Goal: Task Accomplishment & Management: Complete application form

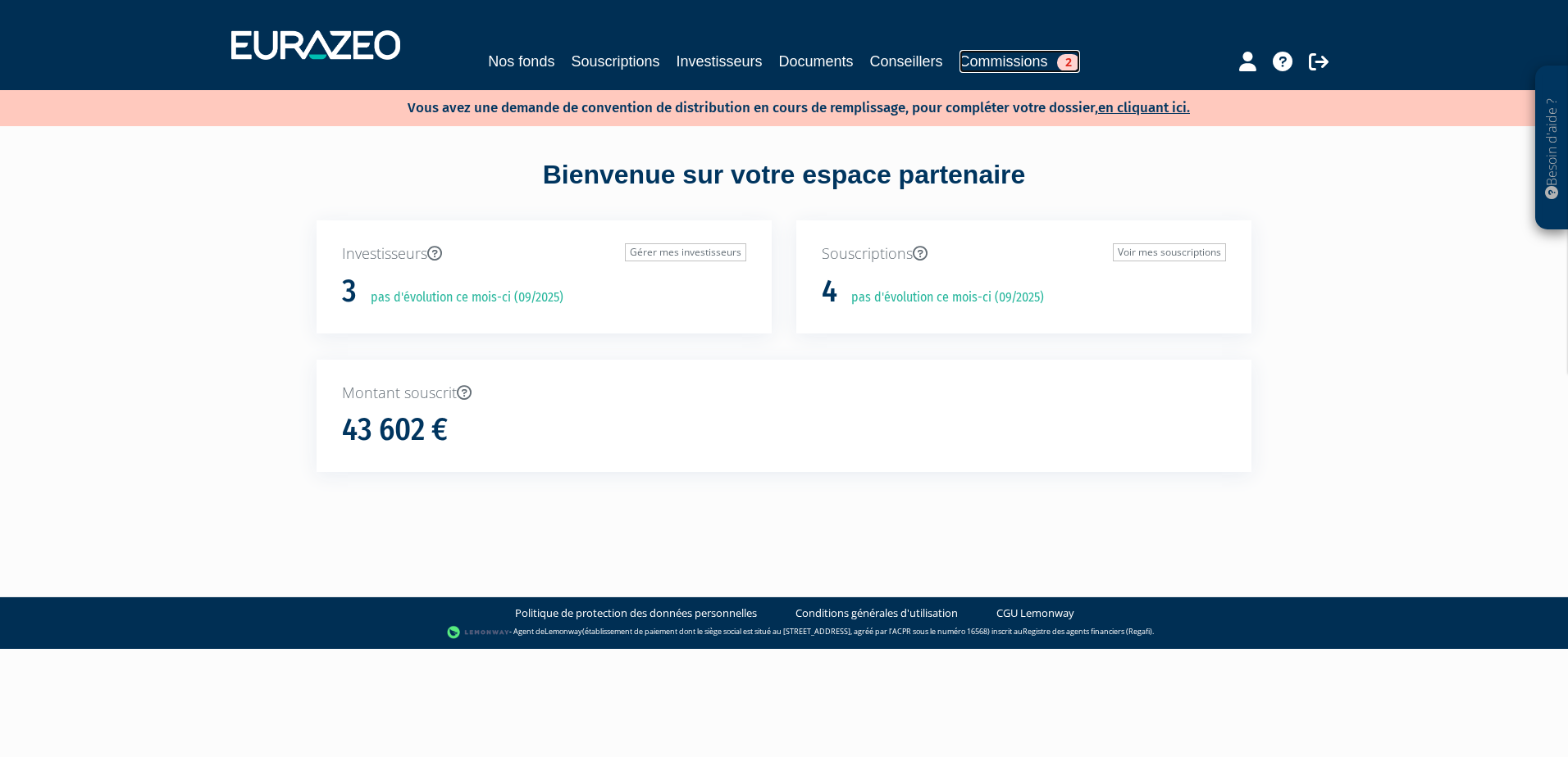
click at [1044, 58] on link "Commissions 2" at bounding box center [1020, 61] width 120 height 23
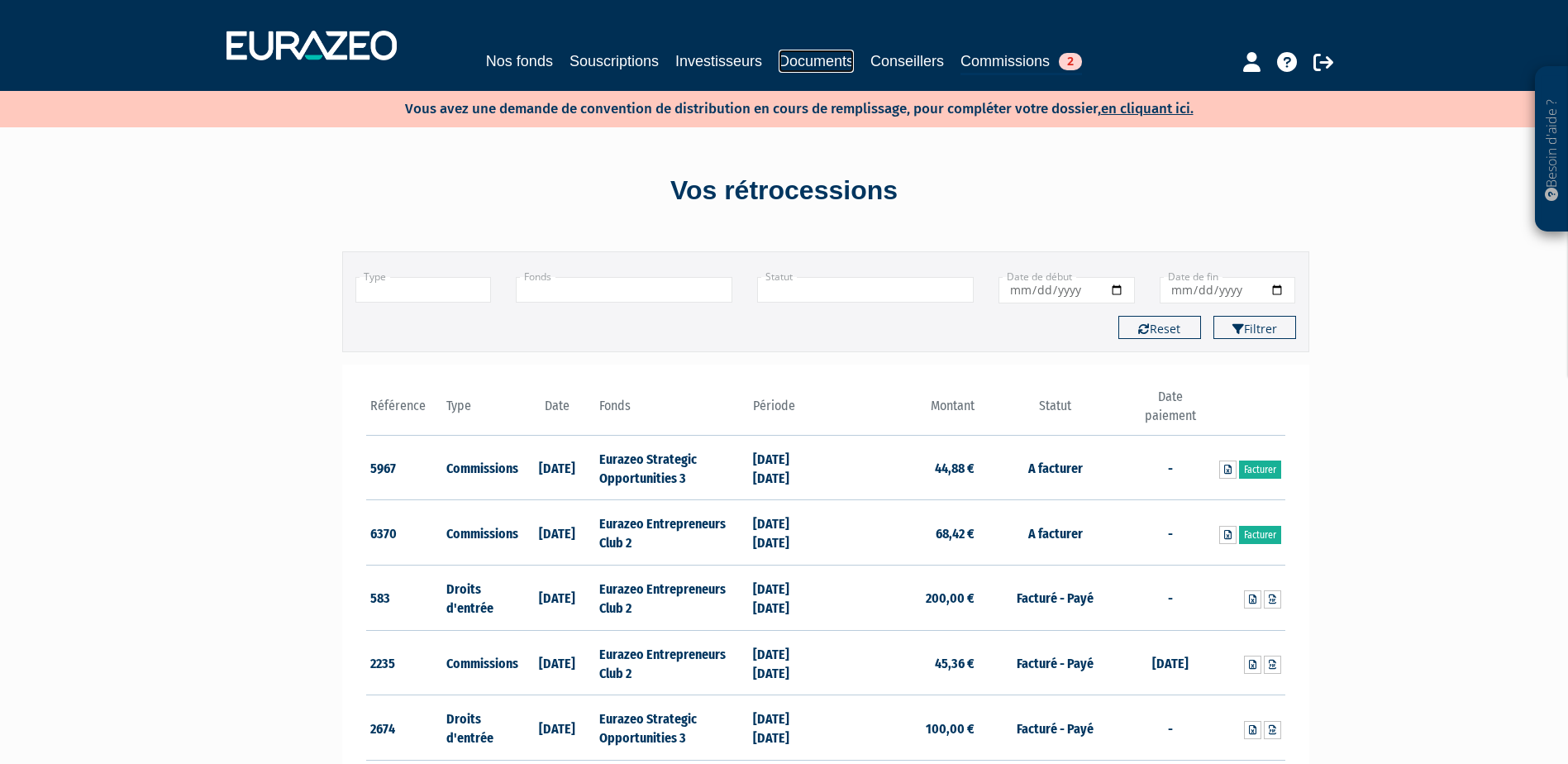
click at [816, 60] on link "Documents" at bounding box center [816, 61] width 75 height 23
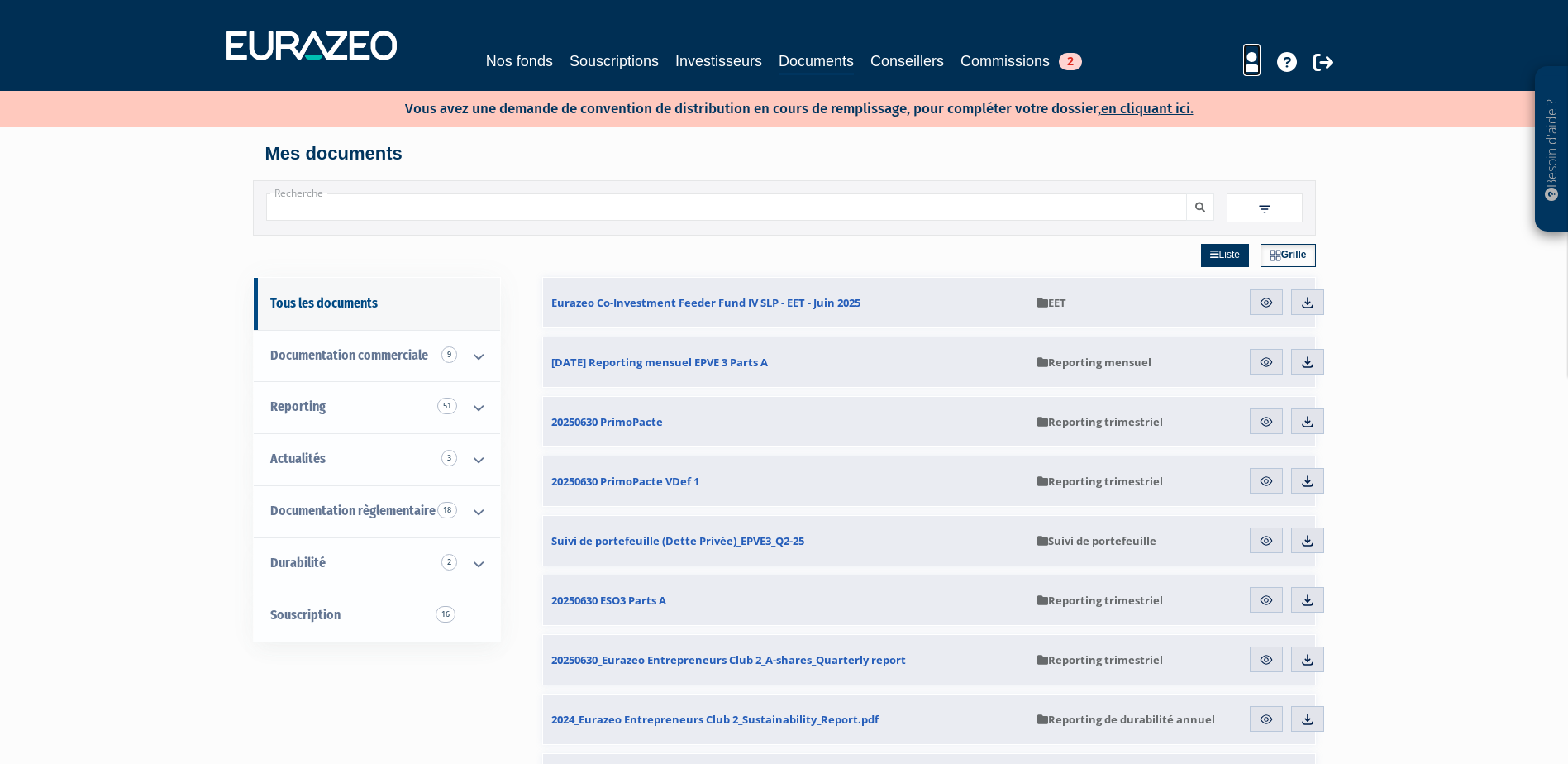
click at [1244, 65] on icon at bounding box center [1252, 62] width 18 height 20
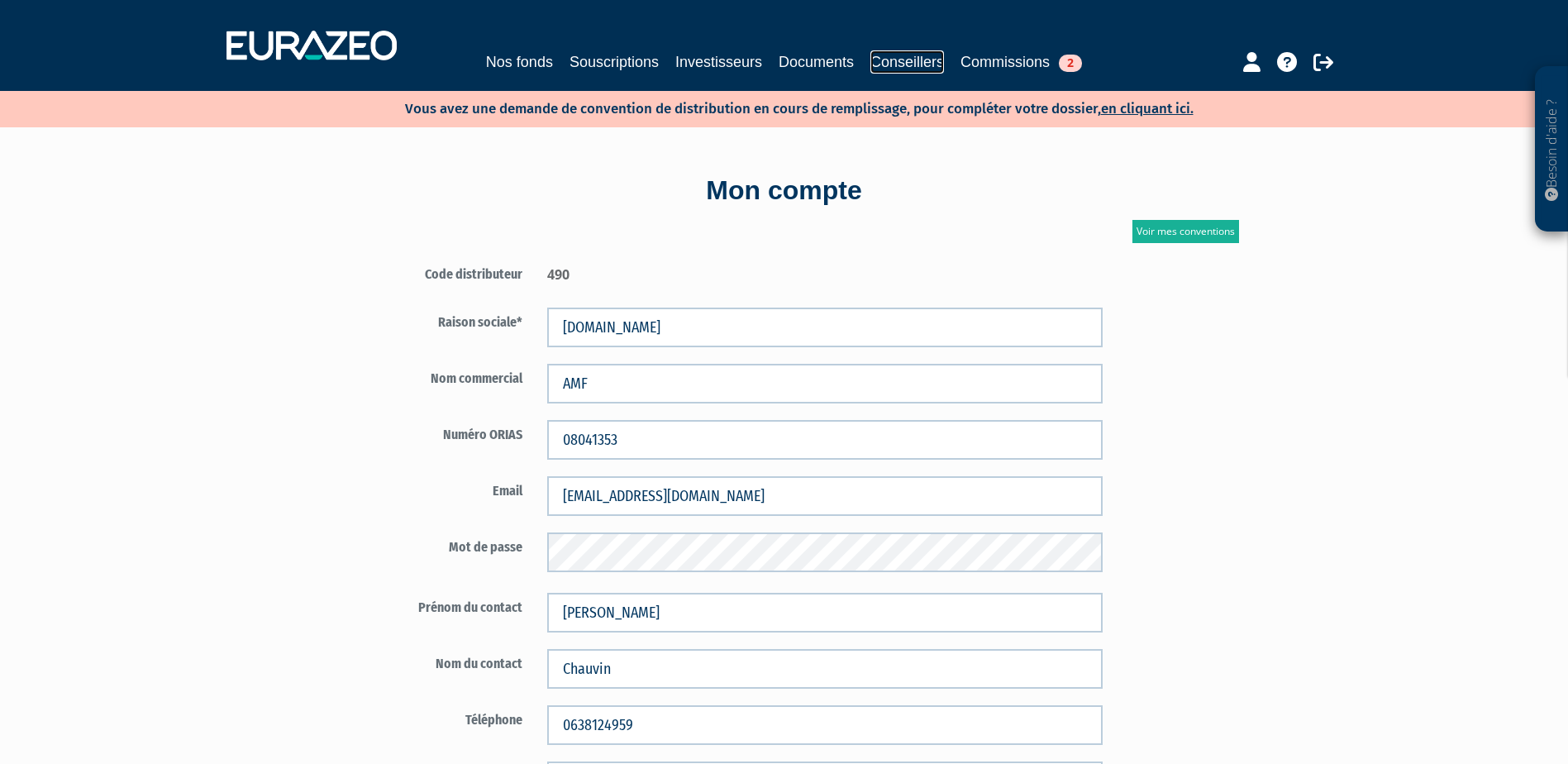
click at [900, 66] on link "Conseillers" at bounding box center [907, 62] width 74 height 23
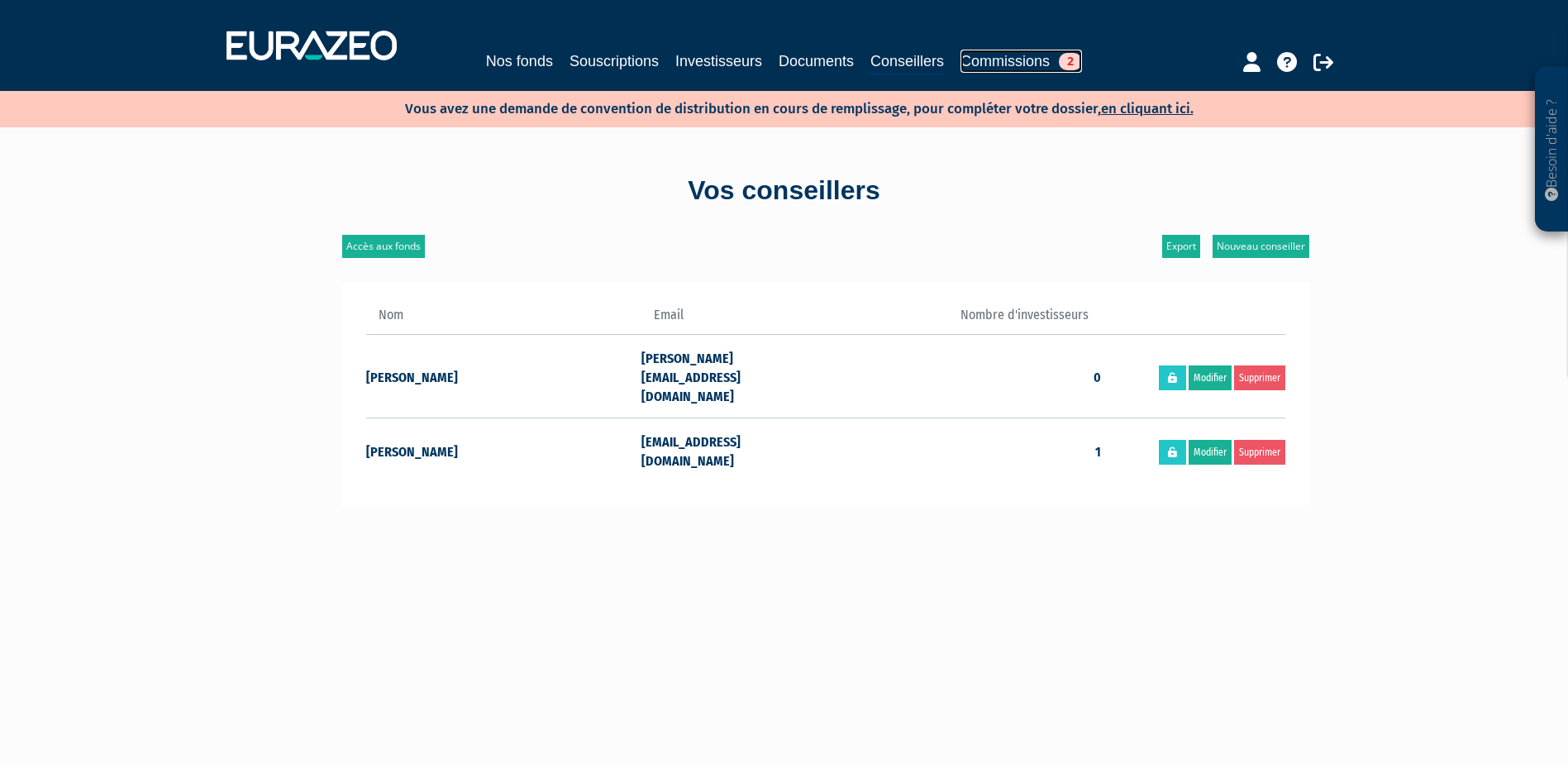
click at [982, 66] on link "Commissions 2" at bounding box center [1021, 61] width 121 height 23
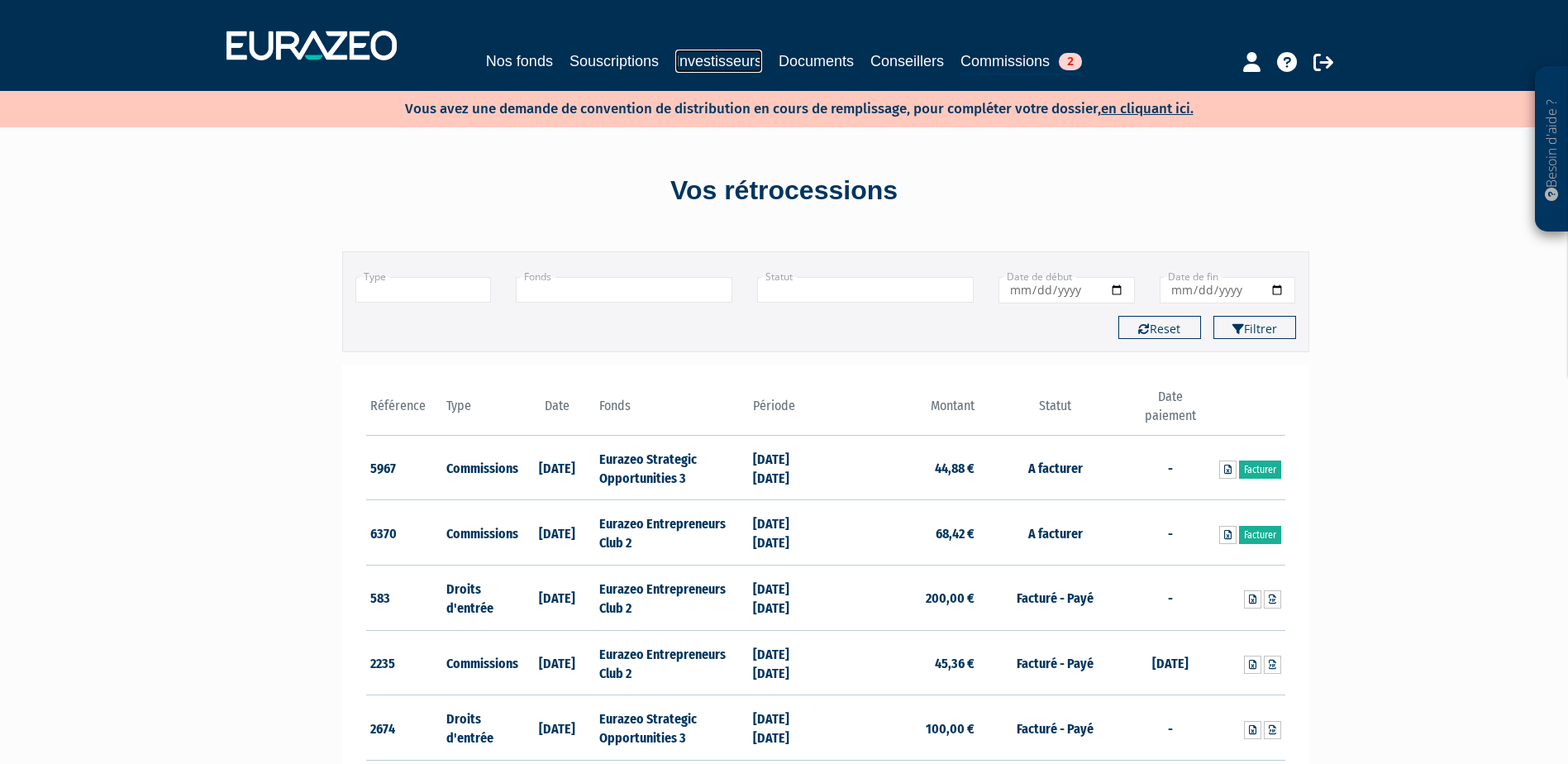
click at [730, 64] on link "Investisseurs" at bounding box center [719, 61] width 87 height 23
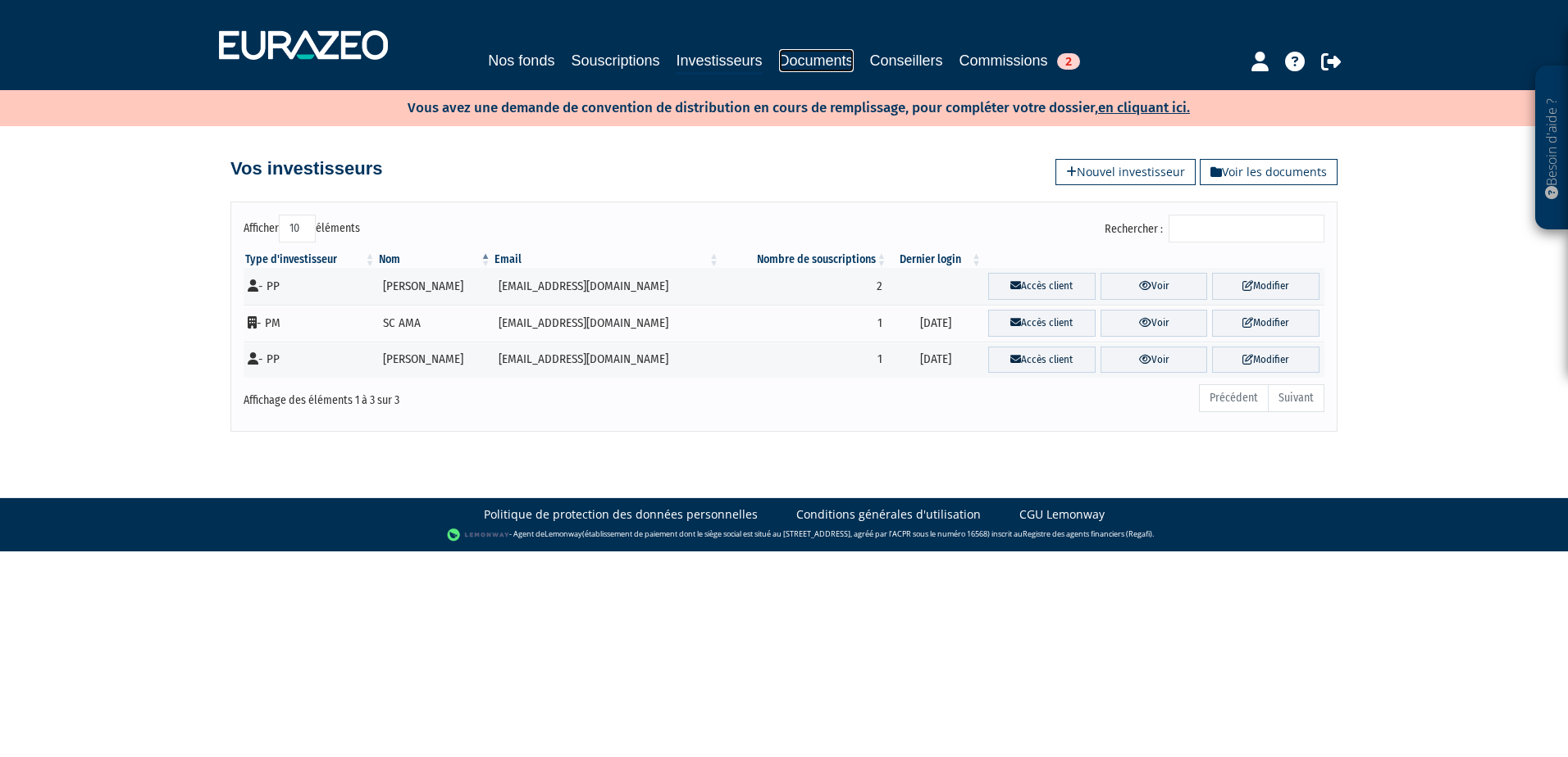
drag, startPoint x: 0, startPoint y: 0, endPoint x: 816, endPoint y: 66, distance: 818.7
click at [816, 66] on link "Documents" at bounding box center [816, 61] width 75 height 23
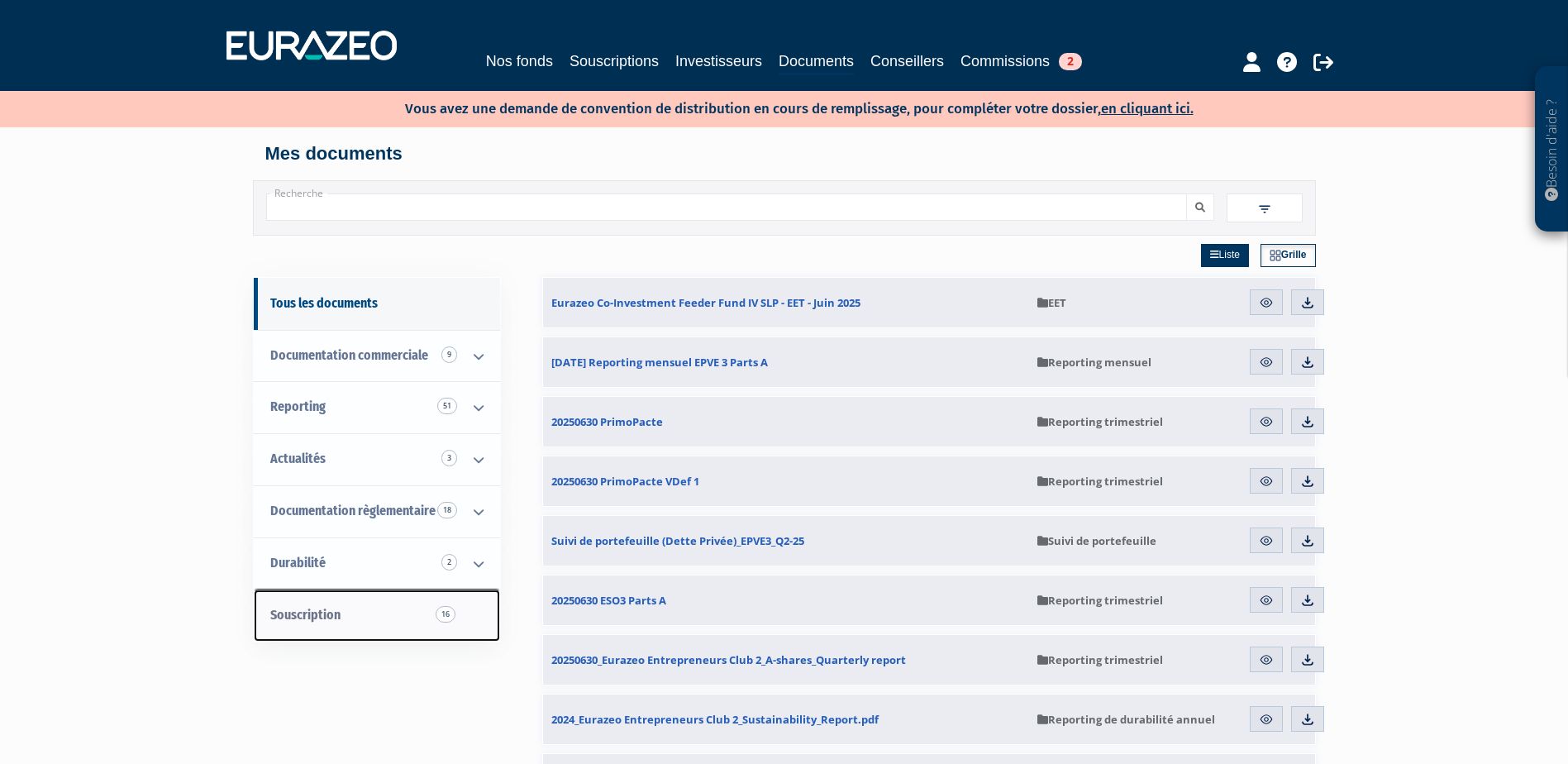
click at [478, 608] on link "Souscription 16" at bounding box center [376, 616] width 247 height 52
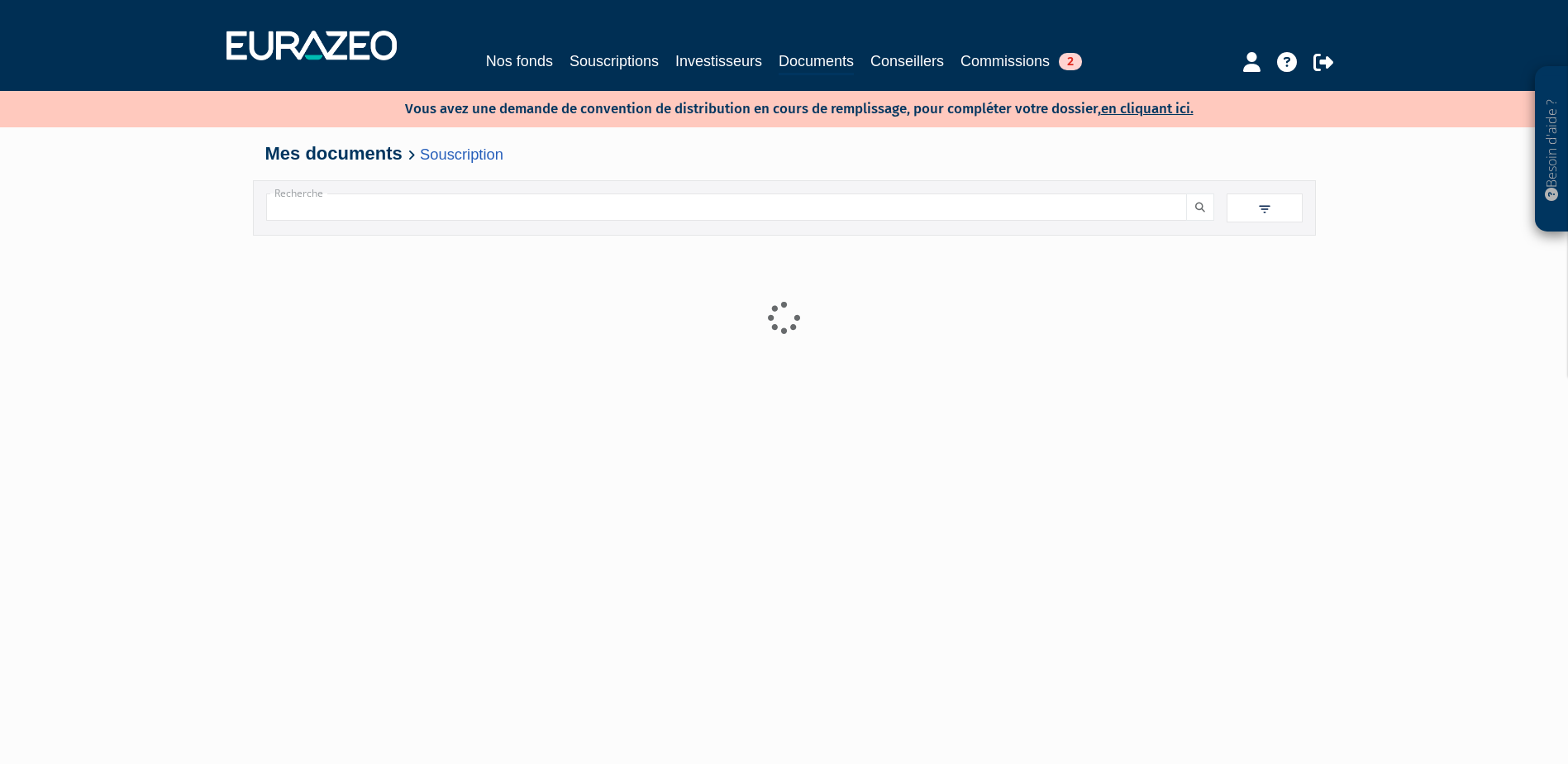
click at [478, 559] on div at bounding box center [784, 443] width 1039 height 413
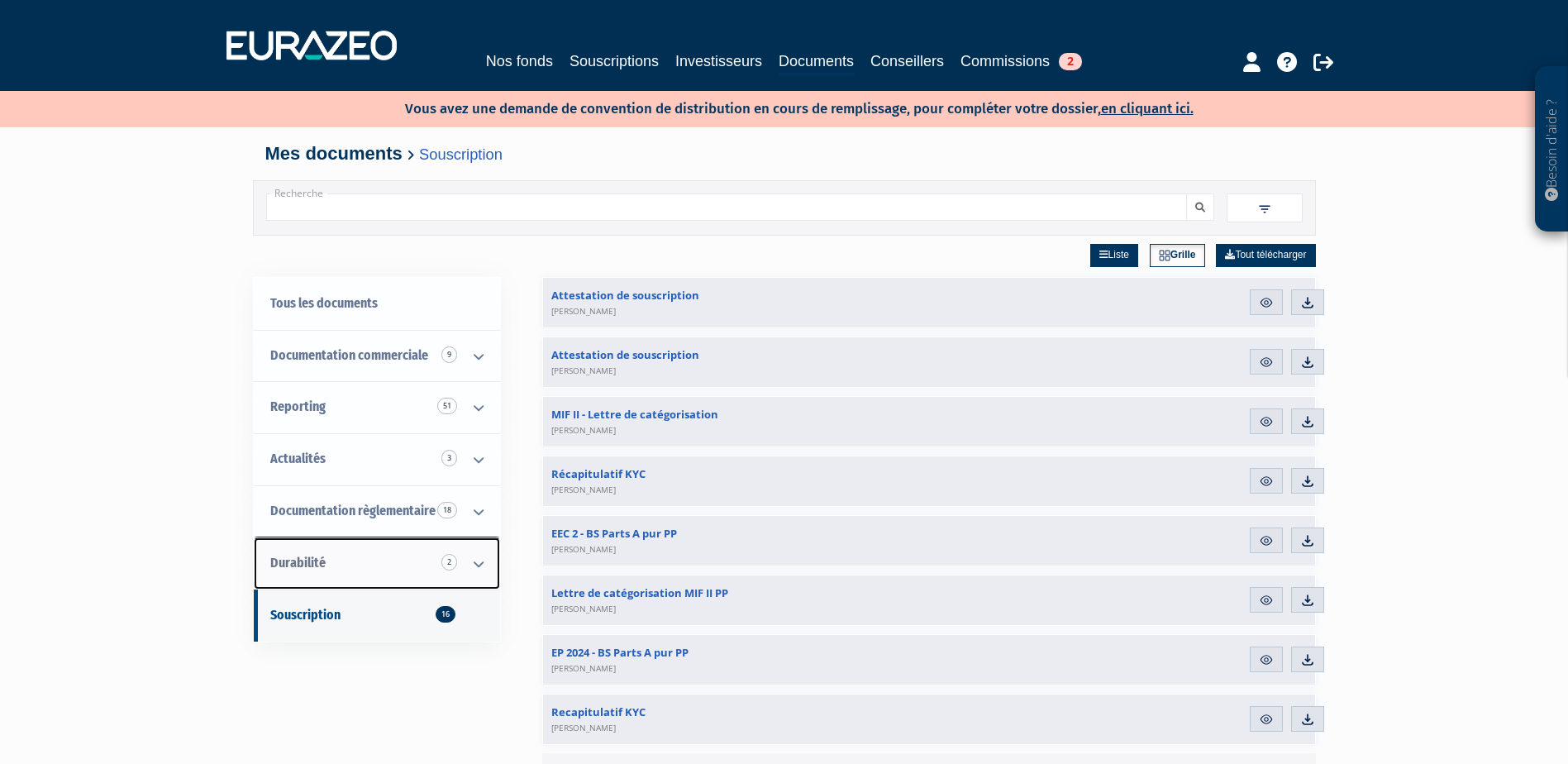
click at [489, 568] on icon at bounding box center [478, 564] width 43 height 51
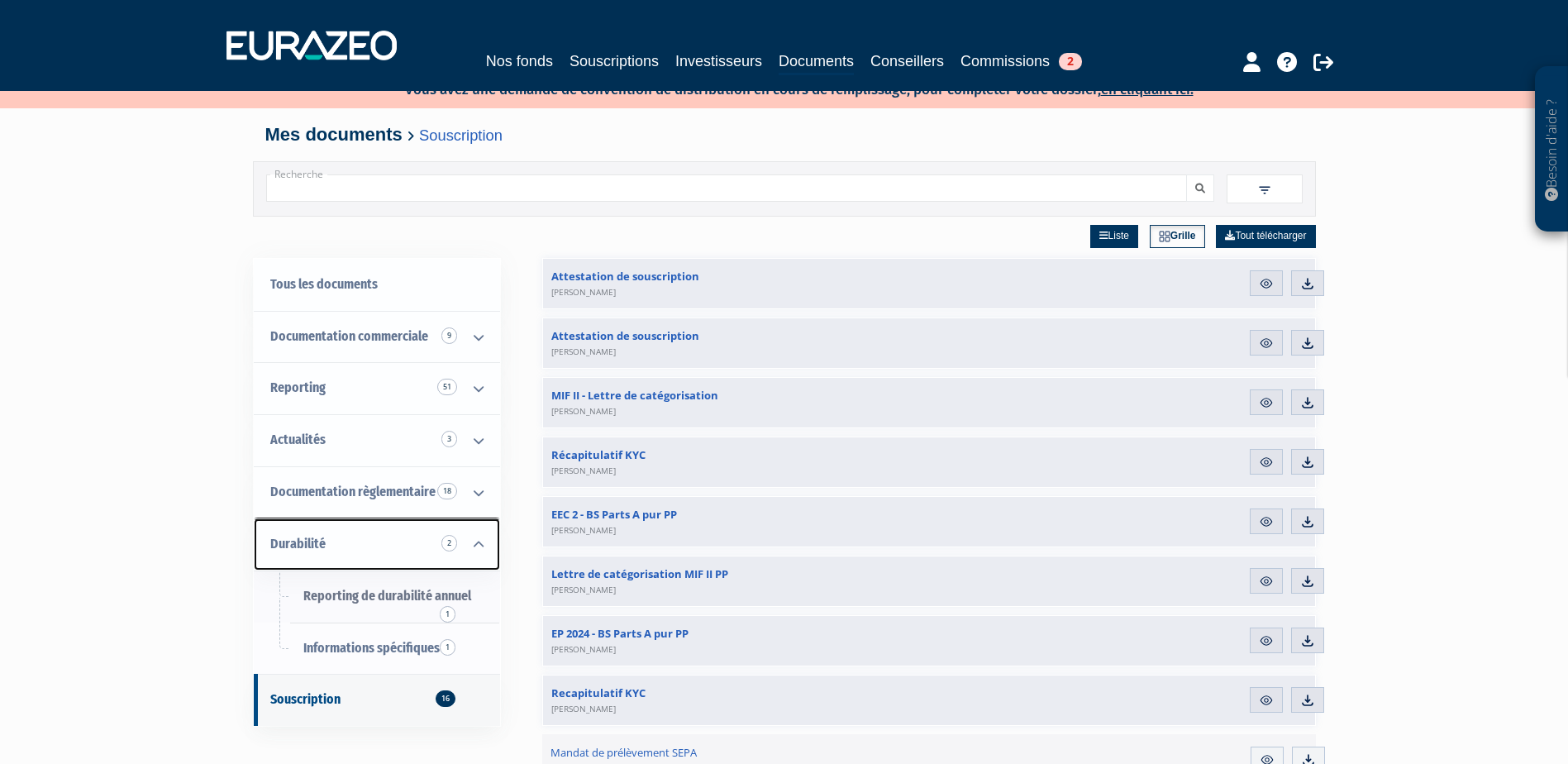
scroll to position [83, 0]
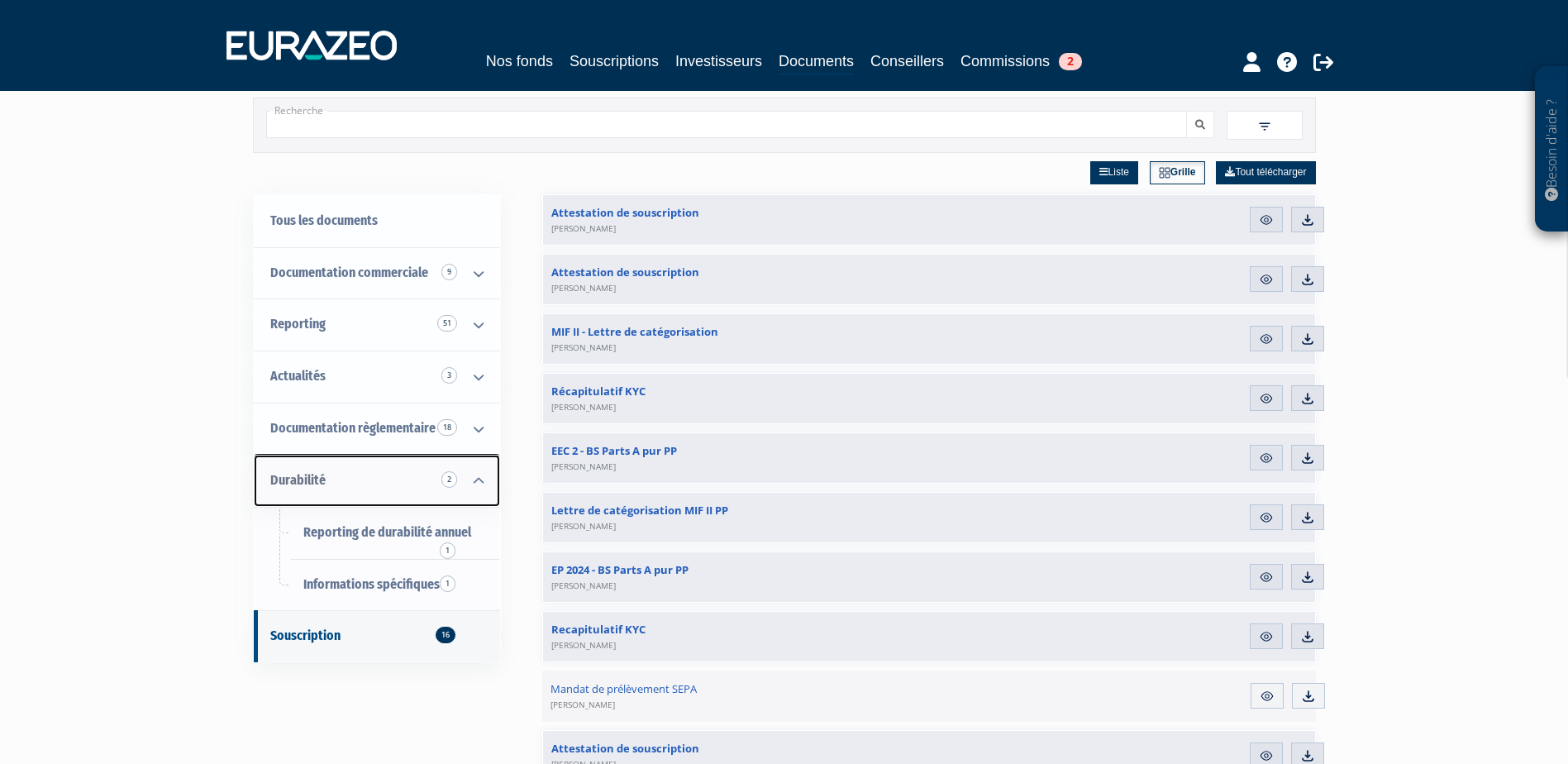
click at [363, 479] on link "Durabilité 2" at bounding box center [376, 481] width 247 height 52
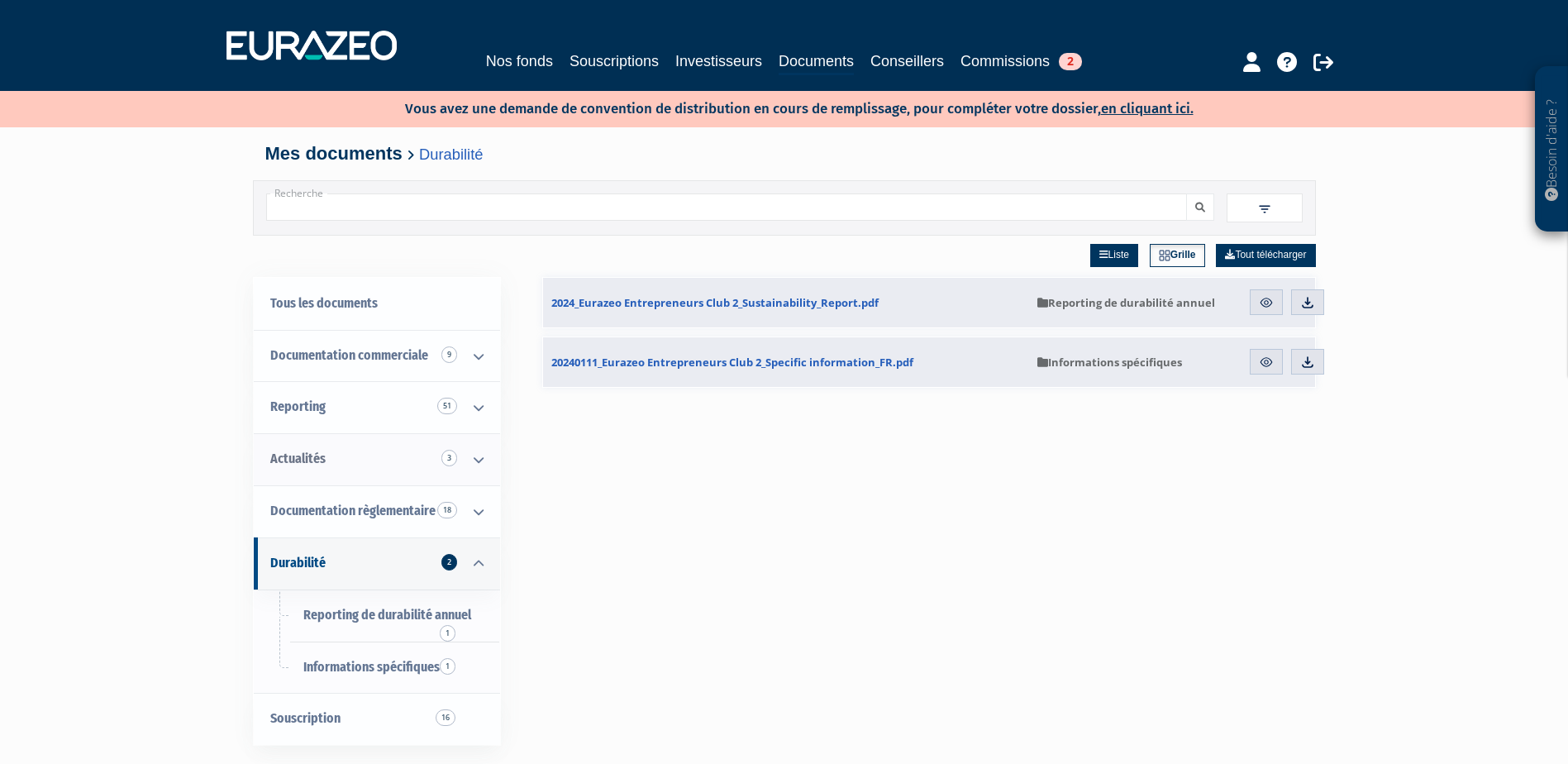
scroll to position [83, 0]
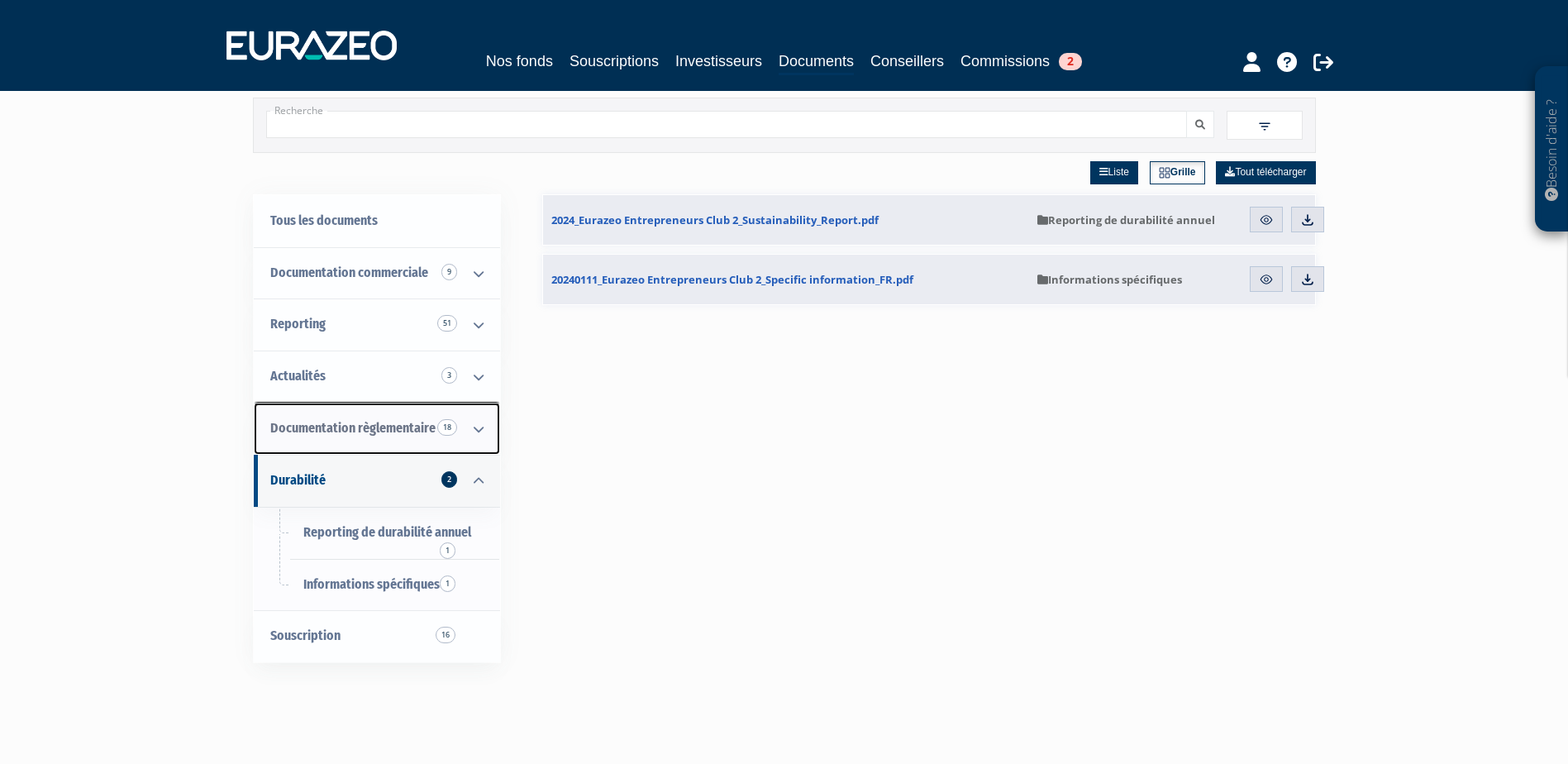
click at [375, 412] on link "Documentation règlementaire 18" at bounding box center [376, 428] width 247 height 52
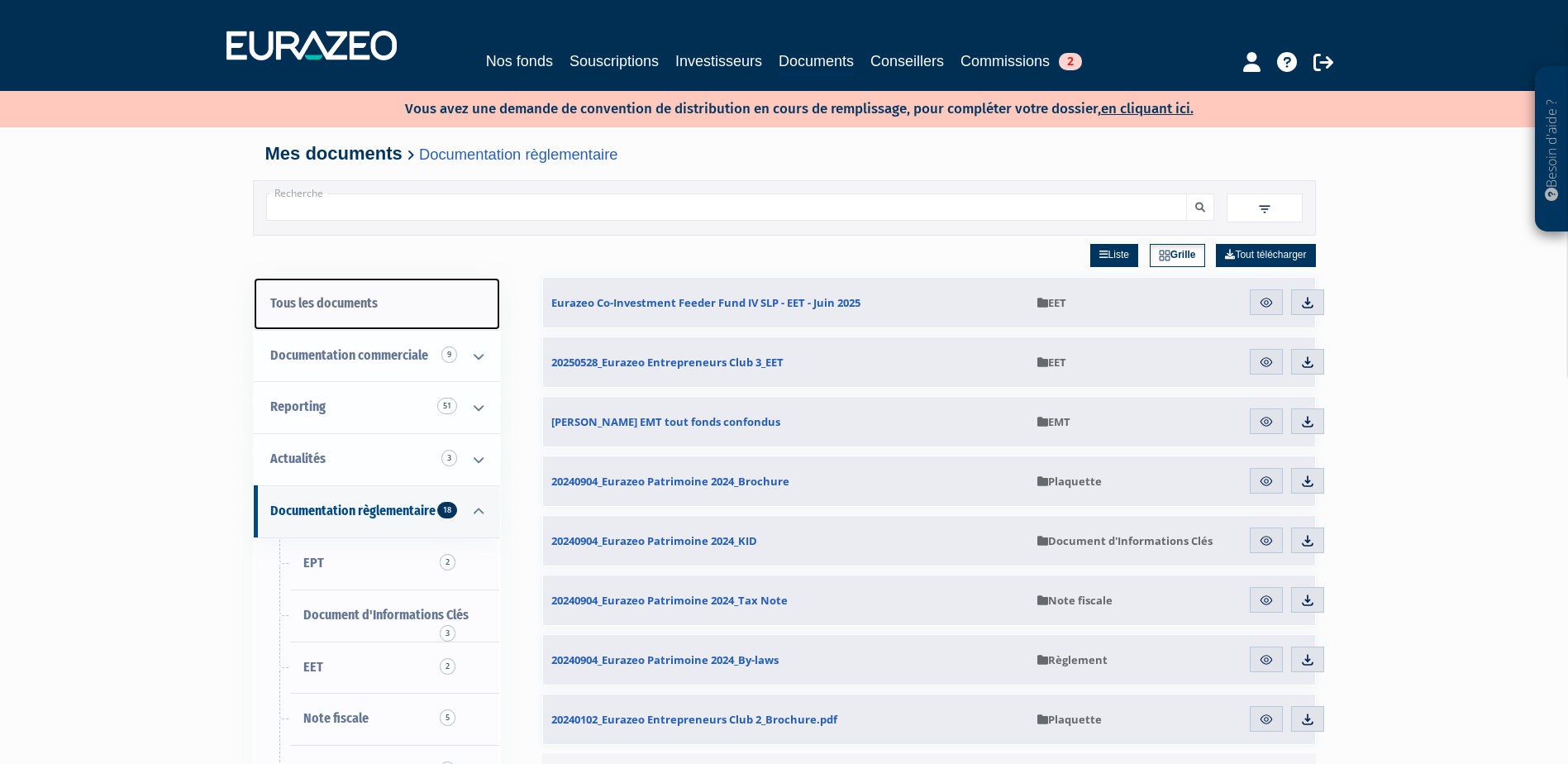
click at [385, 293] on link "Tous les documents" at bounding box center [376, 304] width 247 height 52
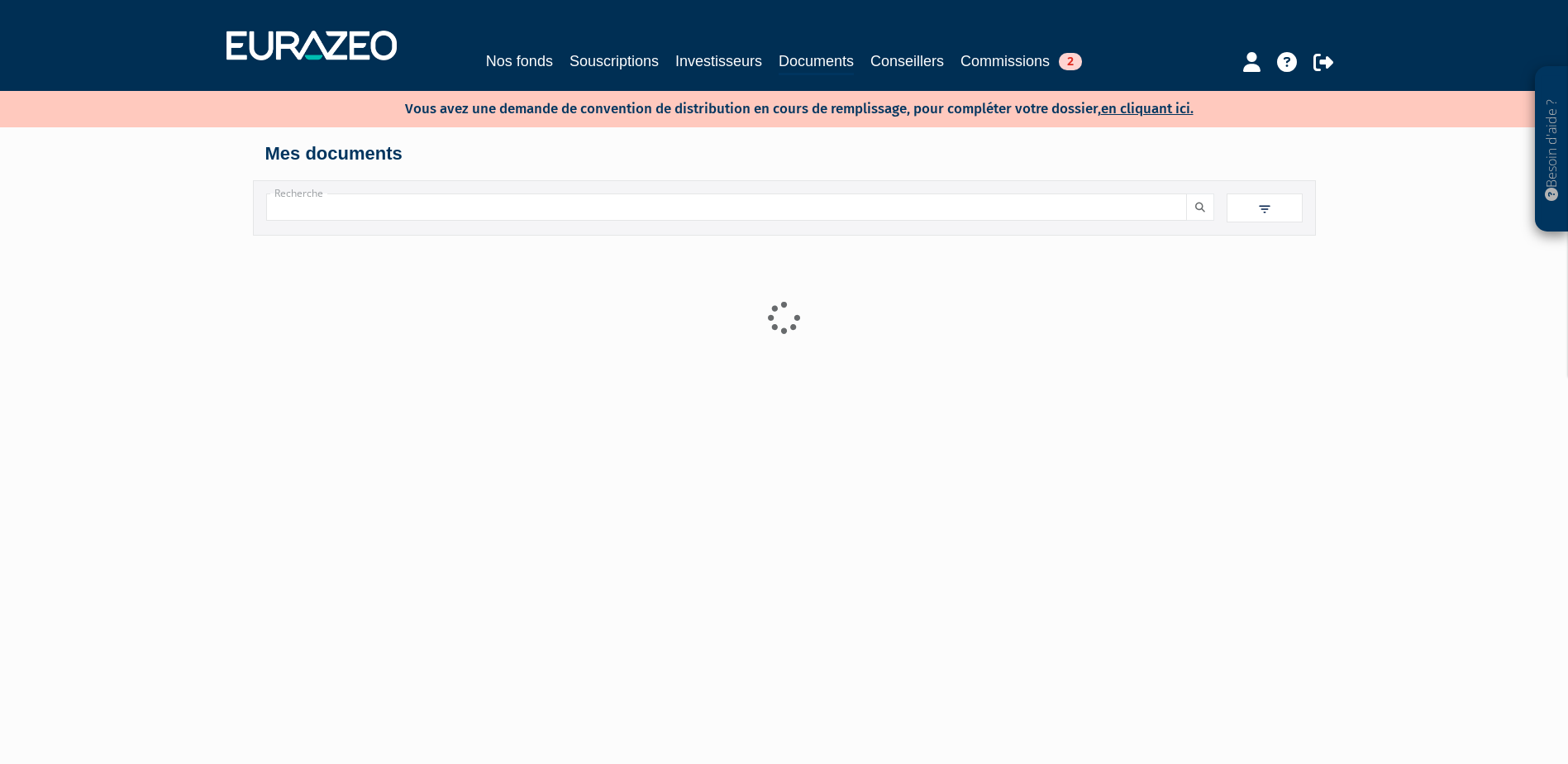
drag, startPoint x: 0, startPoint y: 0, endPoint x: 417, endPoint y: 203, distance: 463.8
click at [417, 203] on input "Recherche" at bounding box center [726, 207] width 921 height 28
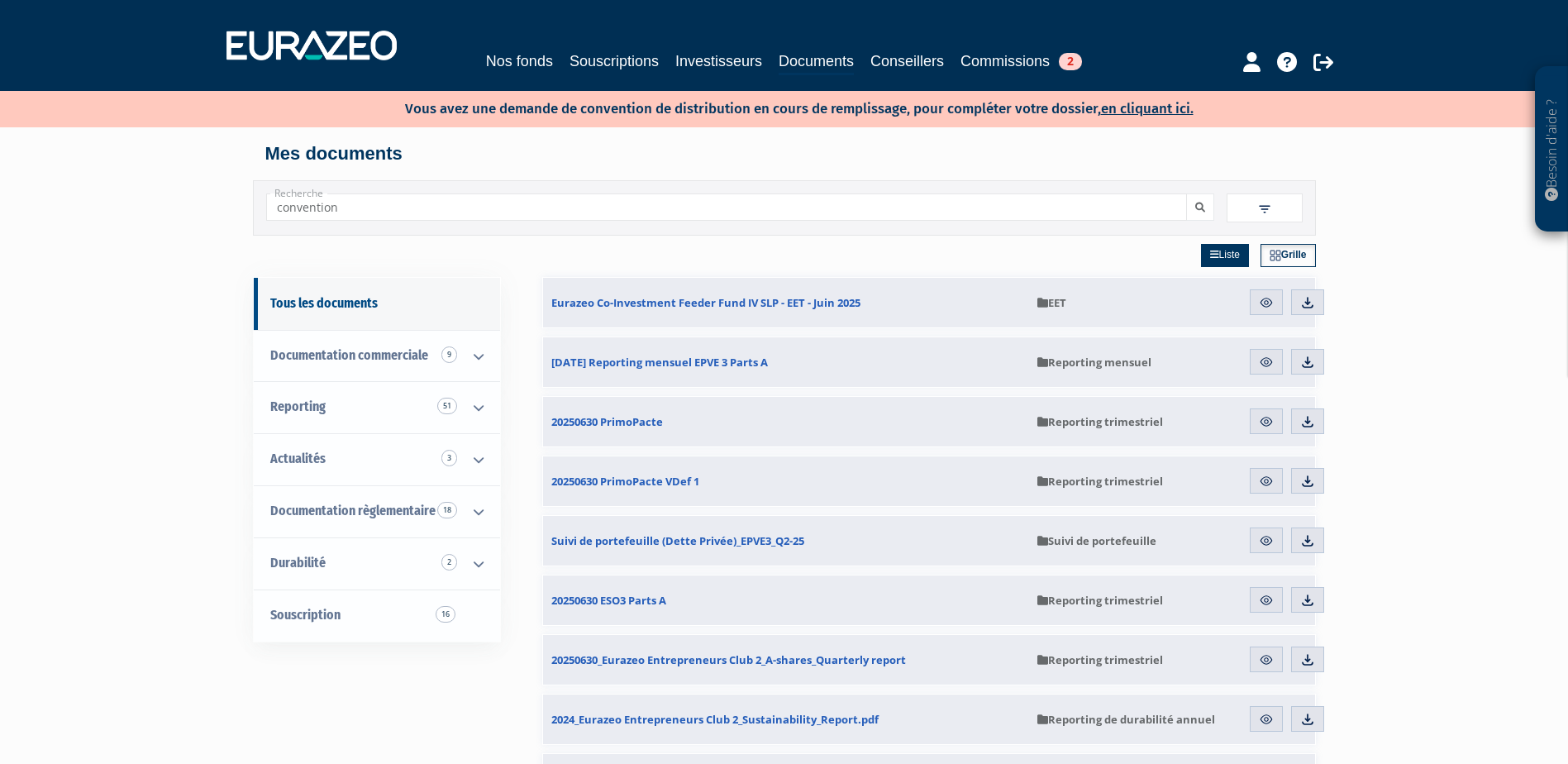
type input "convention"
click at [1187, 193] on button "submit" at bounding box center [1201, 207] width 28 height 28
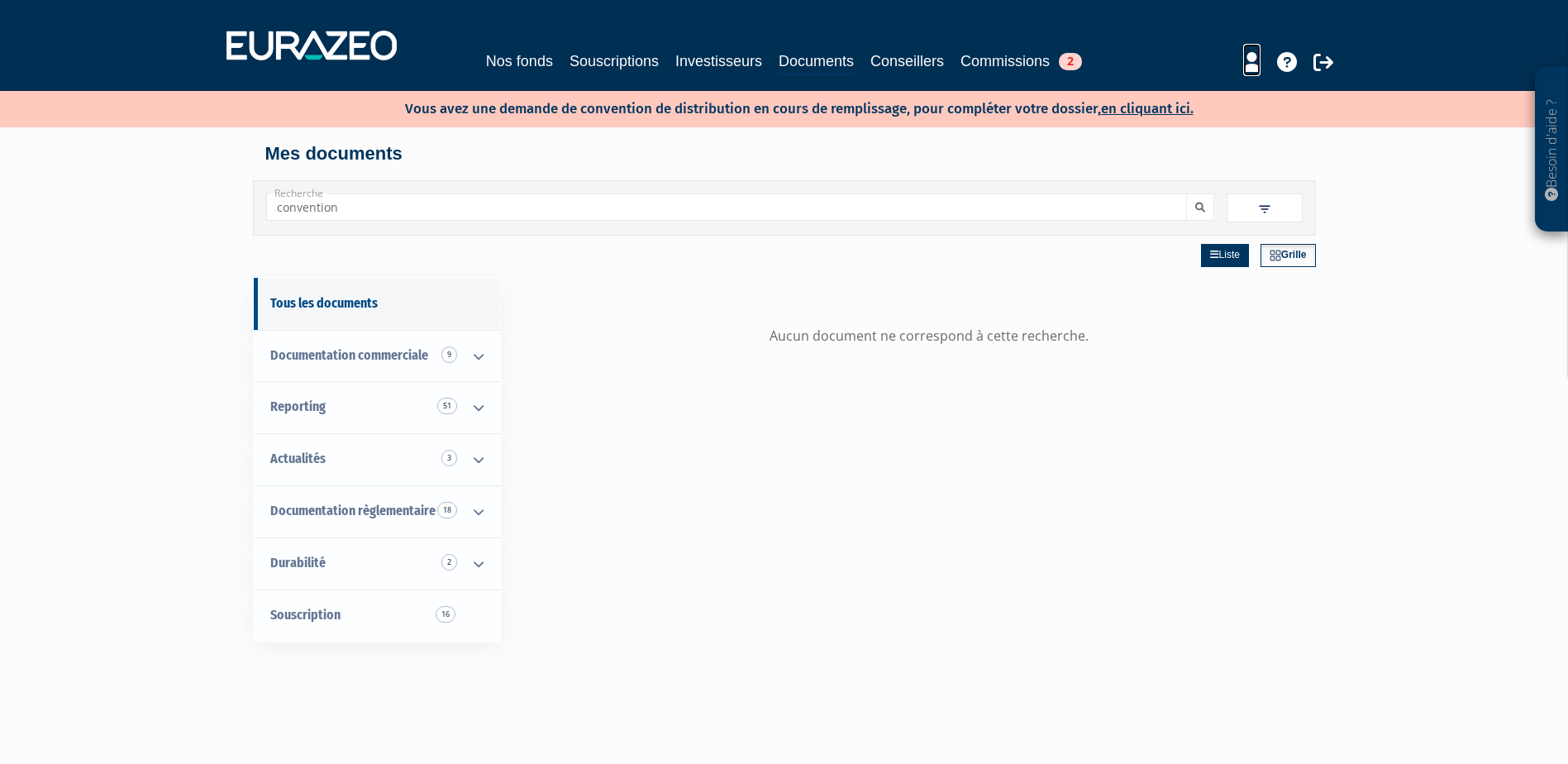
click at [1255, 50] on link at bounding box center [1252, 59] width 18 height 33
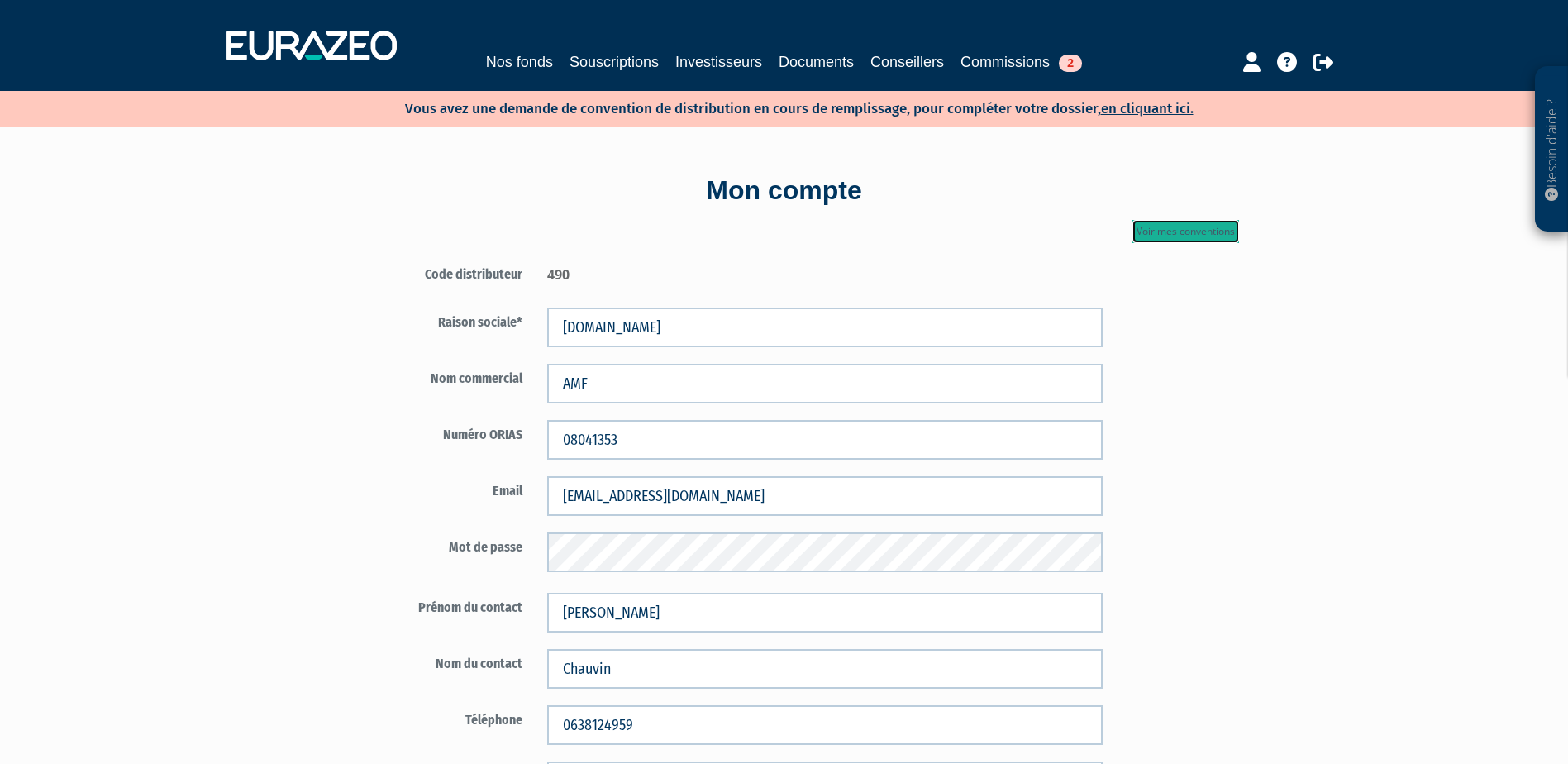
click at [1203, 222] on link "Voir mes conventions" at bounding box center [1186, 232] width 107 height 23
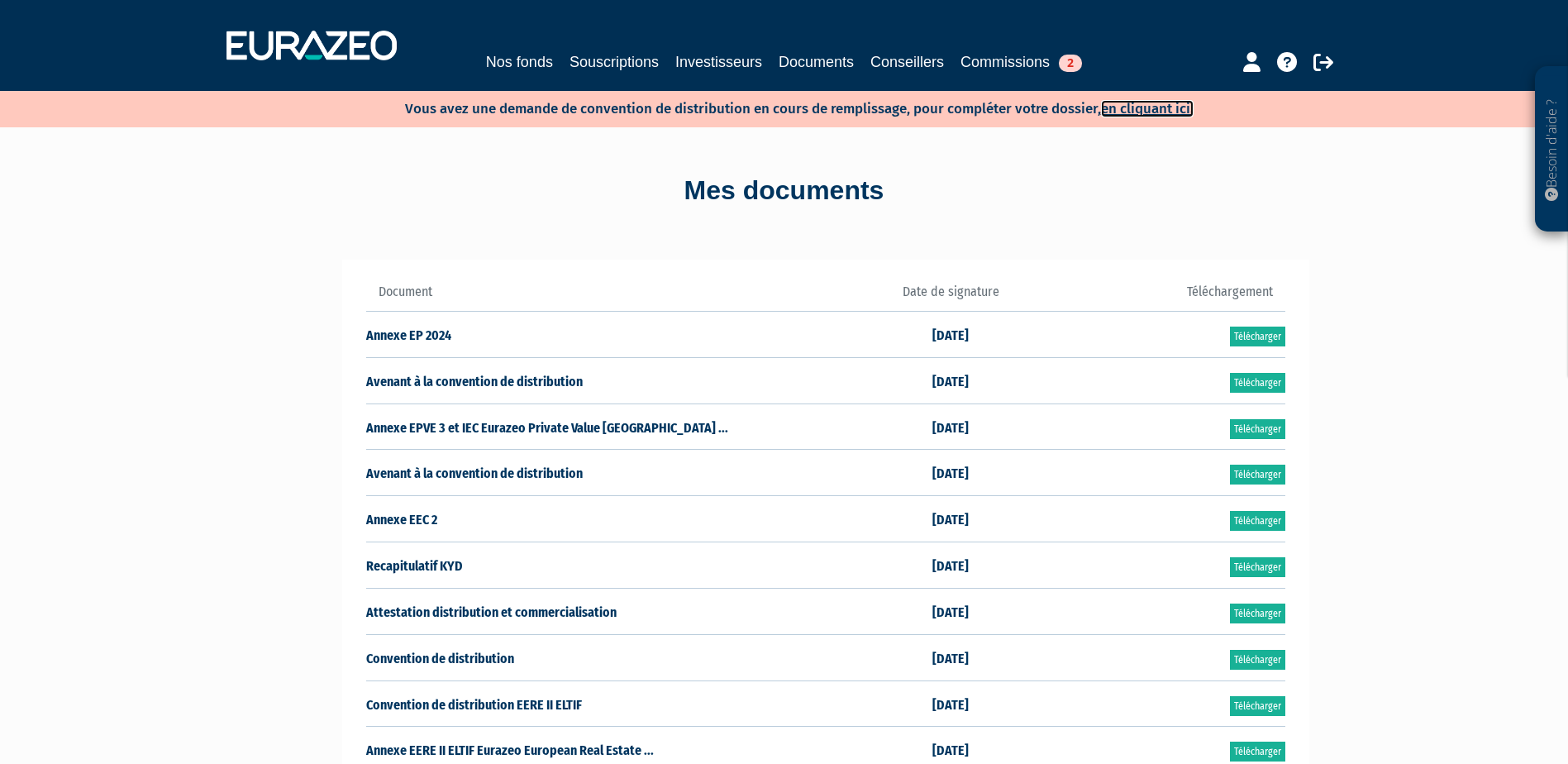
click at [1146, 108] on link "en cliquant ici." at bounding box center [1147, 109] width 93 height 18
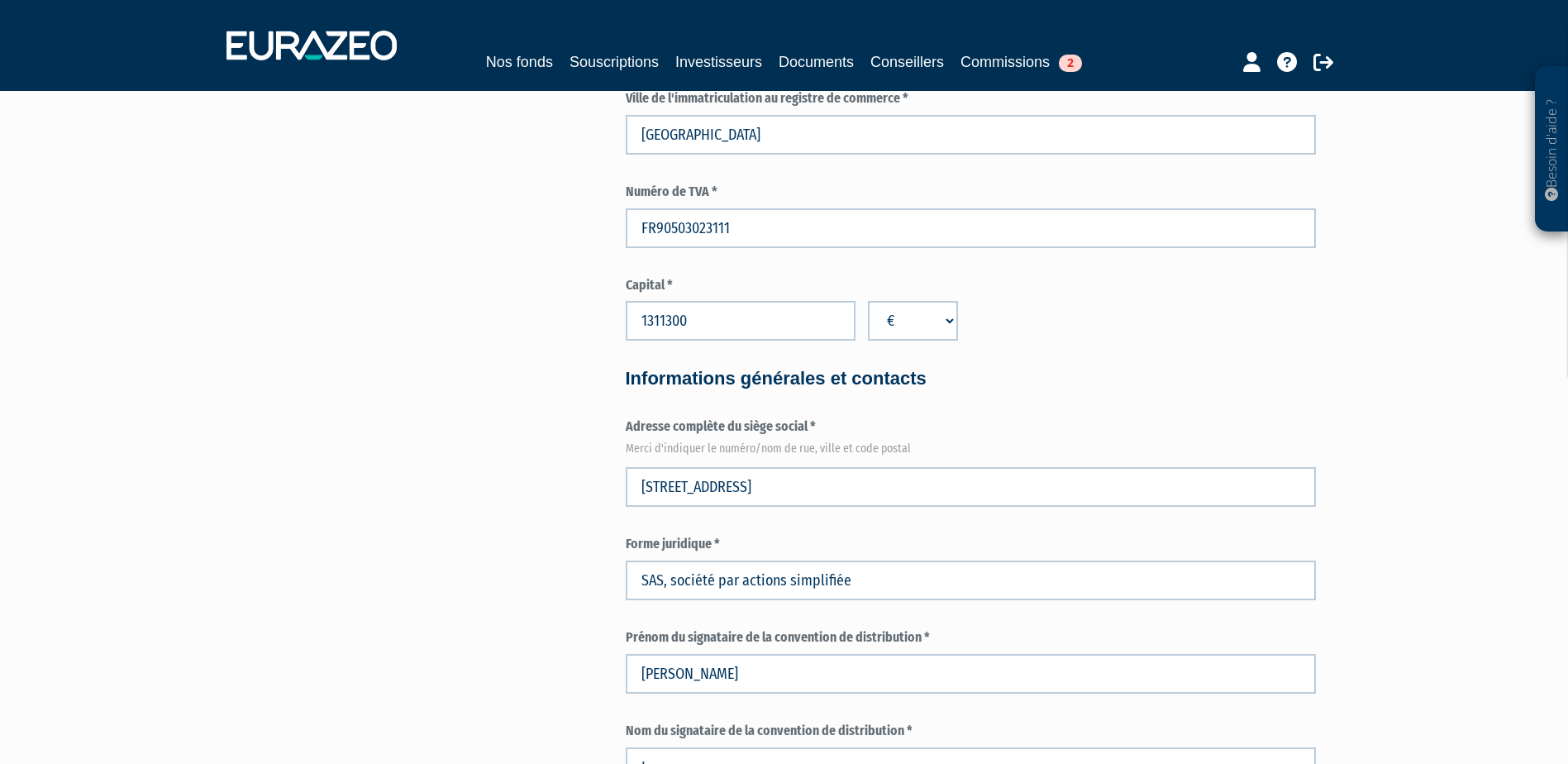
scroll to position [828, 0]
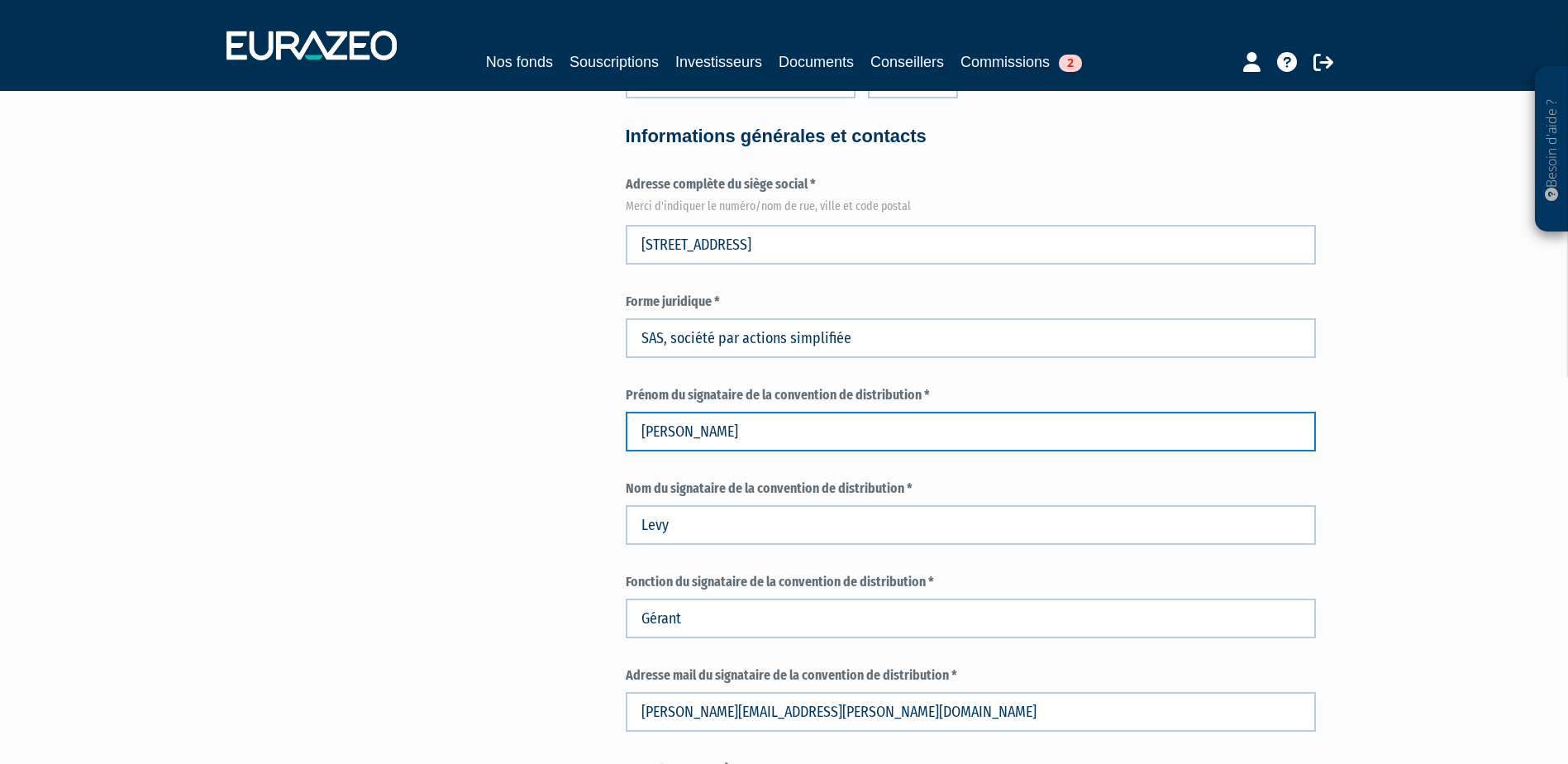
drag, startPoint x: 692, startPoint y: 444, endPoint x: 621, endPoint y: 444, distance: 71.0
type input "Mathieu"
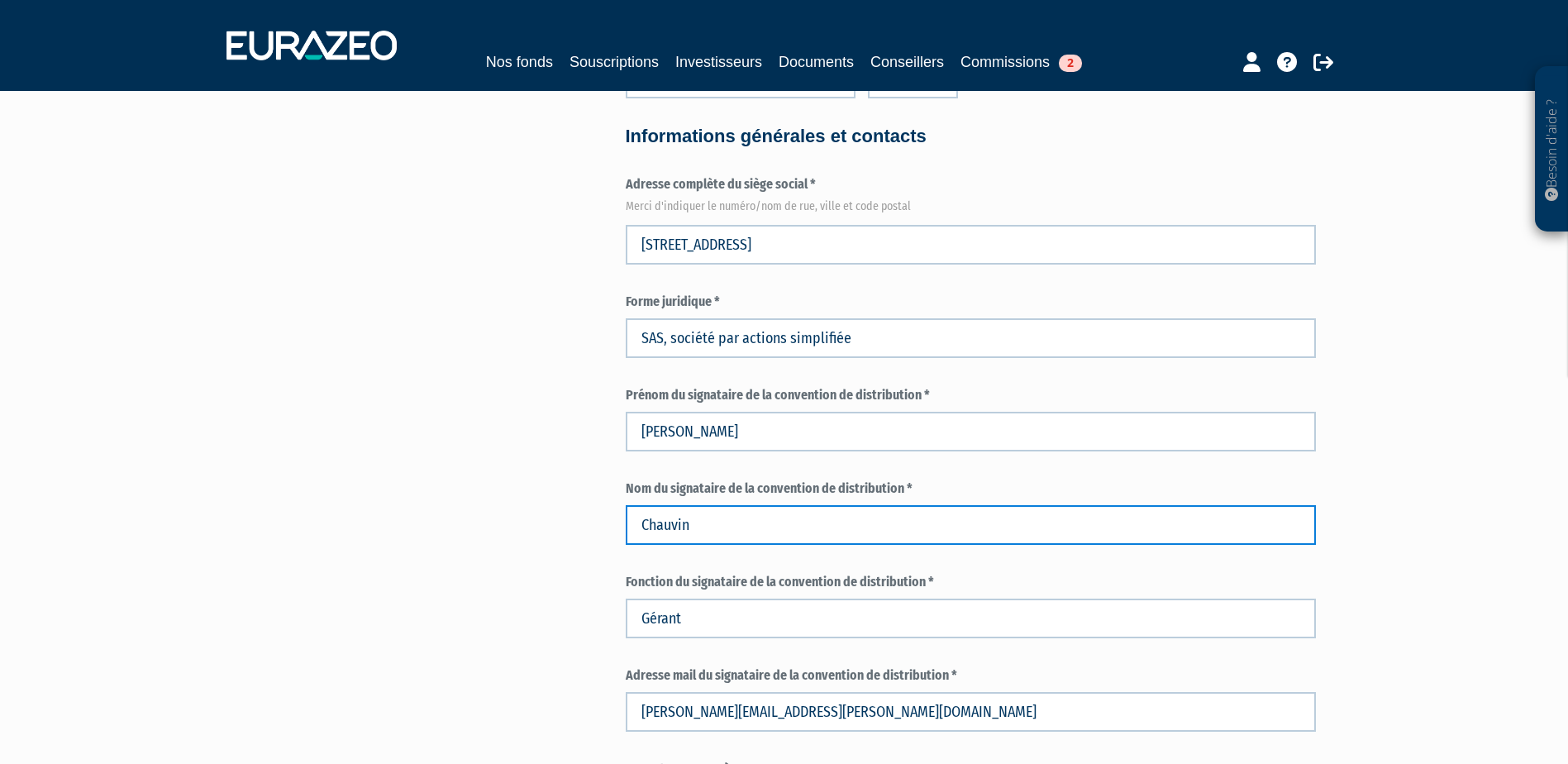
scroll to position [992, 0]
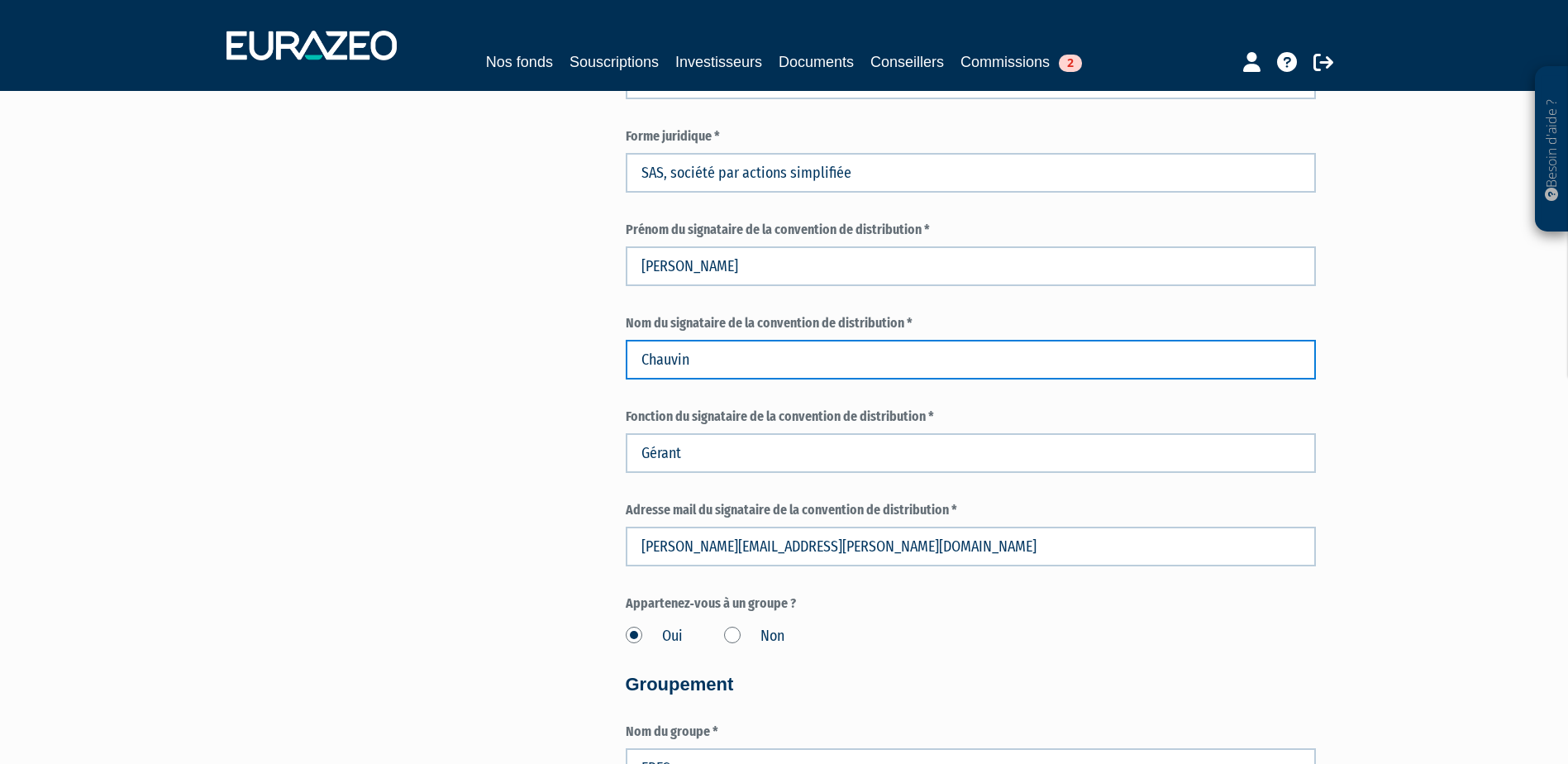
type input "Chauvin"
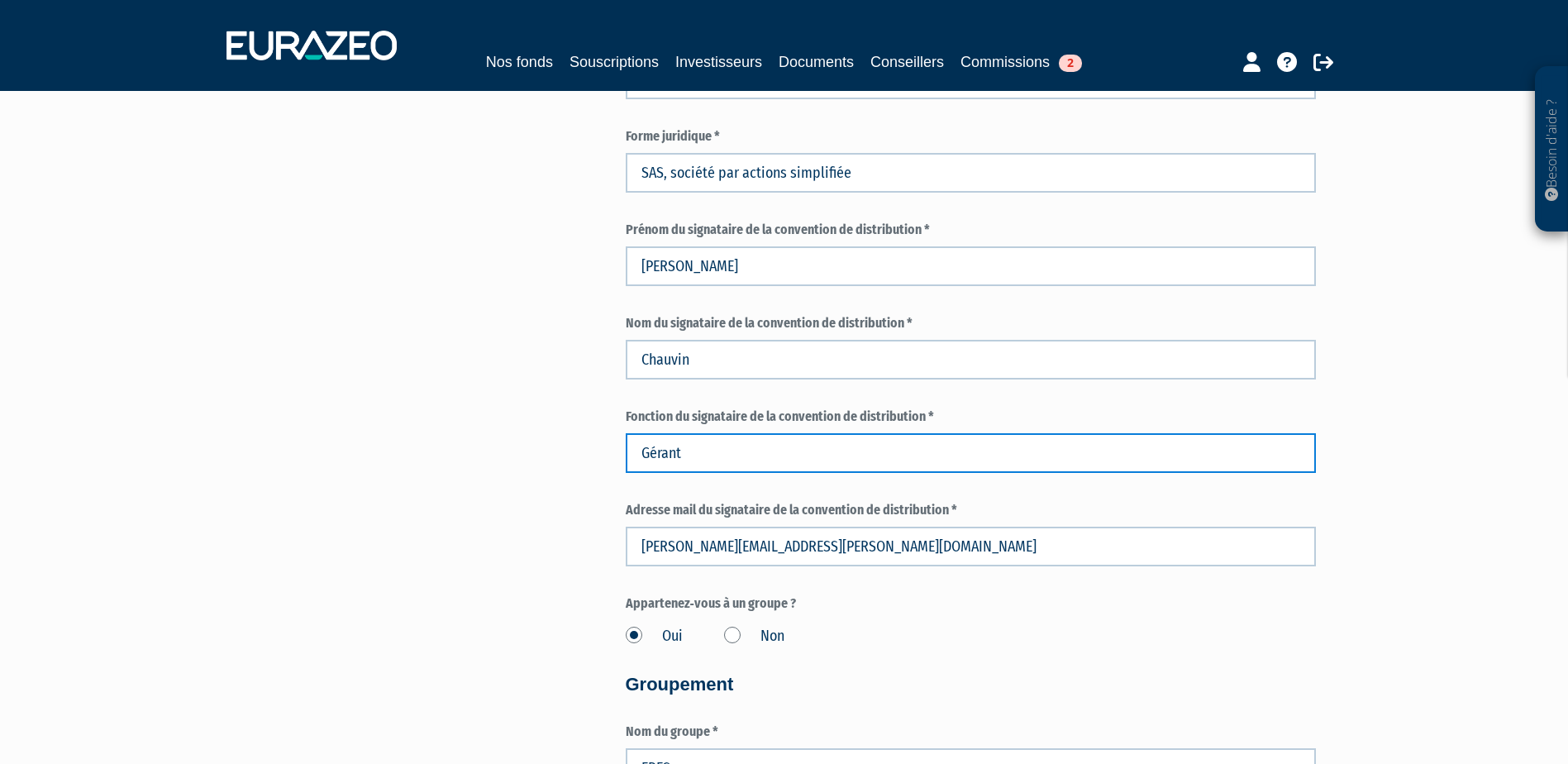
drag, startPoint x: 621, startPoint y: 454, endPoint x: 593, endPoint y: 461, distance: 28.9
type input "Président"
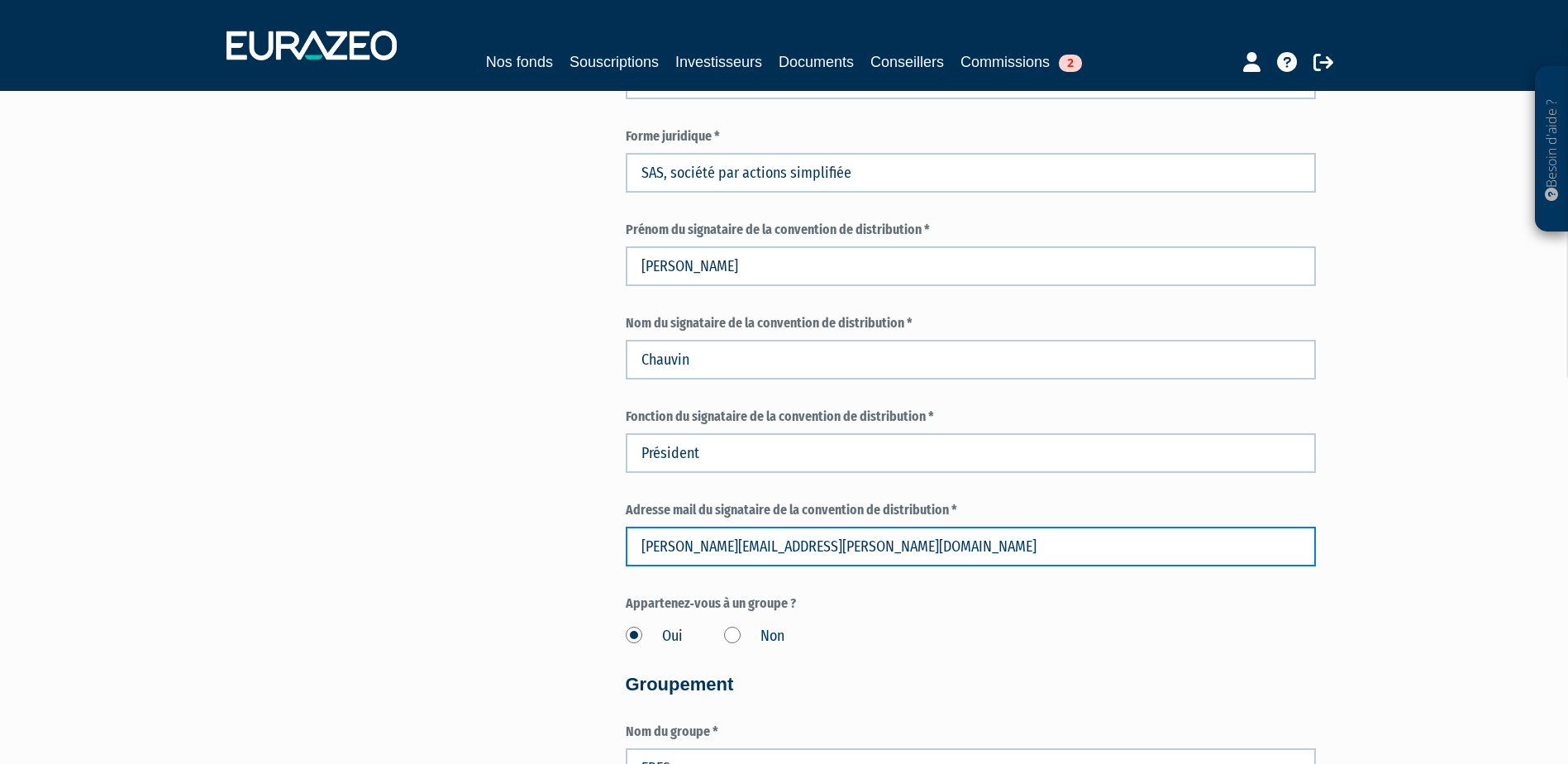
drag, startPoint x: 871, startPoint y: 553, endPoint x: 432, endPoint y: 542, distance: 439.1
type input "mathieu.chauvin@eres-group.com"
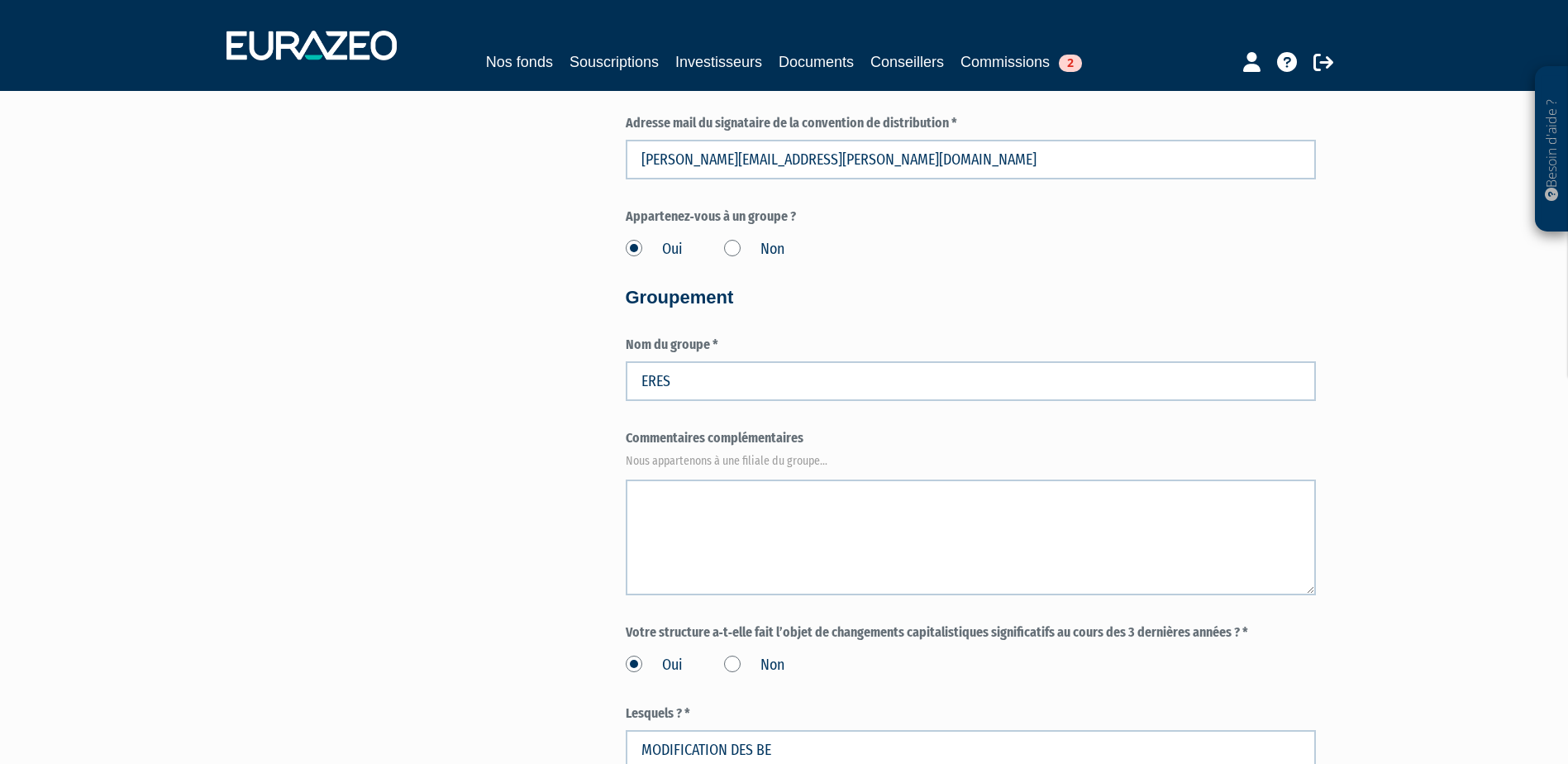
scroll to position [1489, 0]
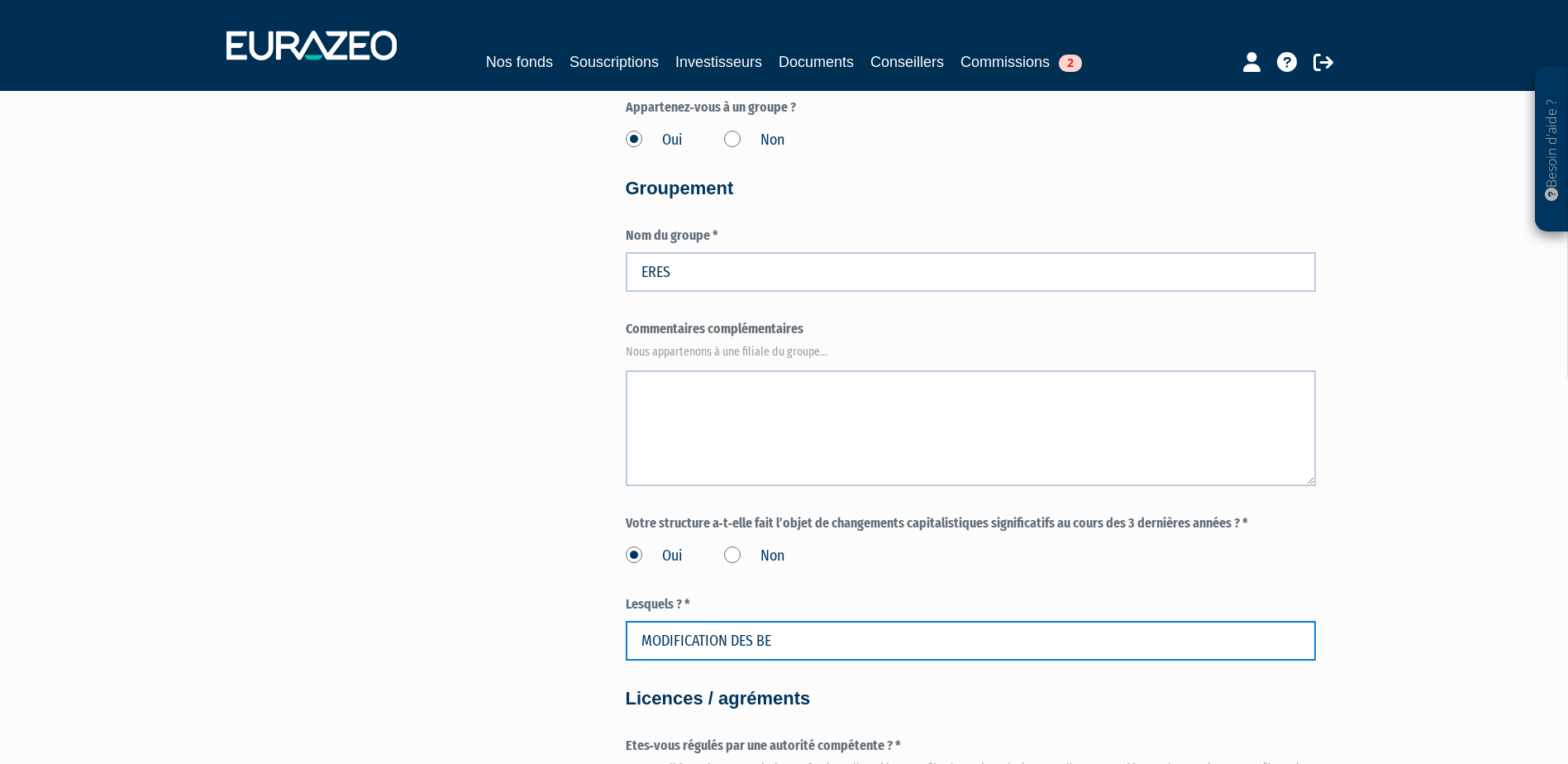
click at [794, 643] on input "MODIFICATION DES BE" at bounding box center [970, 640] width 690 height 39
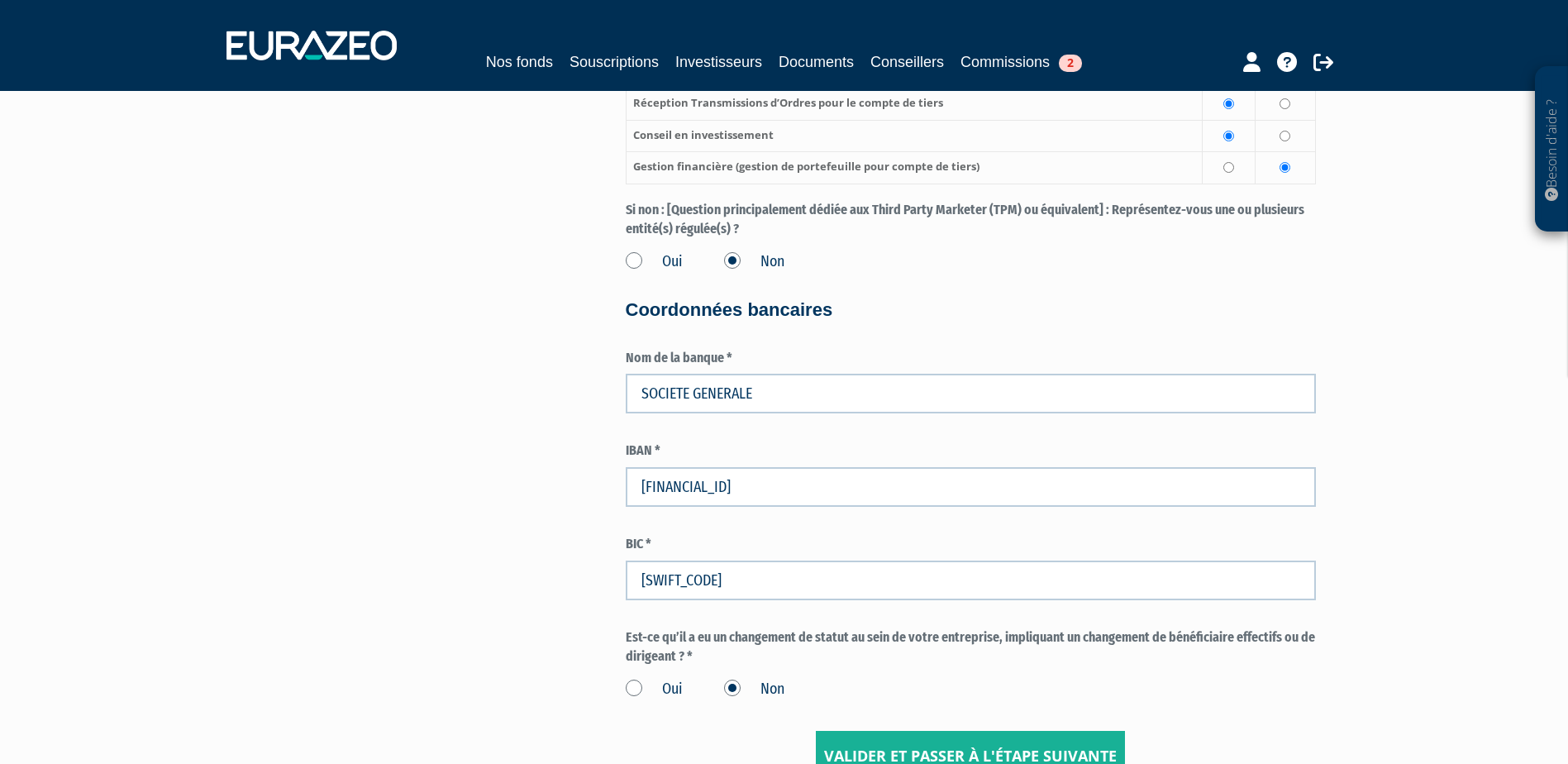
scroll to position [2730, 0]
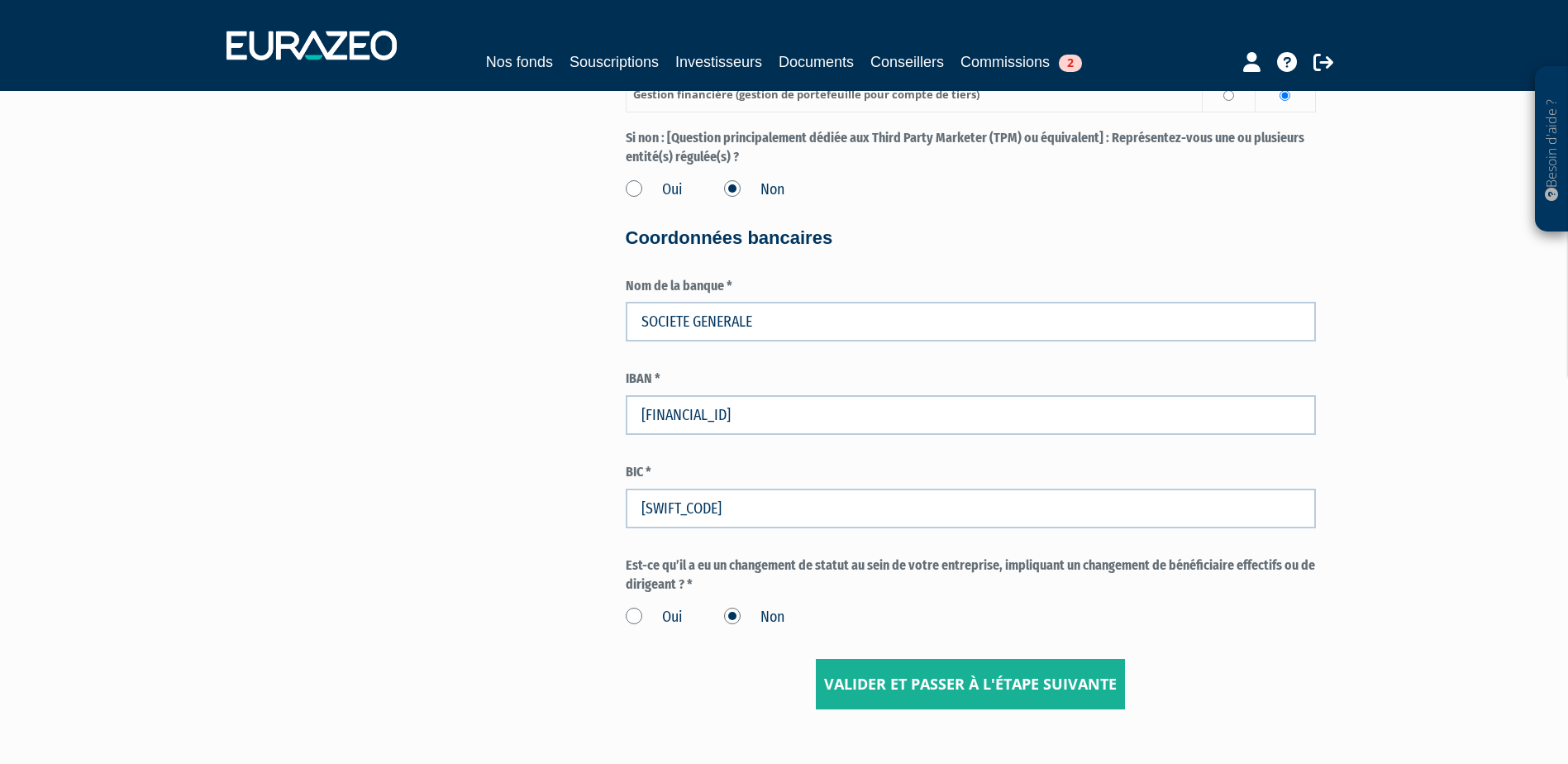
click at [640, 616] on label "Oui" at bounding box center [654, 618] width 57 height 22
click at [0, 0] on input "Oui" at bounding box center [0, 0] width 0 height 0
click at [974, 688] on input "Valider et passer à l'étape suivante" at bounding box center [971, 685] width 309 height 51
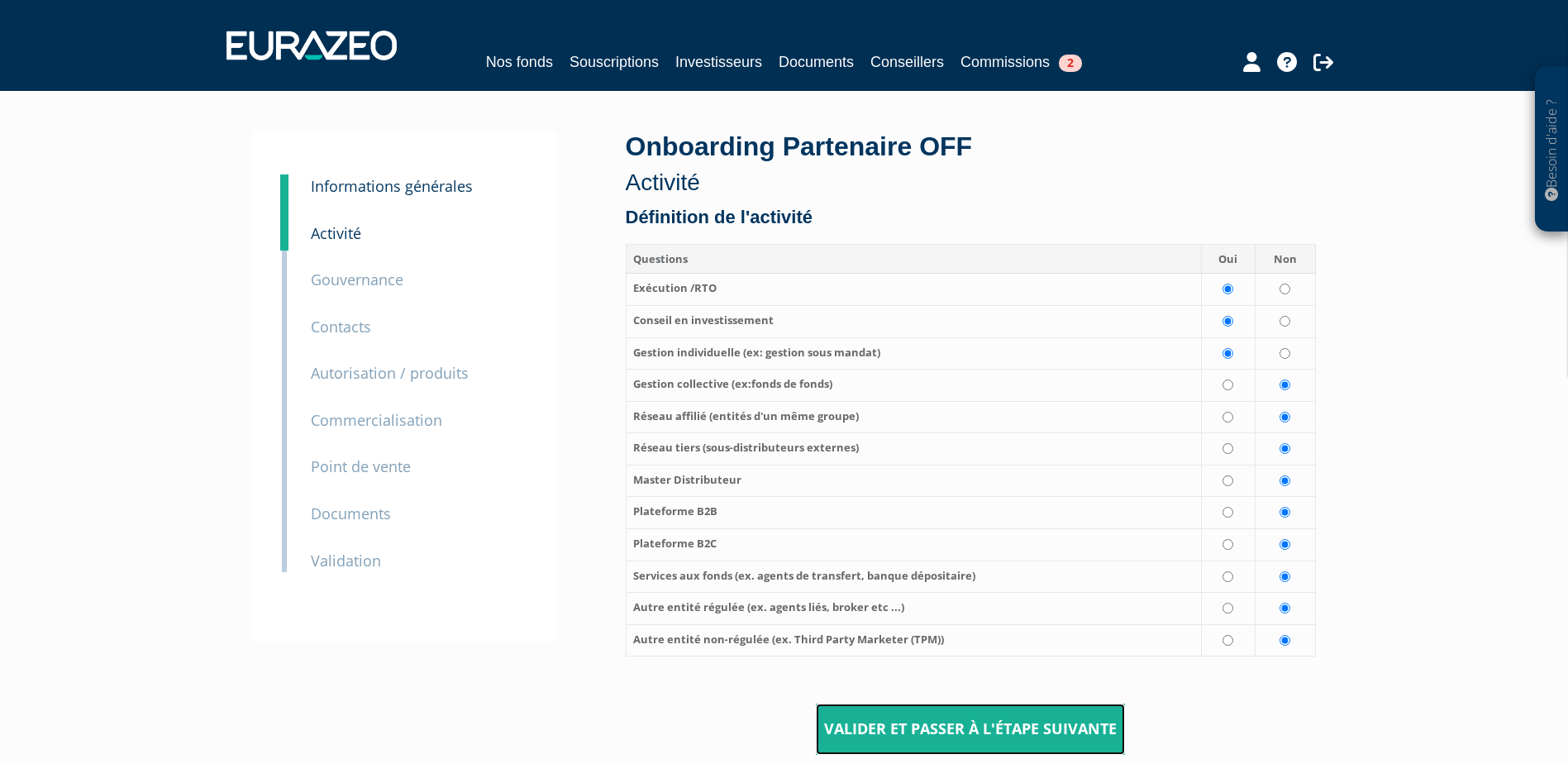
click at [1032, 736] on input "Valider et passer à l'étape suivante" at bounding box center [971, 729] width 309 height 51
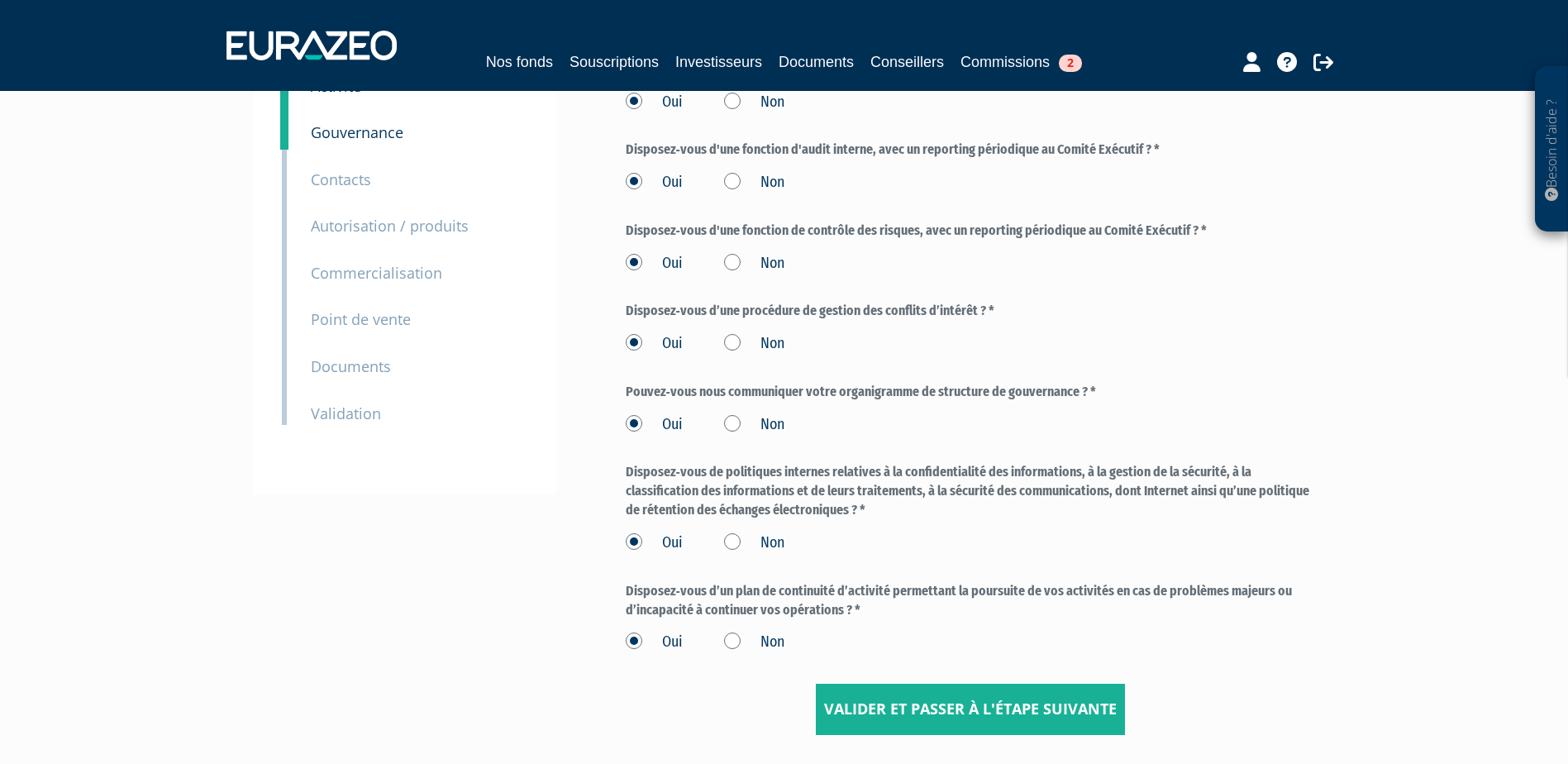
scroll to position [249, 0]
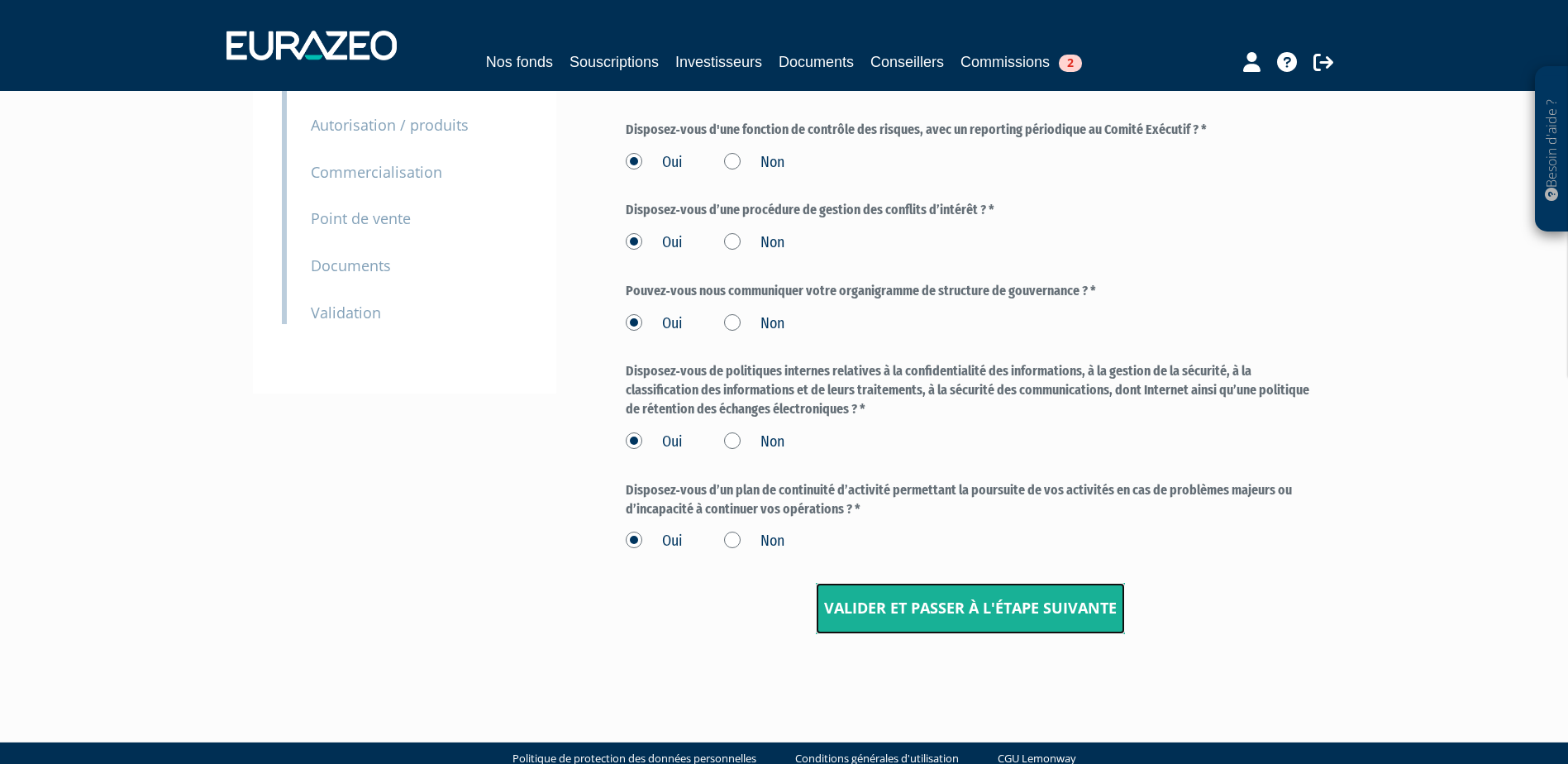
click at [922, 621] on input "Valider et passer à l'étape suivante" at bounding box center [971, 608] width 309 height 51
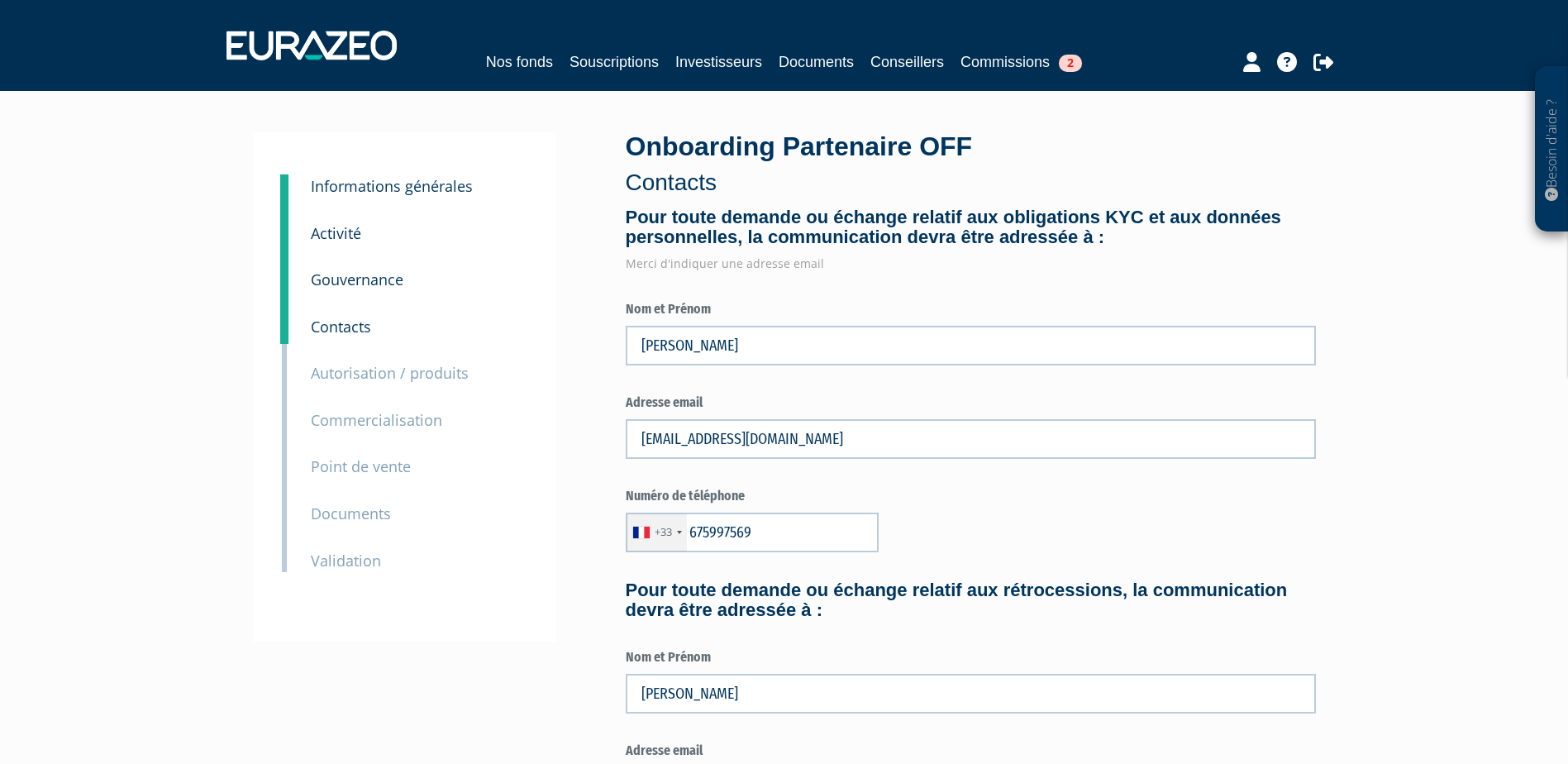
type input "6 75 99 75 69"
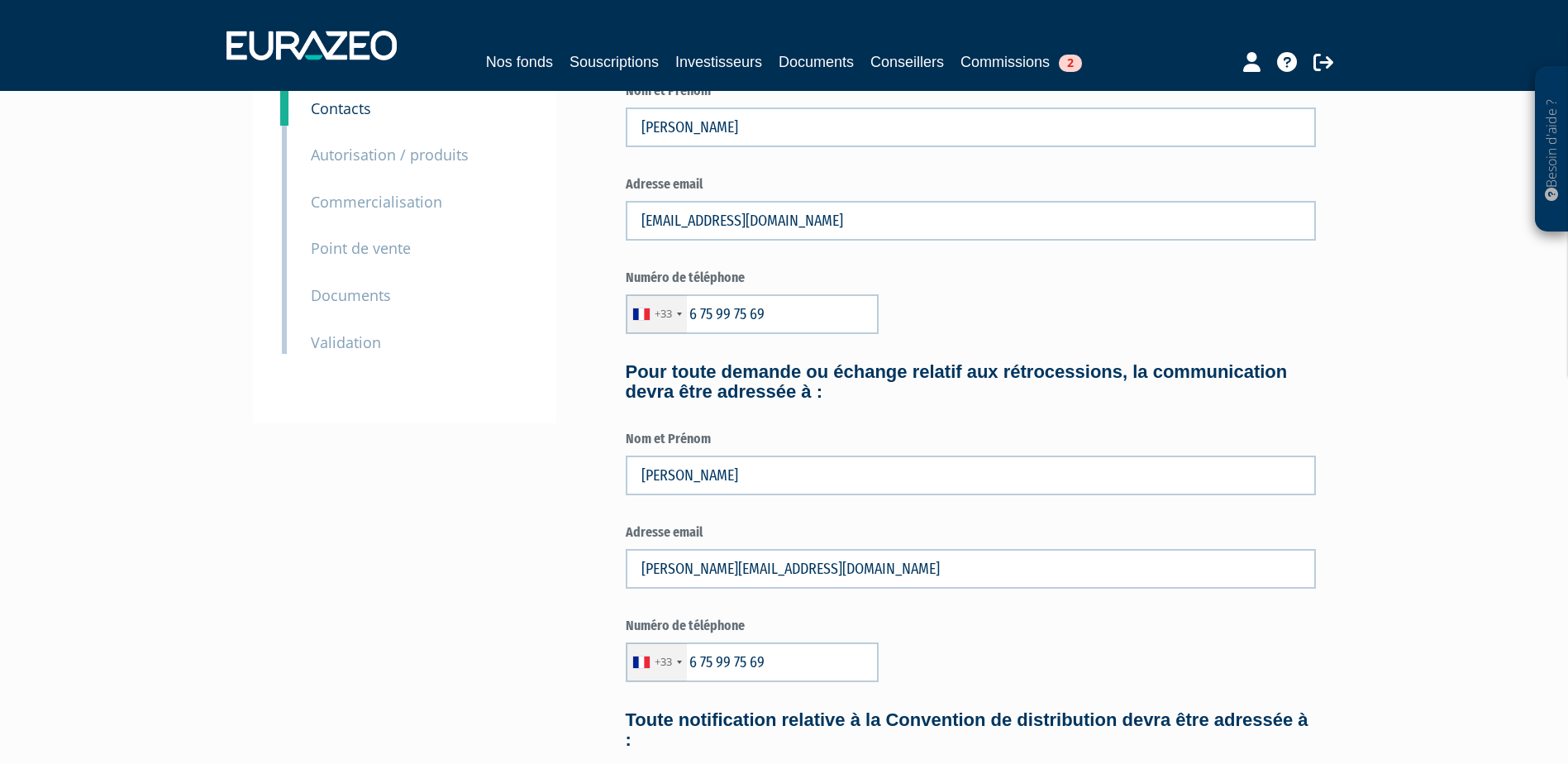
scroll to position [249, 0]
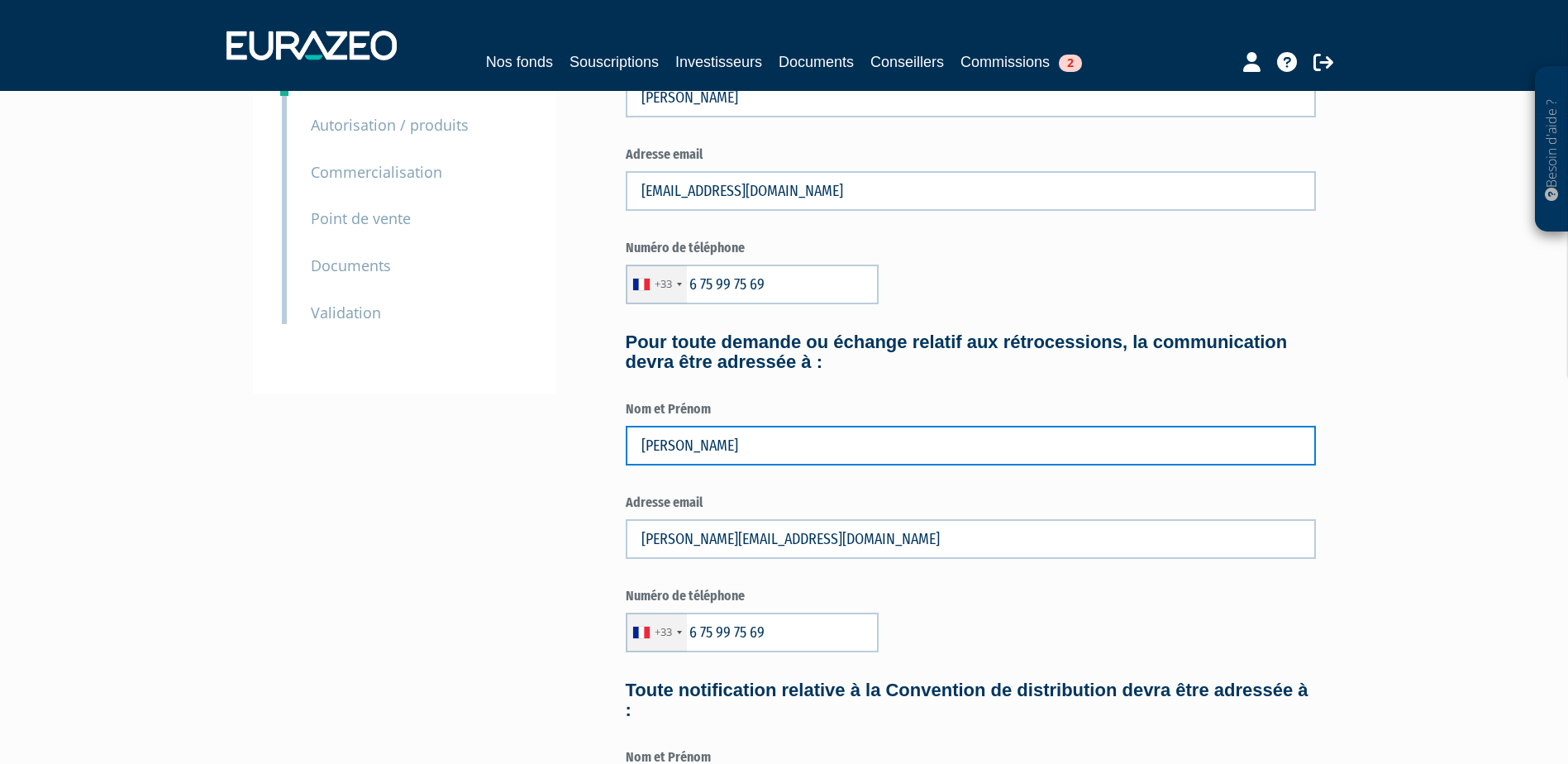
drag, startPoint x: 763, startPoint y: 447, endPoint x: 614, endPoint y: 438, distance: 149.3
click at [614, 438] on div "Onboarding Partenaire OFF Contacts Pour toute demande ou échange relatif aux ob…" at bounding box center [970, 483] width 715 height 1197
click at [929, 447] on input "CHAUVIN" at bounding box center [970, 445] width 690 height 39
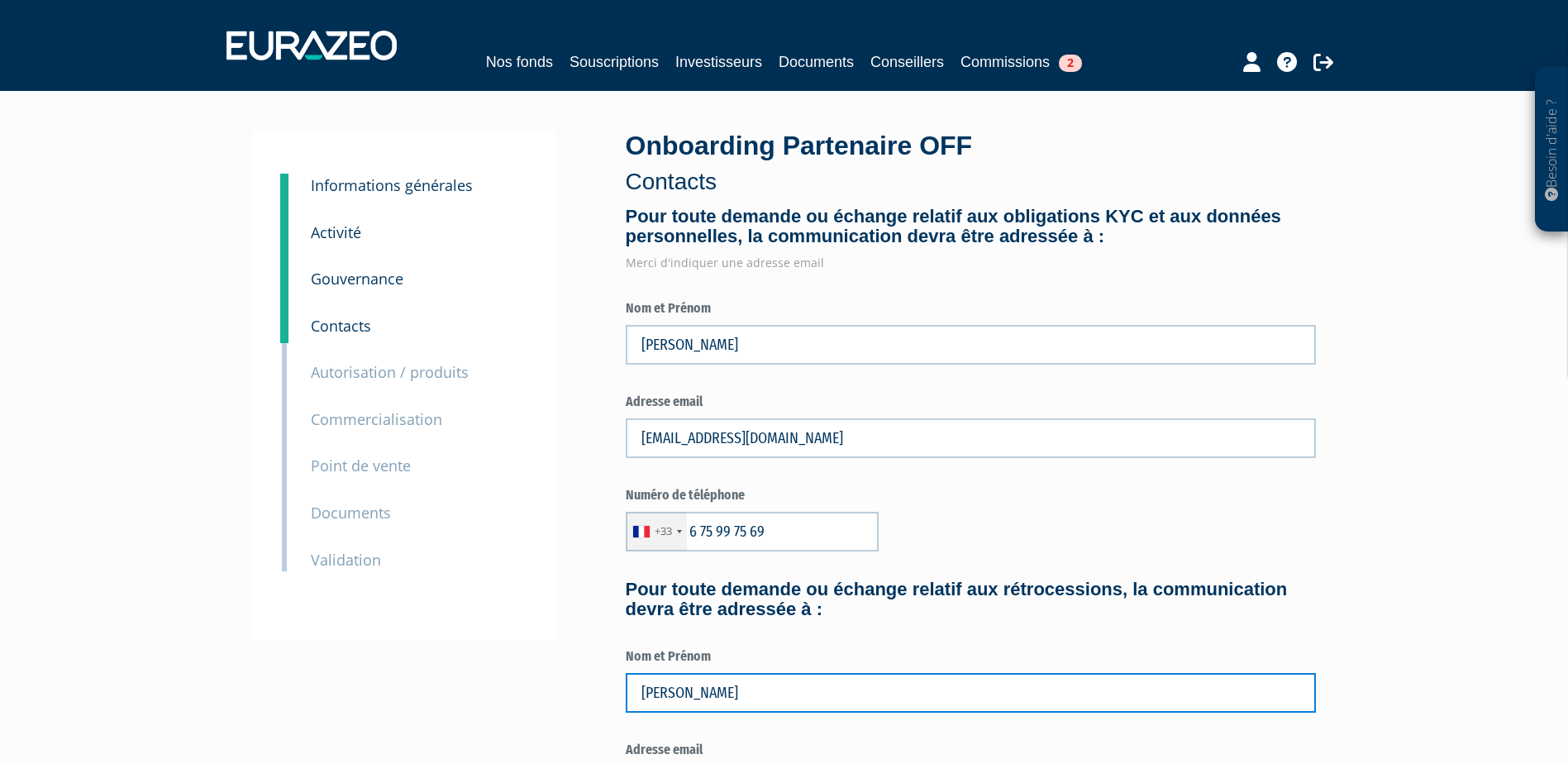
scroll to position [0, 0]
type input "CHAUVIN Mathieu"
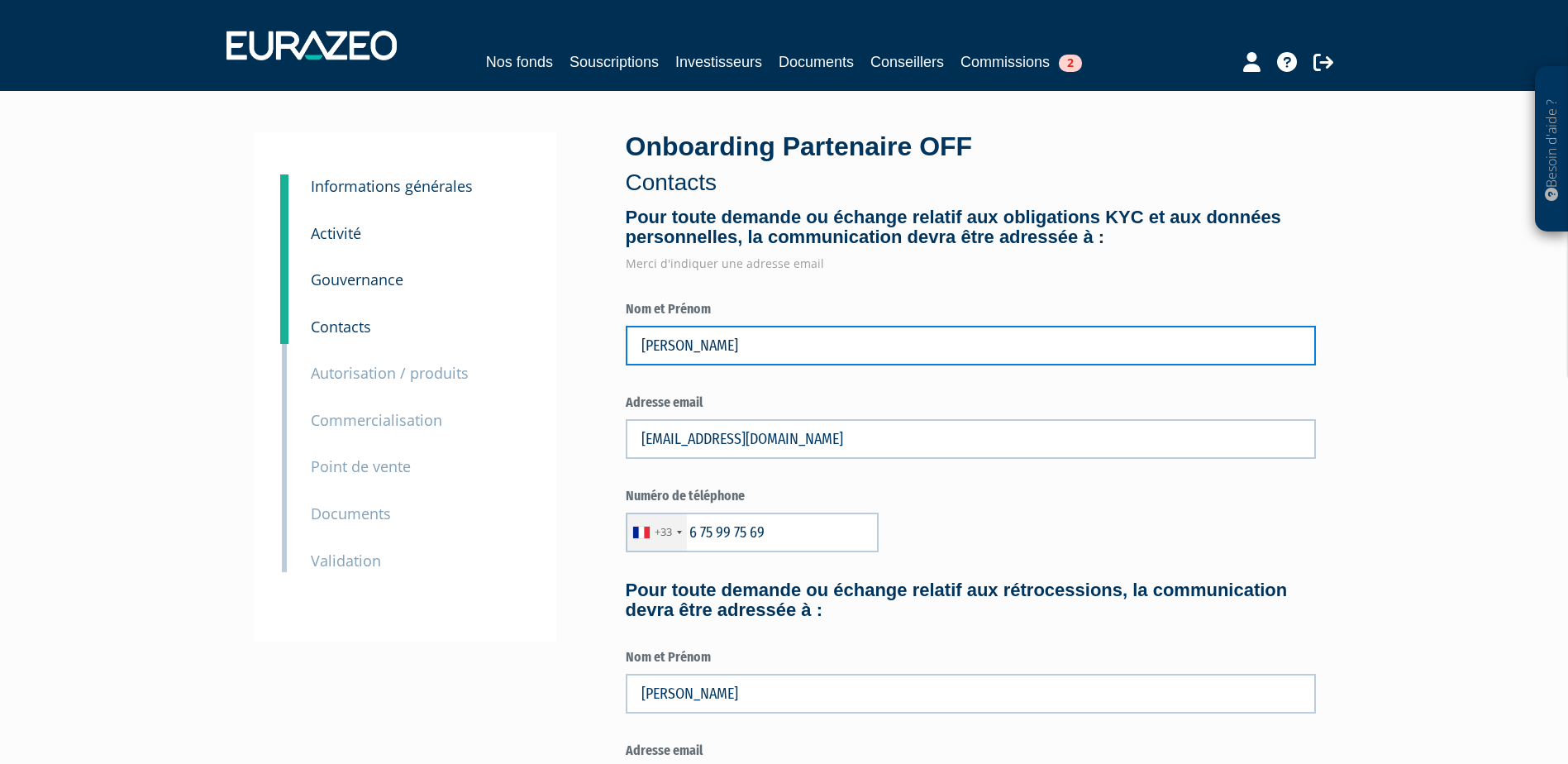
drag, startPoint x: 835, startPoint y: 327, endPoint x: 742, endPoint y: 338, distance: 93.6
click at [742, 338] on input "VANCAEYZEELE CHARLOTTE" at bounding box center [970, 345] width 690 height 39
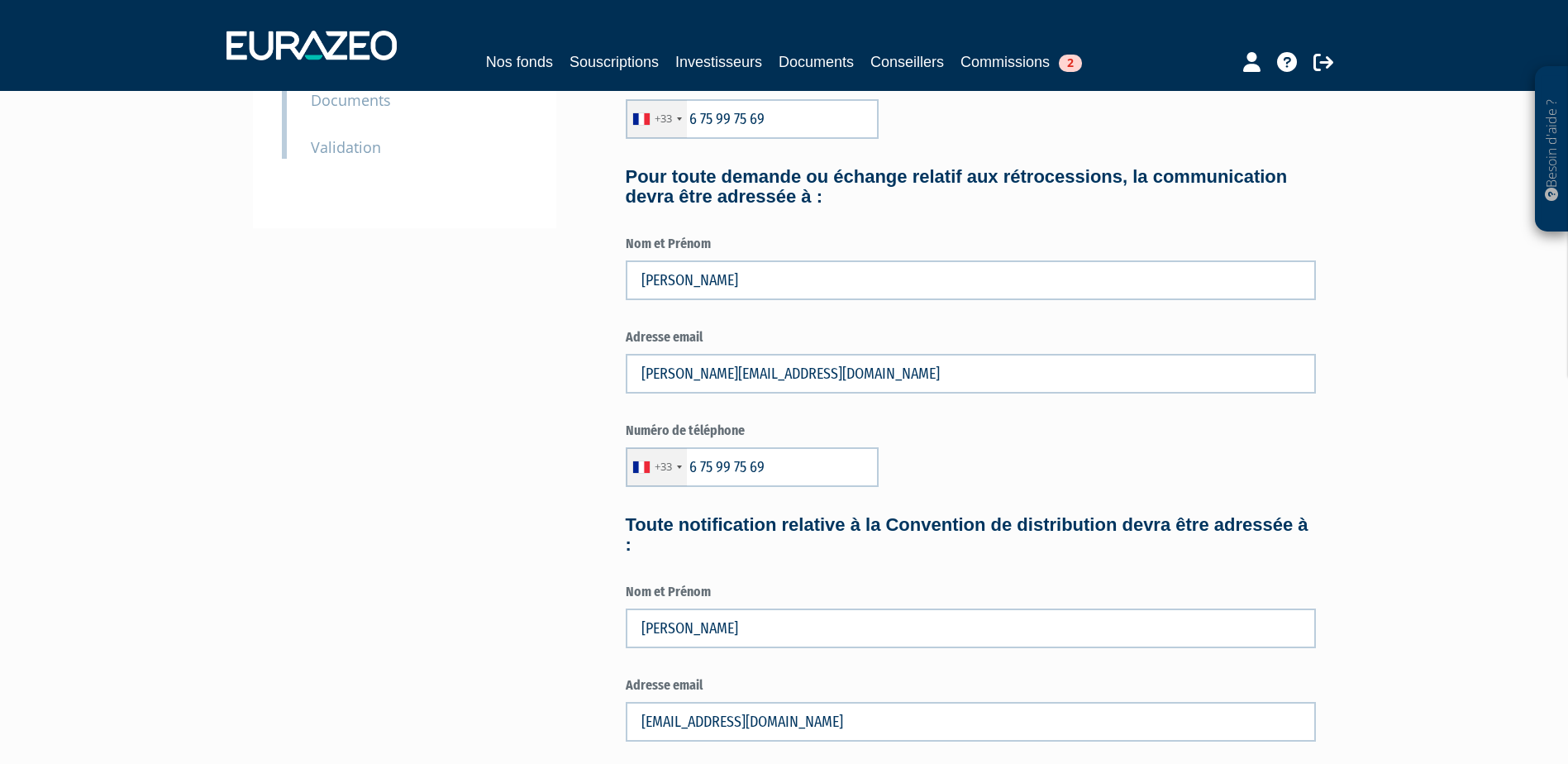
type input "VANCAEYZEELE Charlotte"
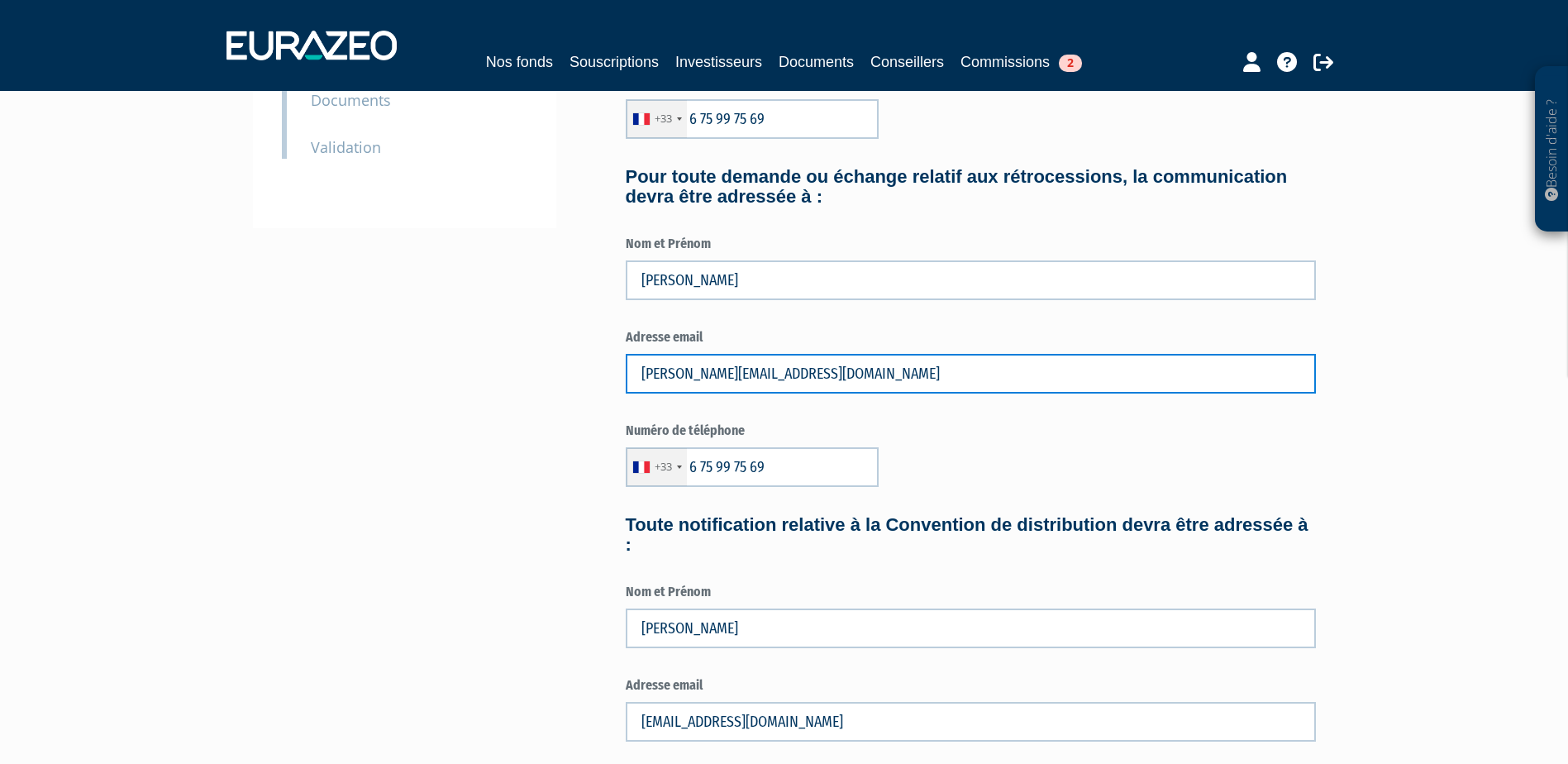
drag, startPoint x: 898, startPoint y: 375, endPoint x: 505, endPoint y: 375, distance: 393.0
click at [508, 375] on div "3 Informations générales 4 Activité 5 Gouvernance 6 Contacts 7 Autorisation / p…" at bounding box center [784, 317] width 1039 height 1197
type input "mathieu.chauvin@eres-group.com"
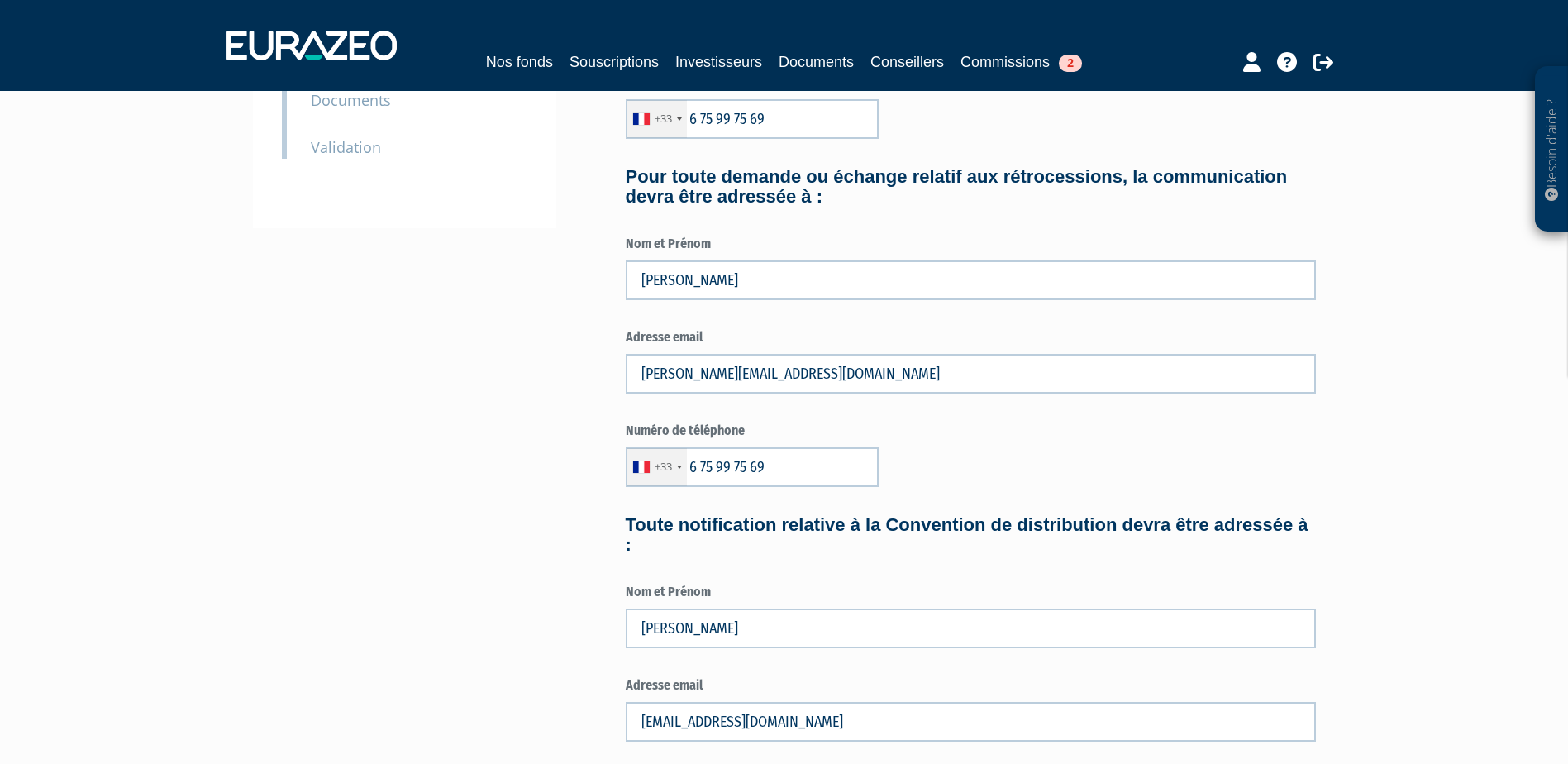
click at [419, 418] on div "3 Informations générales 4 Activité 5 Gouvernance 6 Contacts 7 Autorisation / p…" at bounding box center [784, 317] width 1039 height 1197
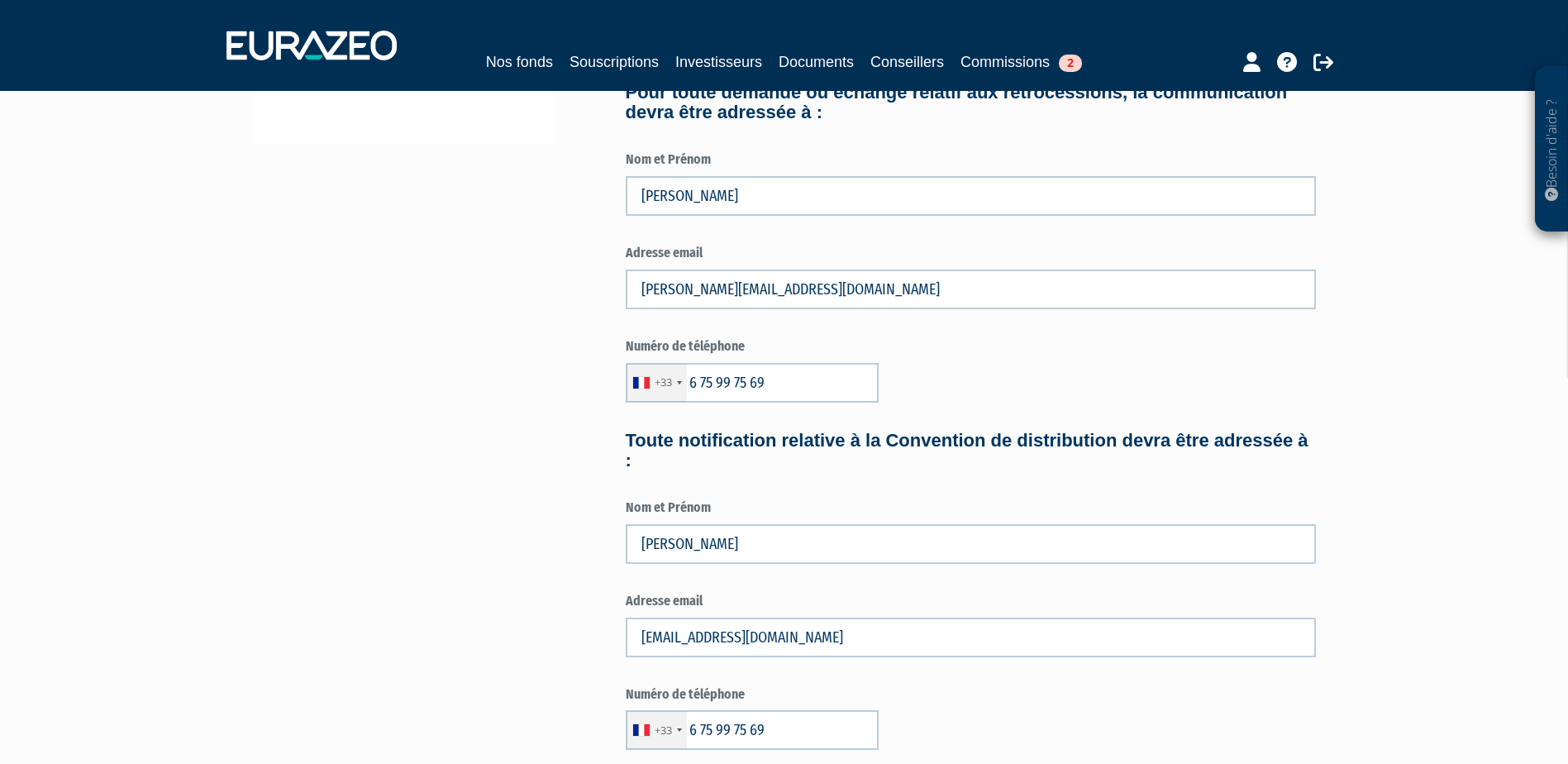
scroll to position [579, 0]
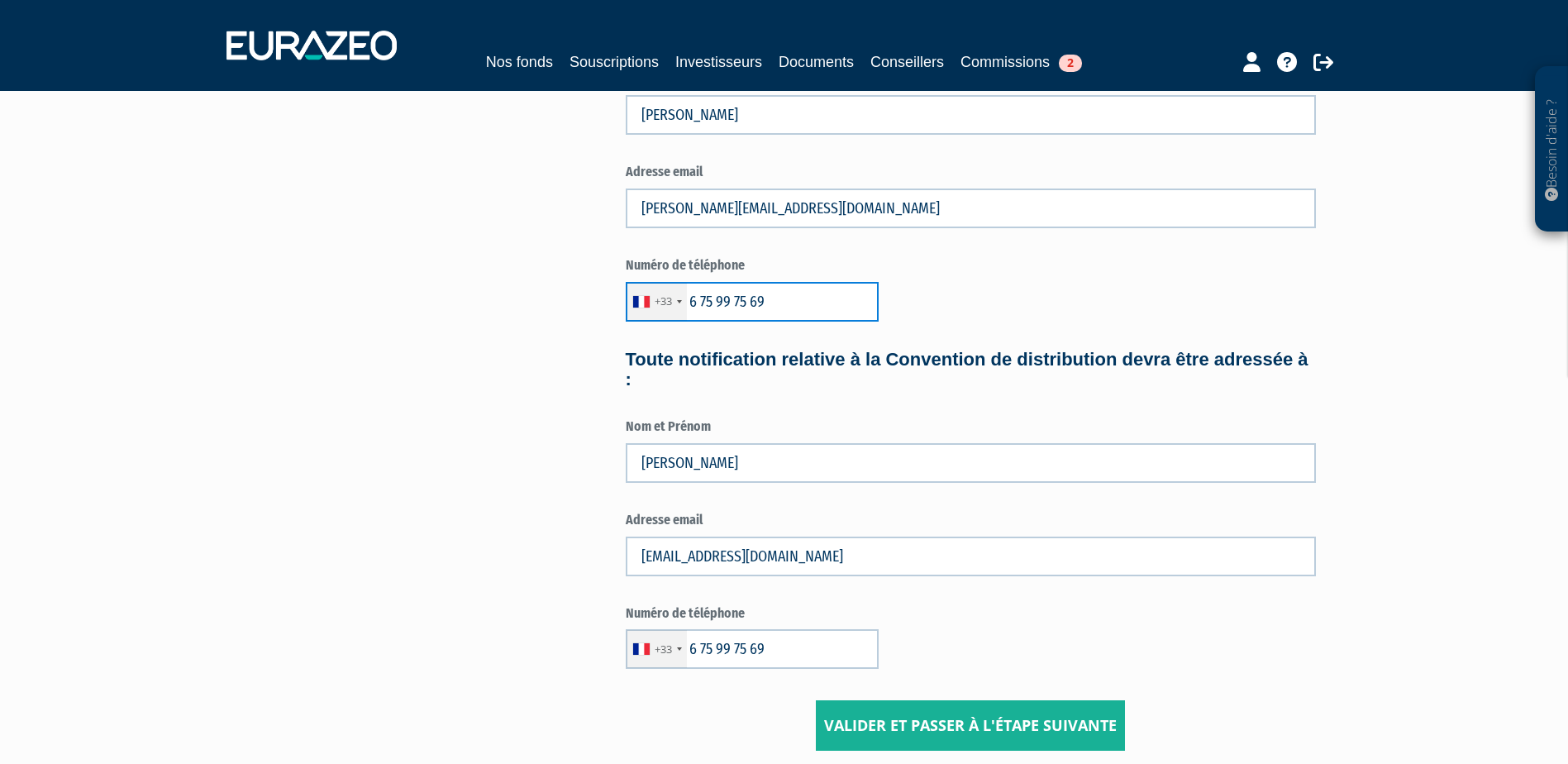
drag, startPoint x: 787, startPoint y: 303, endPoint x: 702, endPoint y: 304, distance: 85.0
click at [702, 304] on input "6 75 99 75 69" at bounding box center [752, 301] width 253 height 39
type input "6 24602954"
click at [1017, 389] on h4 "Toute notification relative à la Convention de distribution devra être adressée…" at bounding box center [970, 369] width 690 height 39
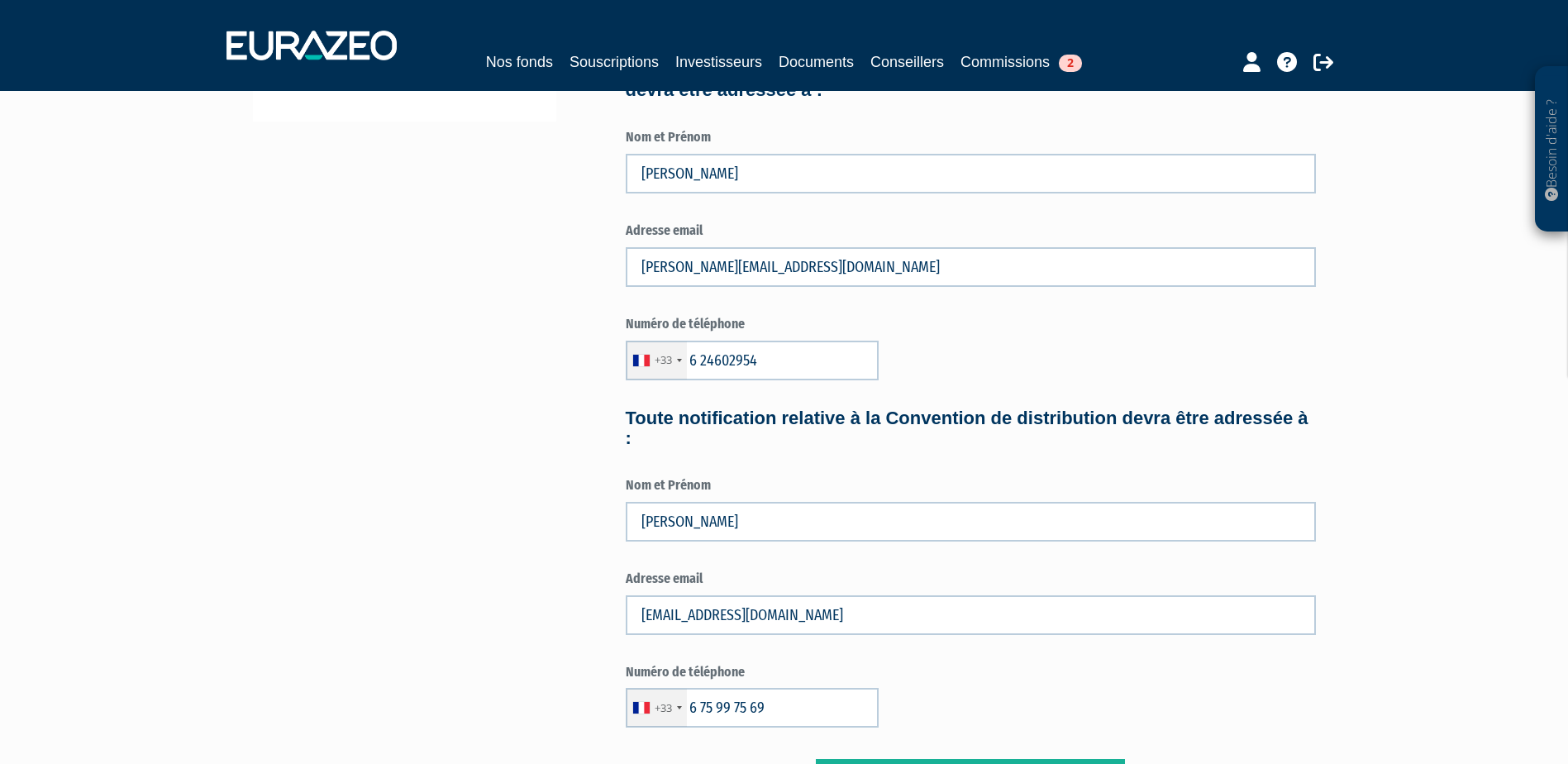
scroll to position [726, 0]
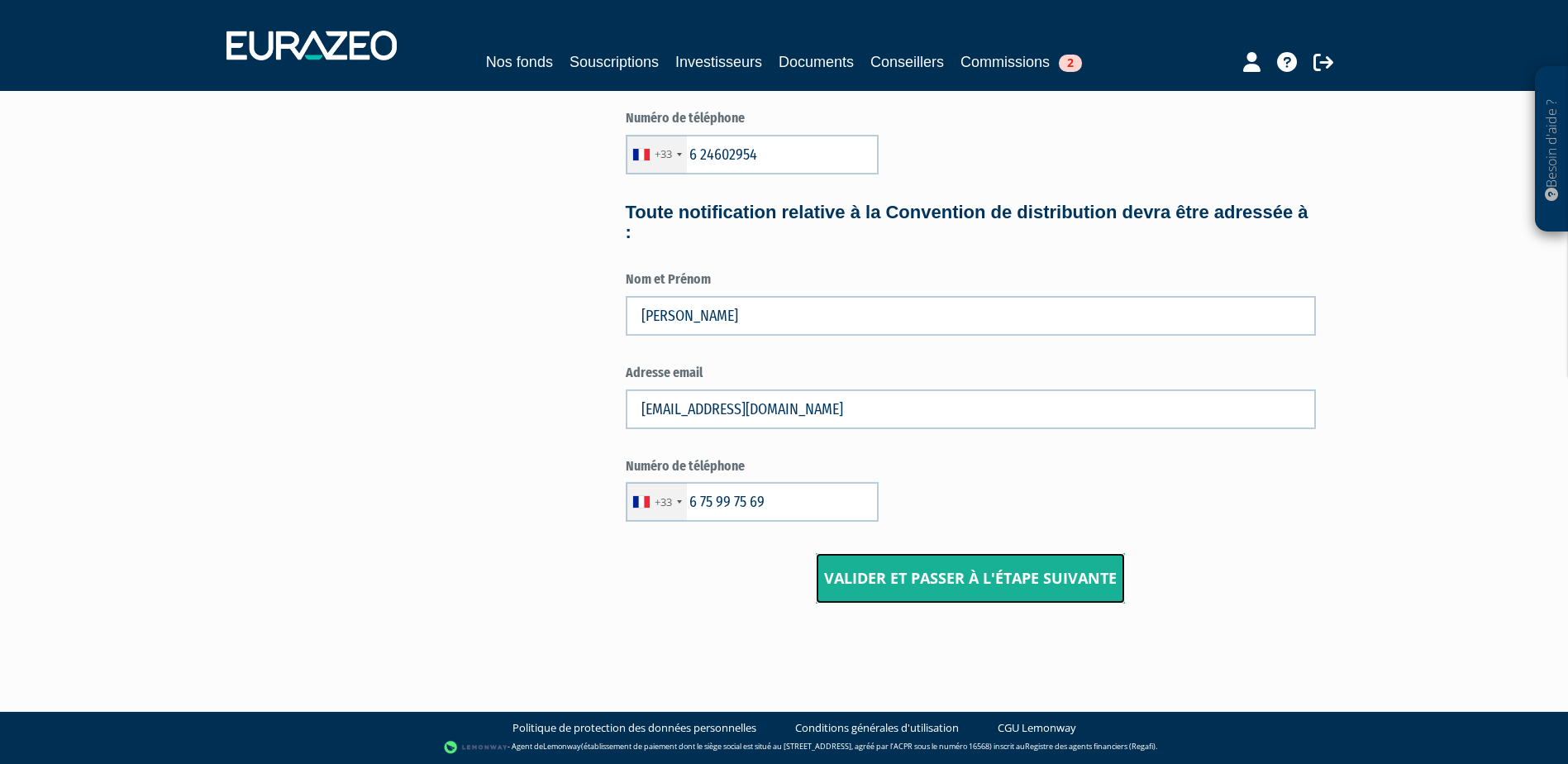
click at [970, 596] on input "Valider et passer à l'étape suivante" at bounding box center [971, 578] width 309 height 51
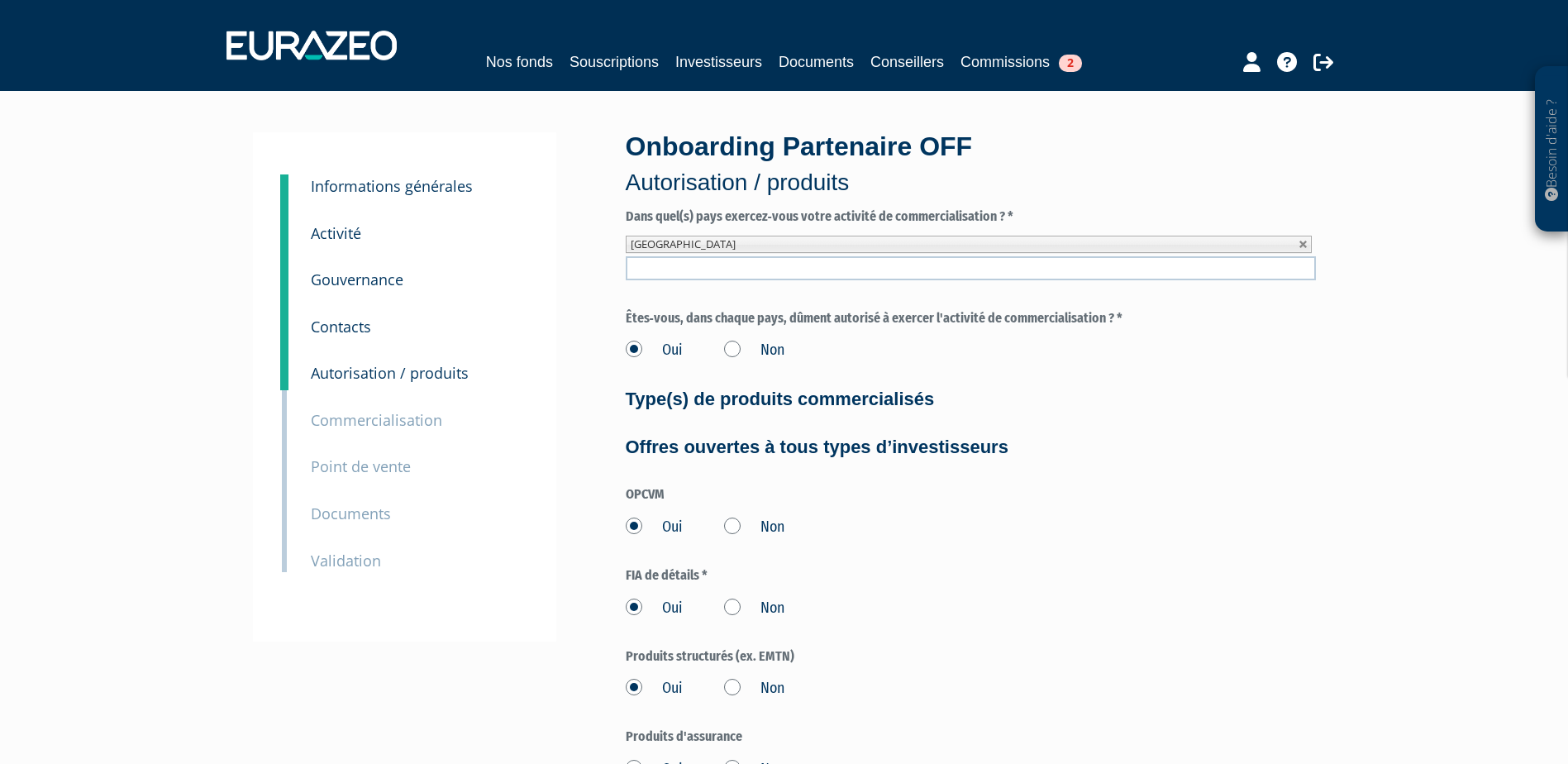
click at [339, 229] on small "Activité" at bounding box center [336, 233] width 50 height 20
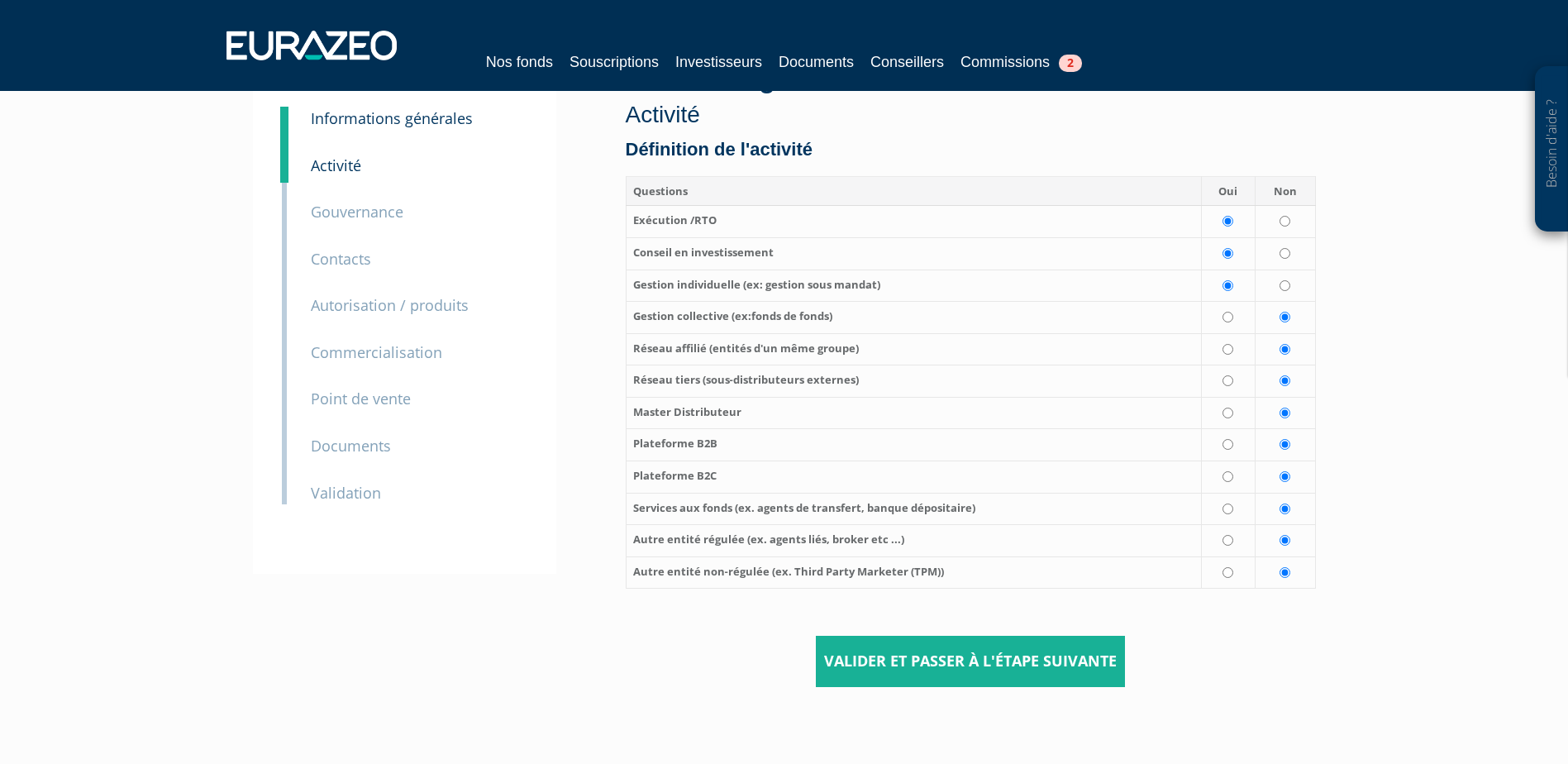
scroll to position [151, 0]
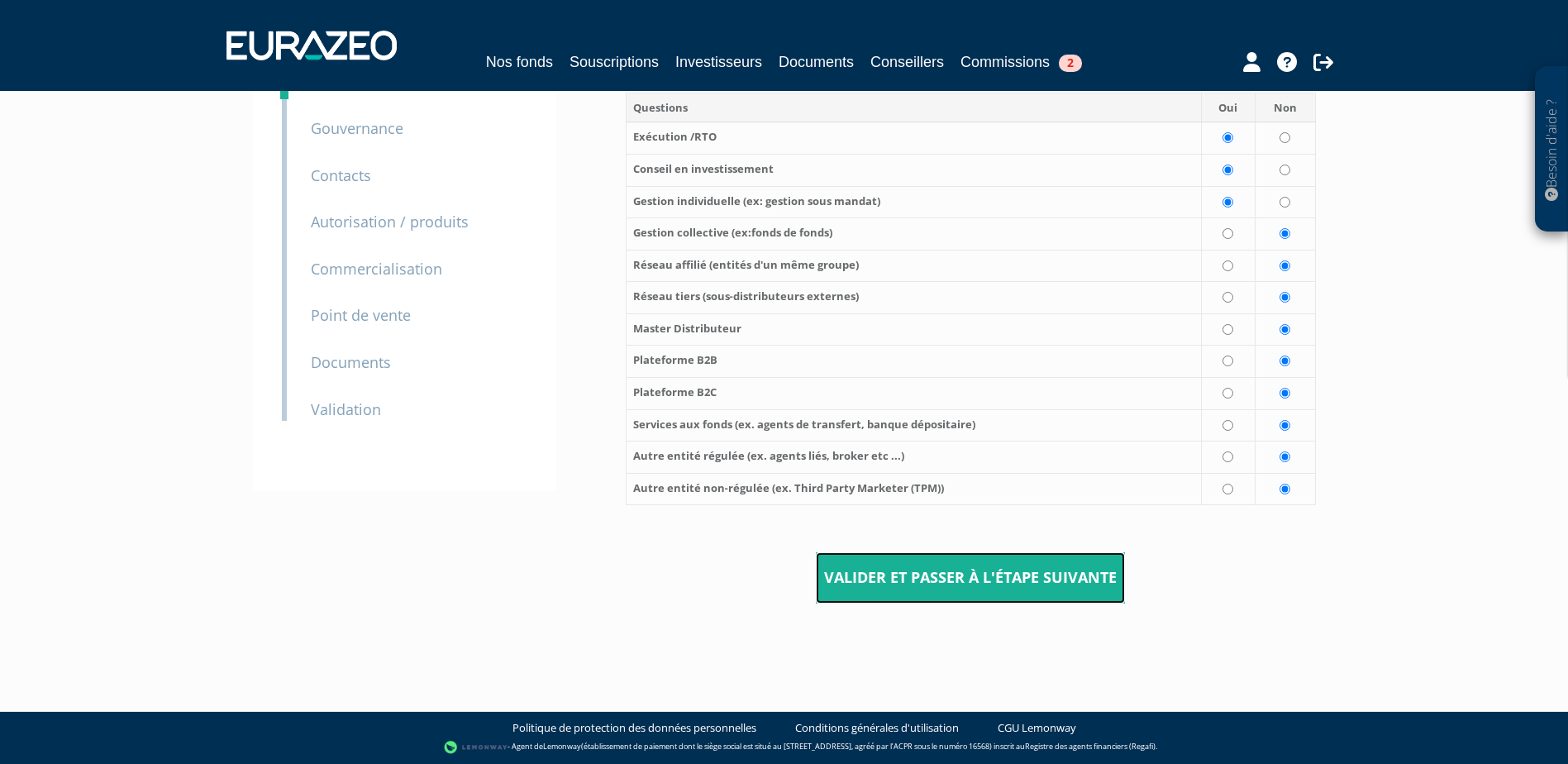
click at [990, 582] on input "Valider et passer à l'étape suivante" at bounding box center [971, 577] width 309 height 51
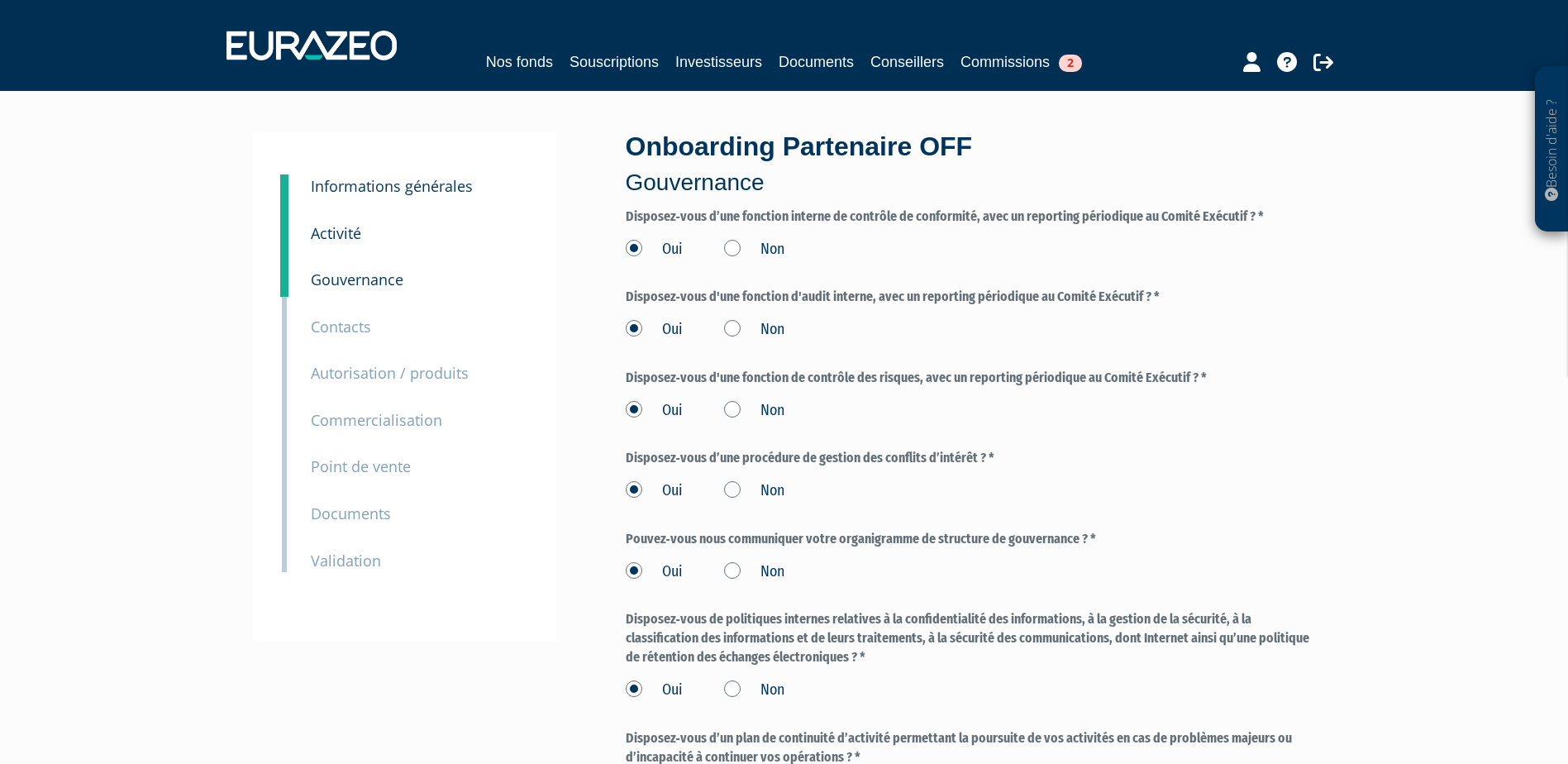
click at [371, 178] on small "Informations générales" at bounding box center [392, 187] width 162 height 20
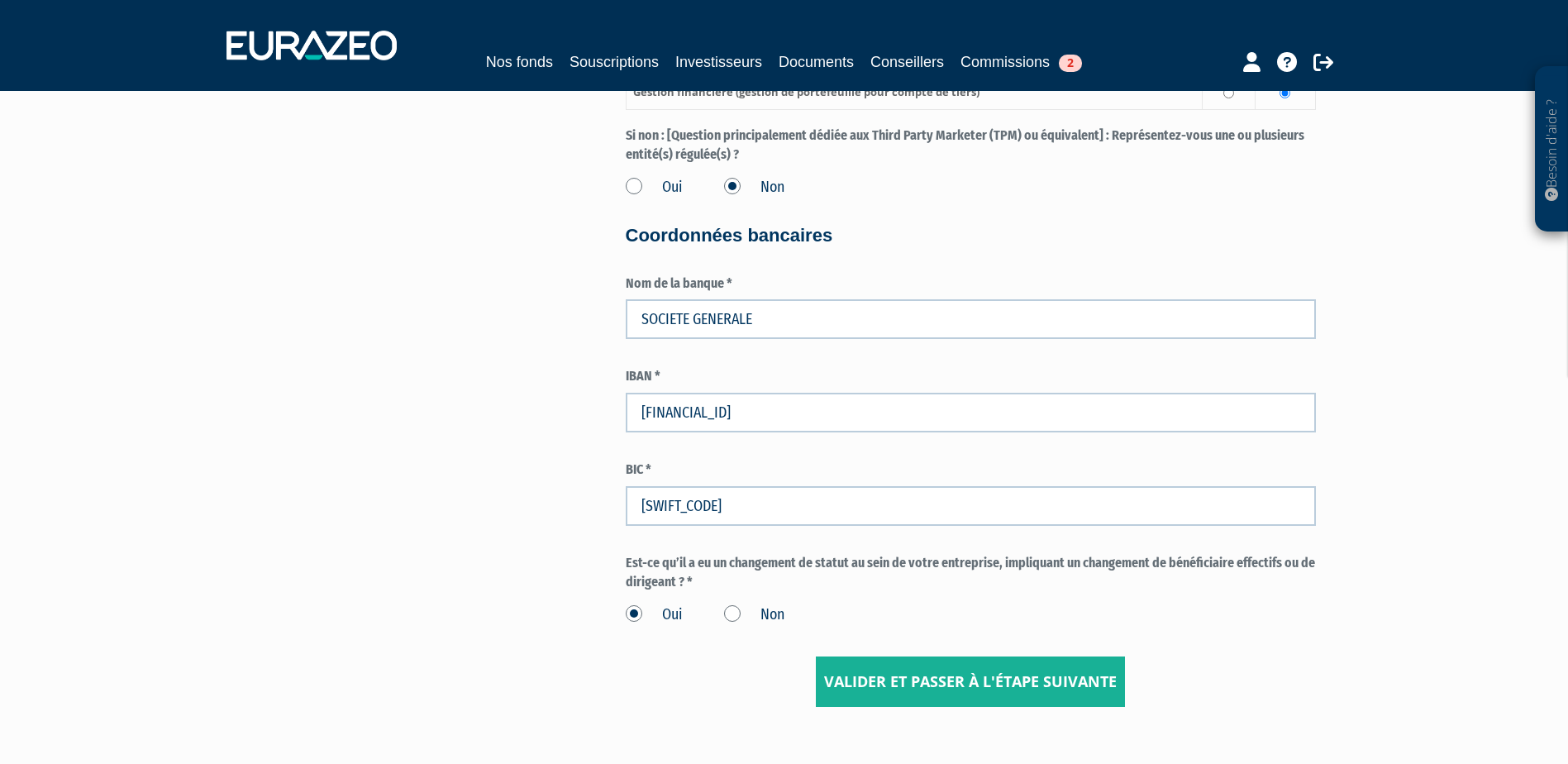
scroll to position [2836, 0]
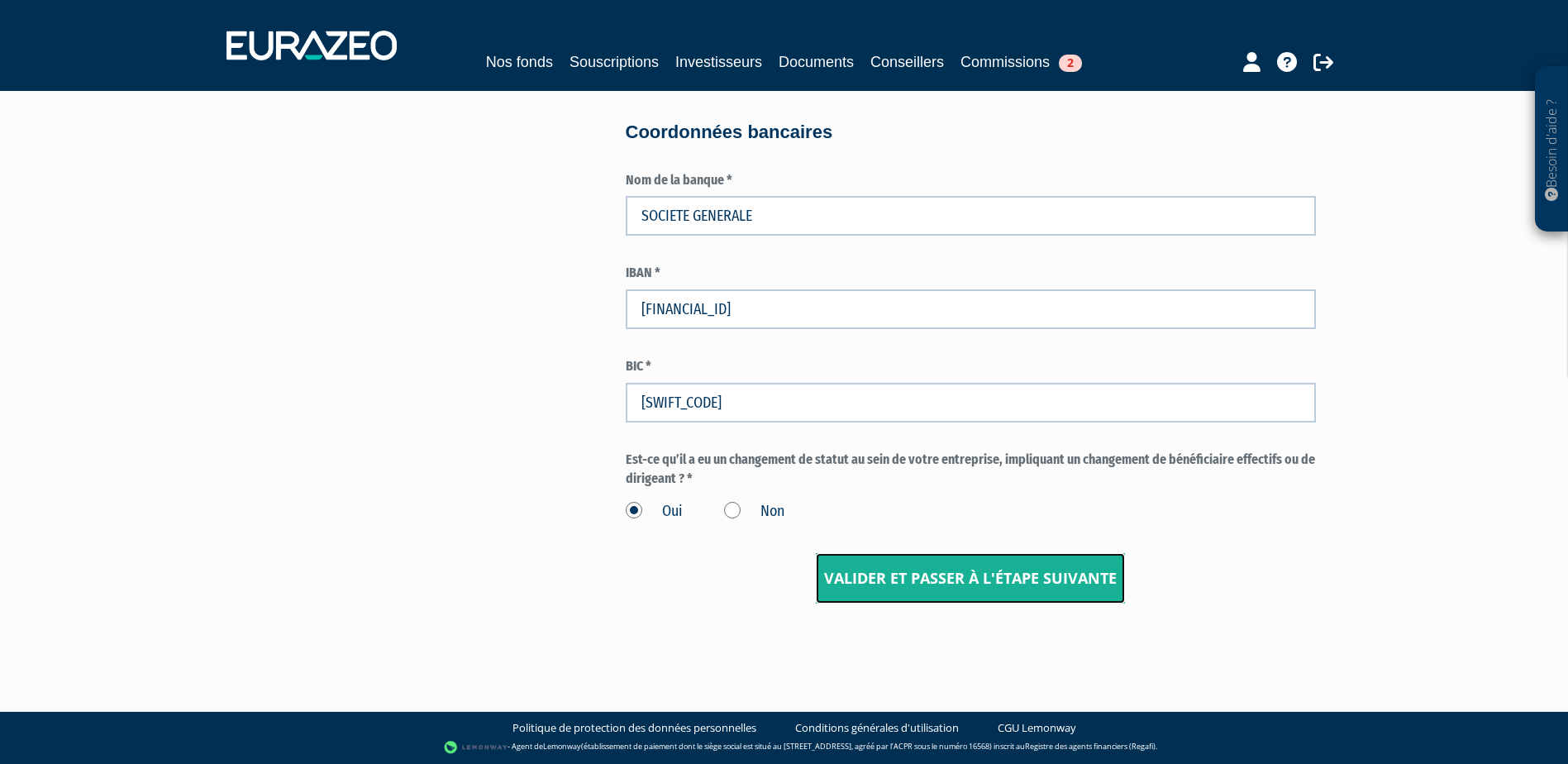
drag, startPoint x: 948, startPoint y: 583, endPoint x: 1395, endPoint y: 489, distance: 456.8
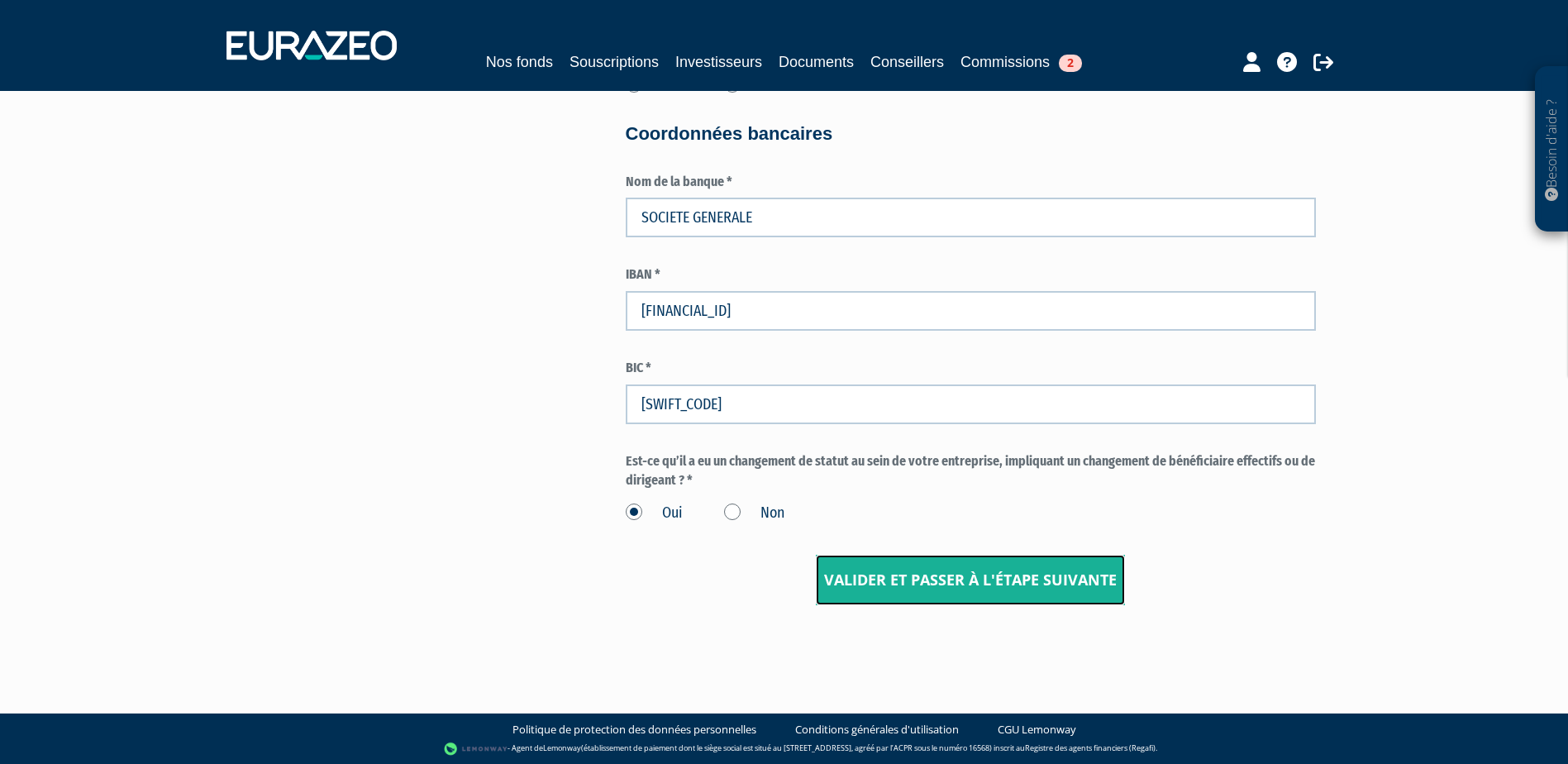
click at [977, 568] on input "Valider et passer à l'étape suivante" at bounding box center [971, 580] width 309 height 51
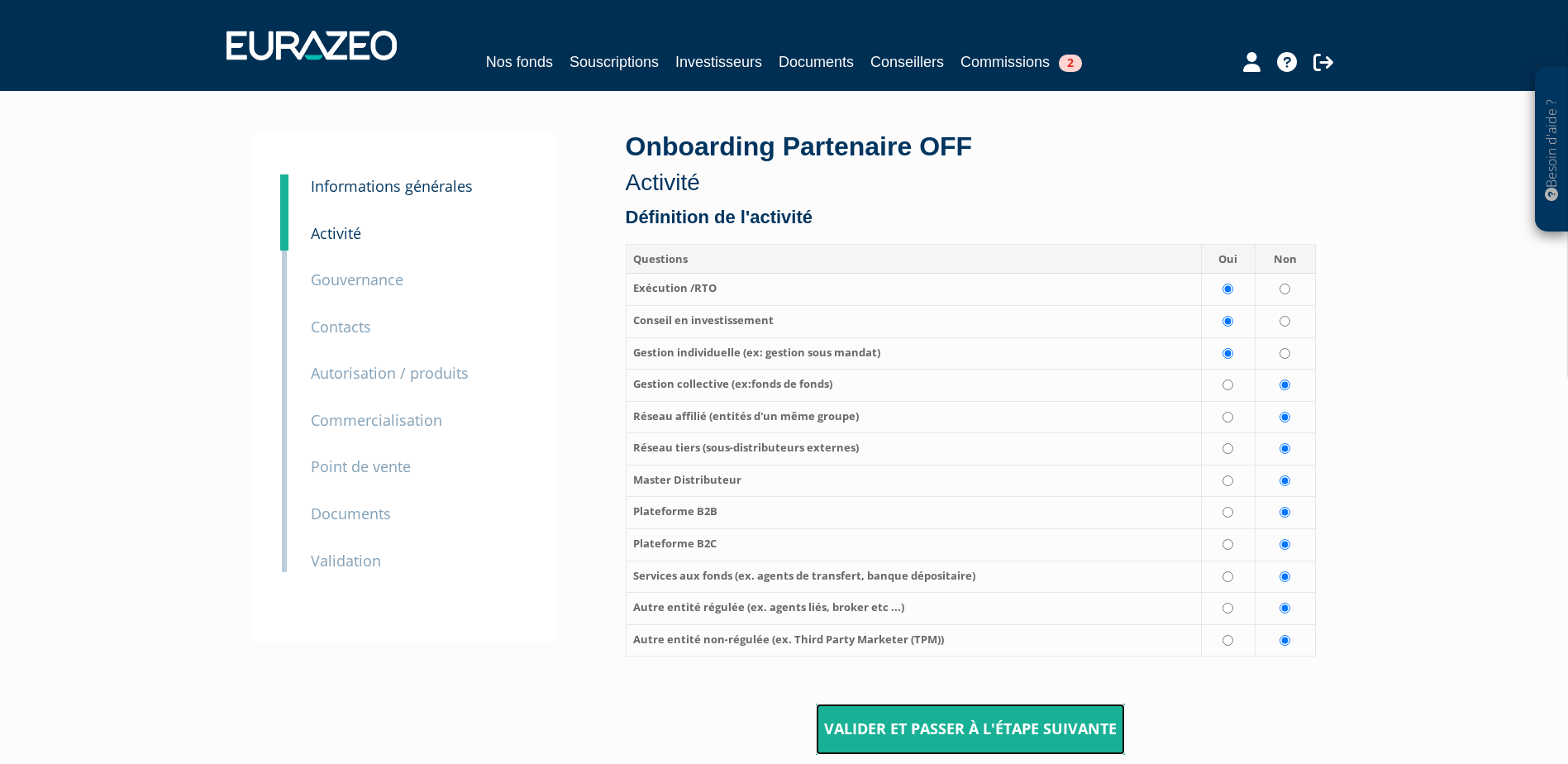
click at [989, 713] on input "Valider et passer à l'étape suivante" at bounding box center [971, 729] width 309 height 51
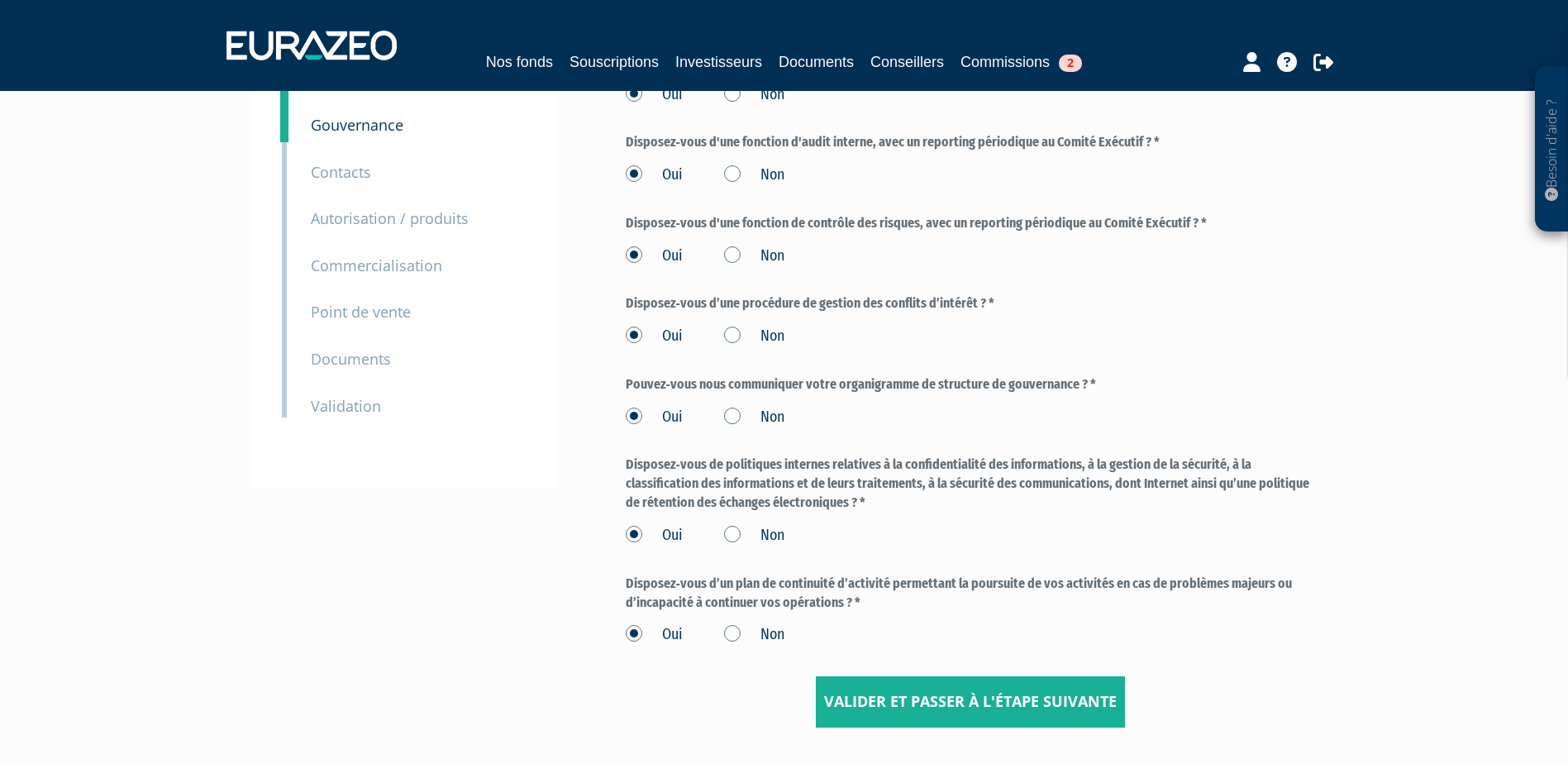
scroll to position [279, 0]
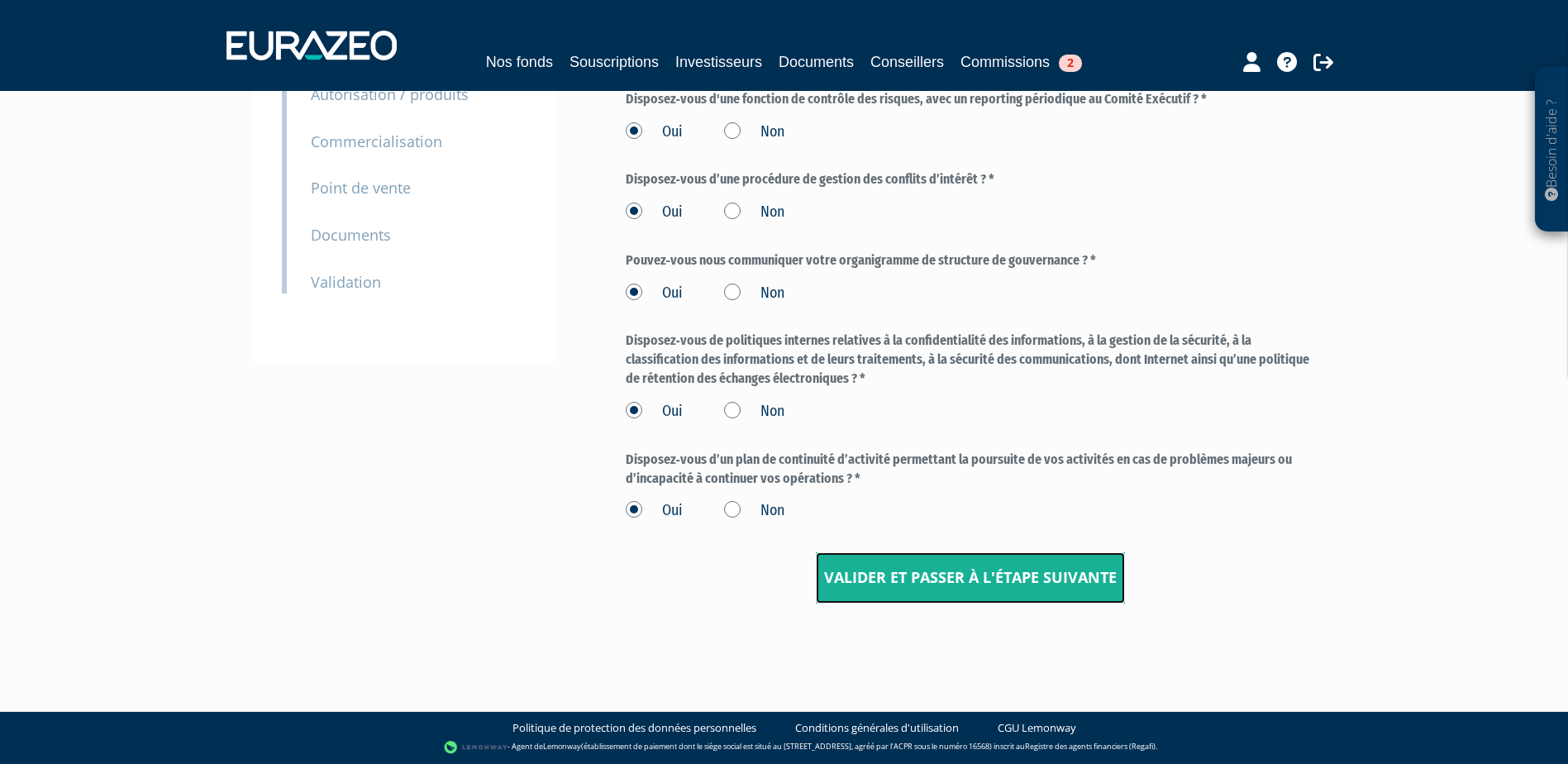
click at [983, 576] on input "Valider et passer à l'étape suivante" at bounding box center [971, 577] width 309 height 51
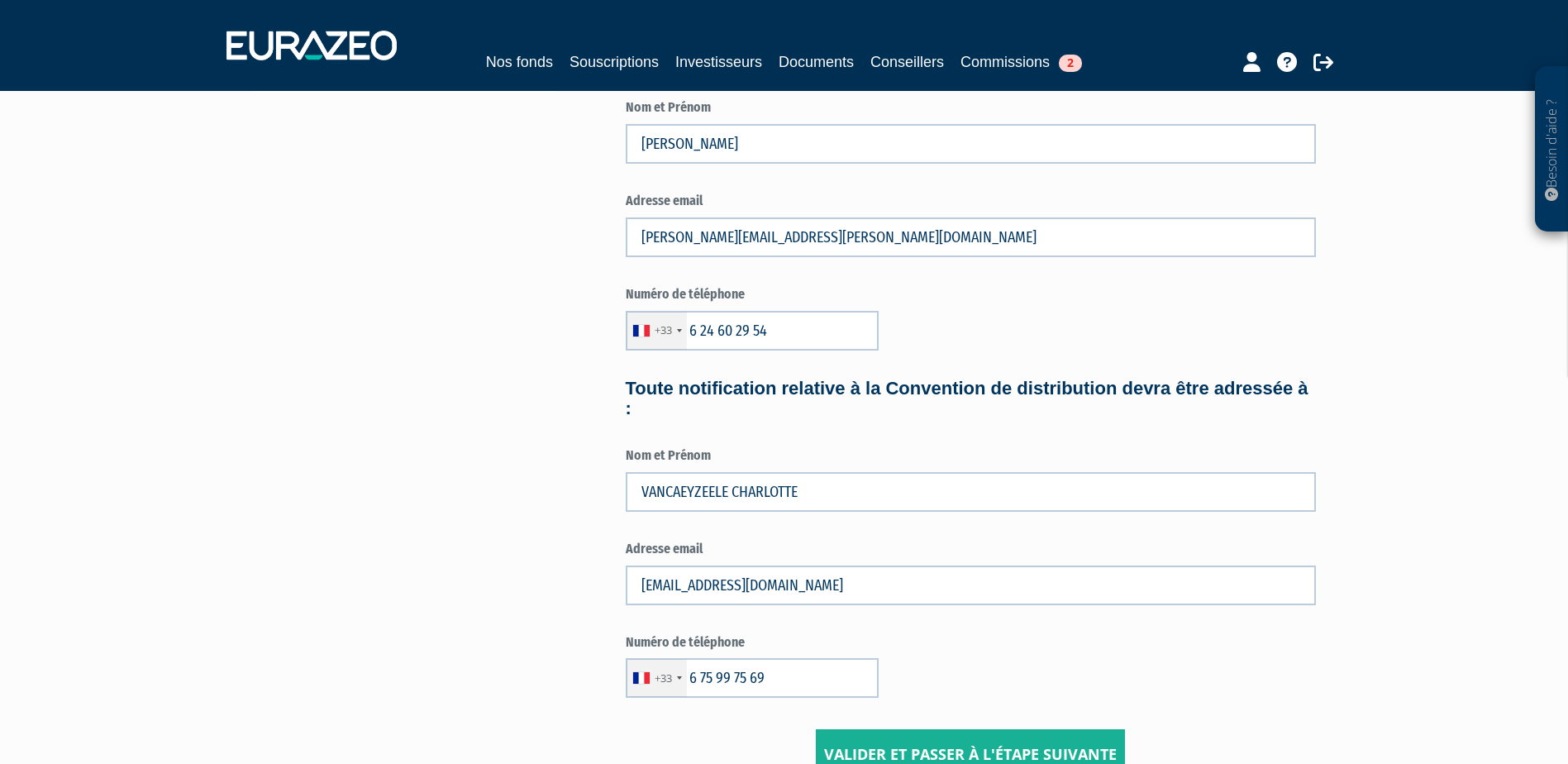
scroll to position [579, 0]
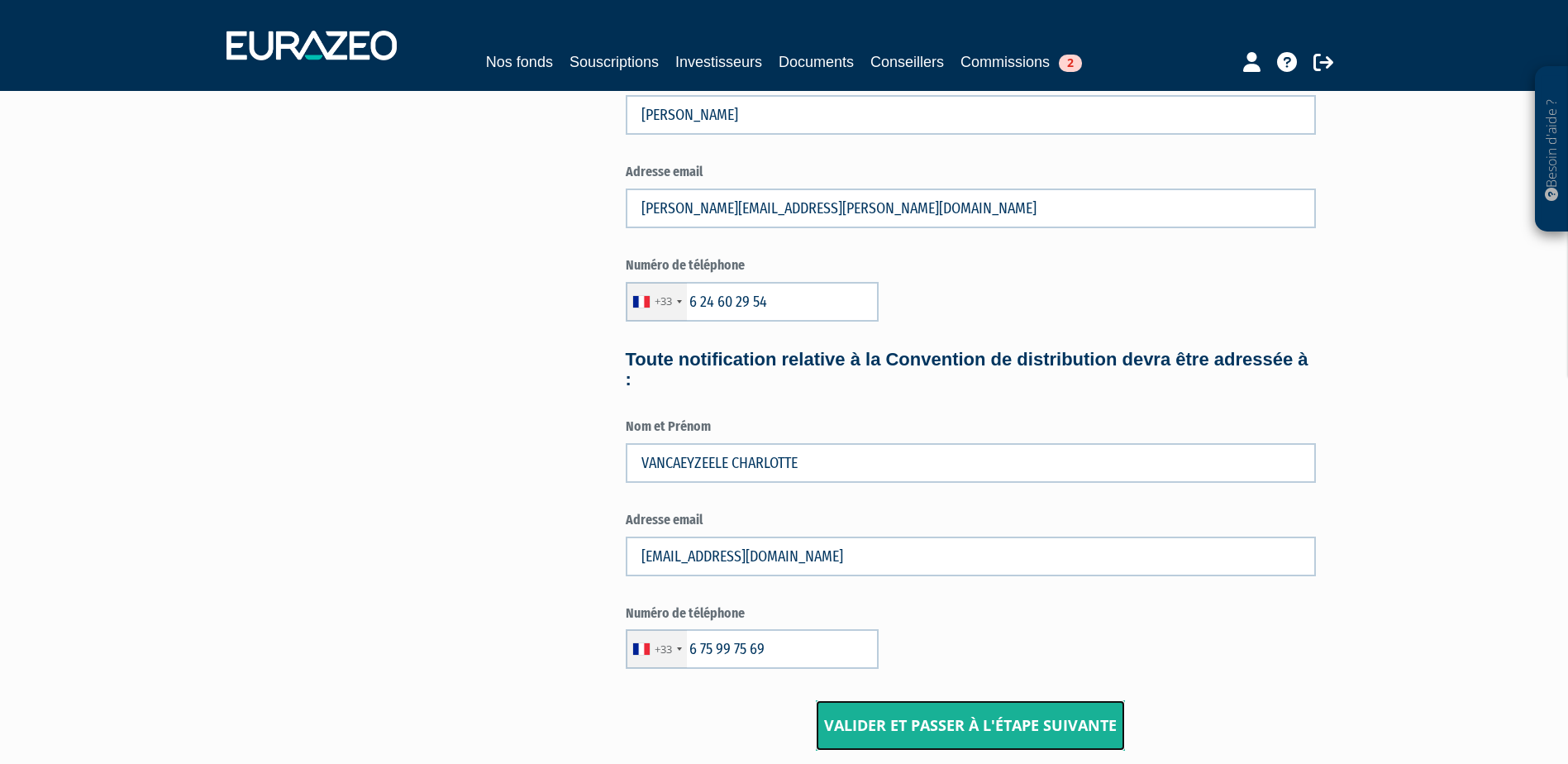
click at [983, 723] on input "Valider et passer à l'étape suivante" at bounding box center [971, 726] width 309 height 51
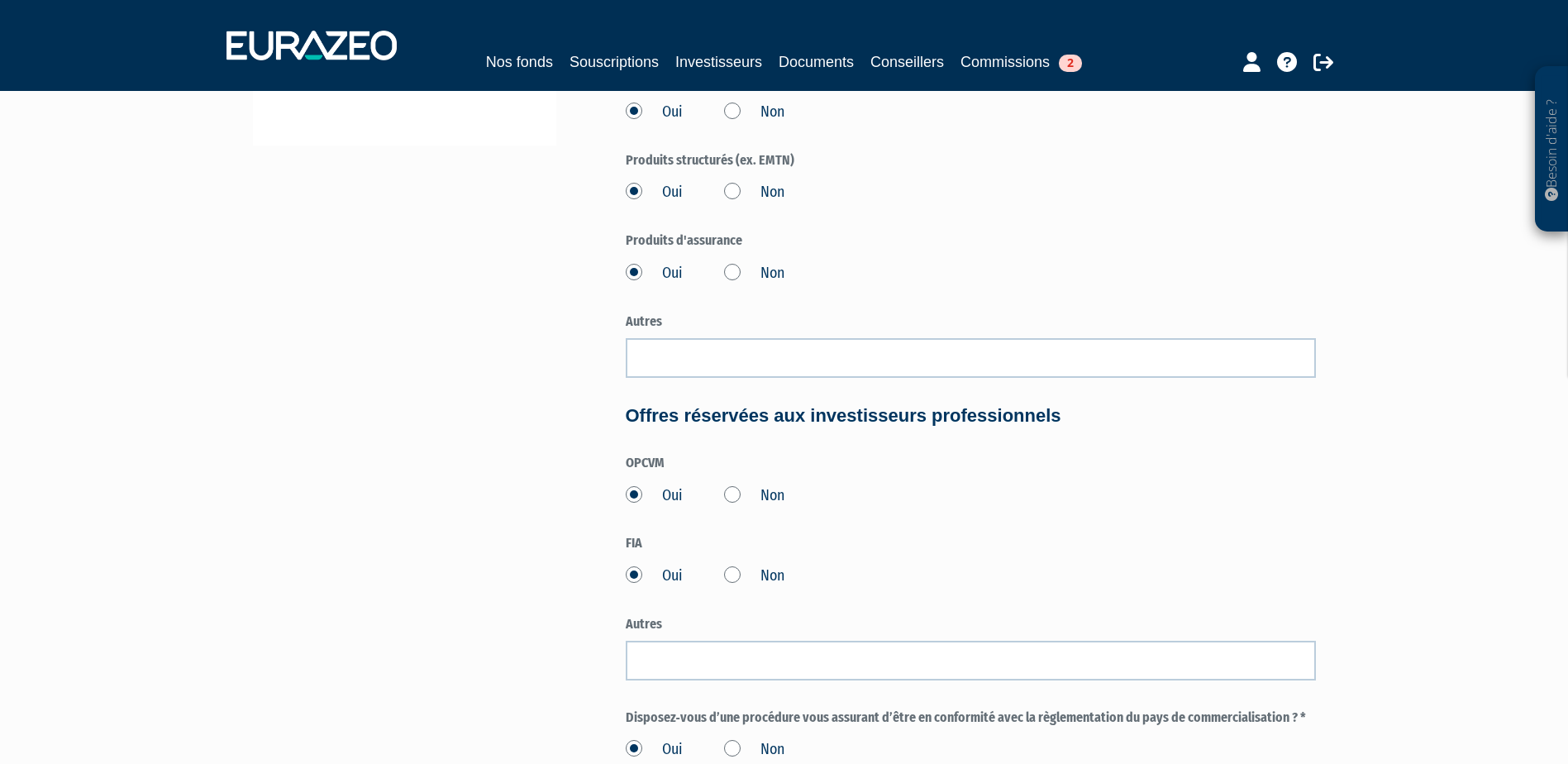
scroll to position [579, 0]
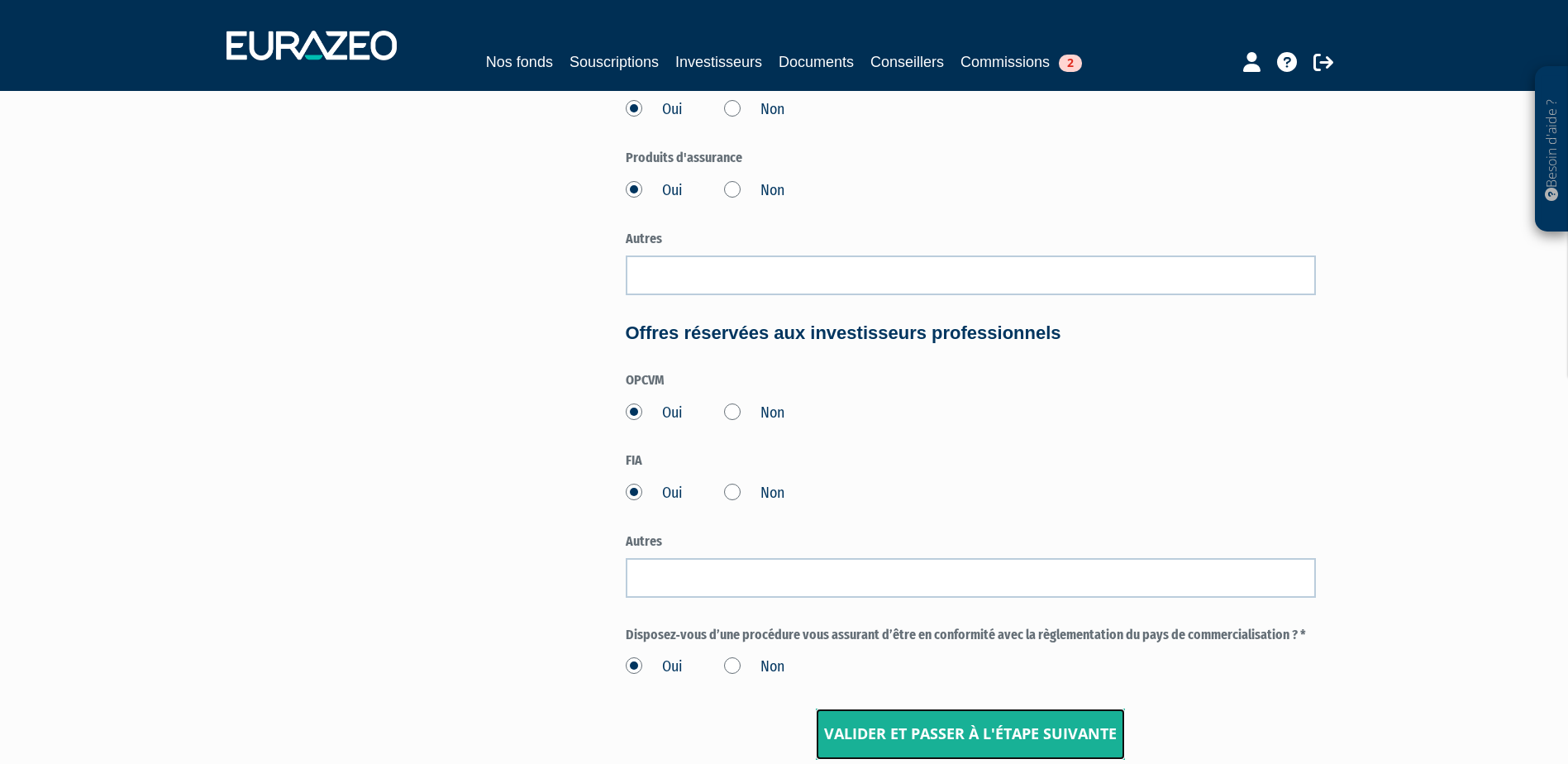
click at [1022, 733] on input "Valider et passer à l'étape suivante" at bounding box center [971, 734] width 309 height 51
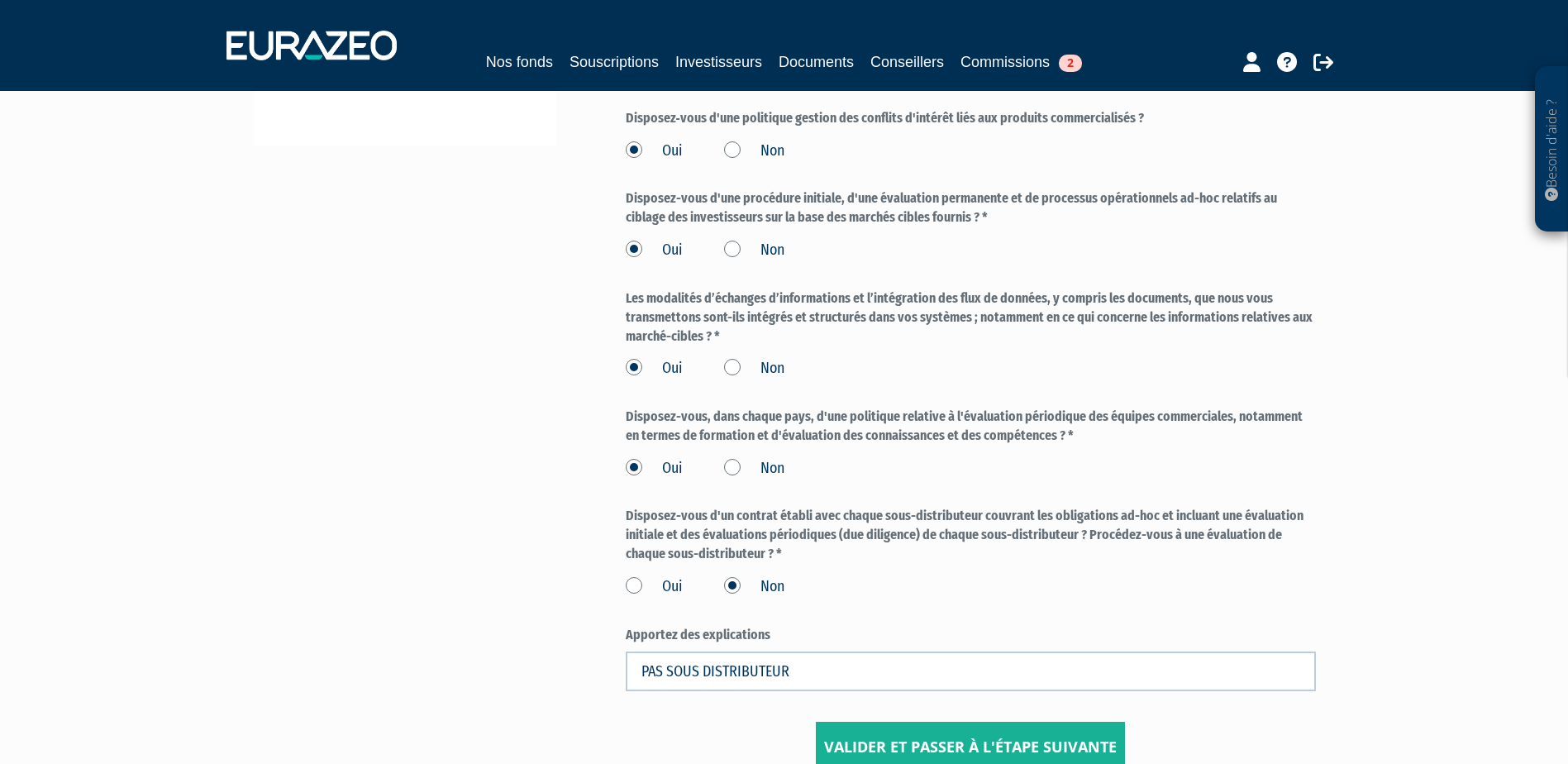
scroll to position [579, 0]
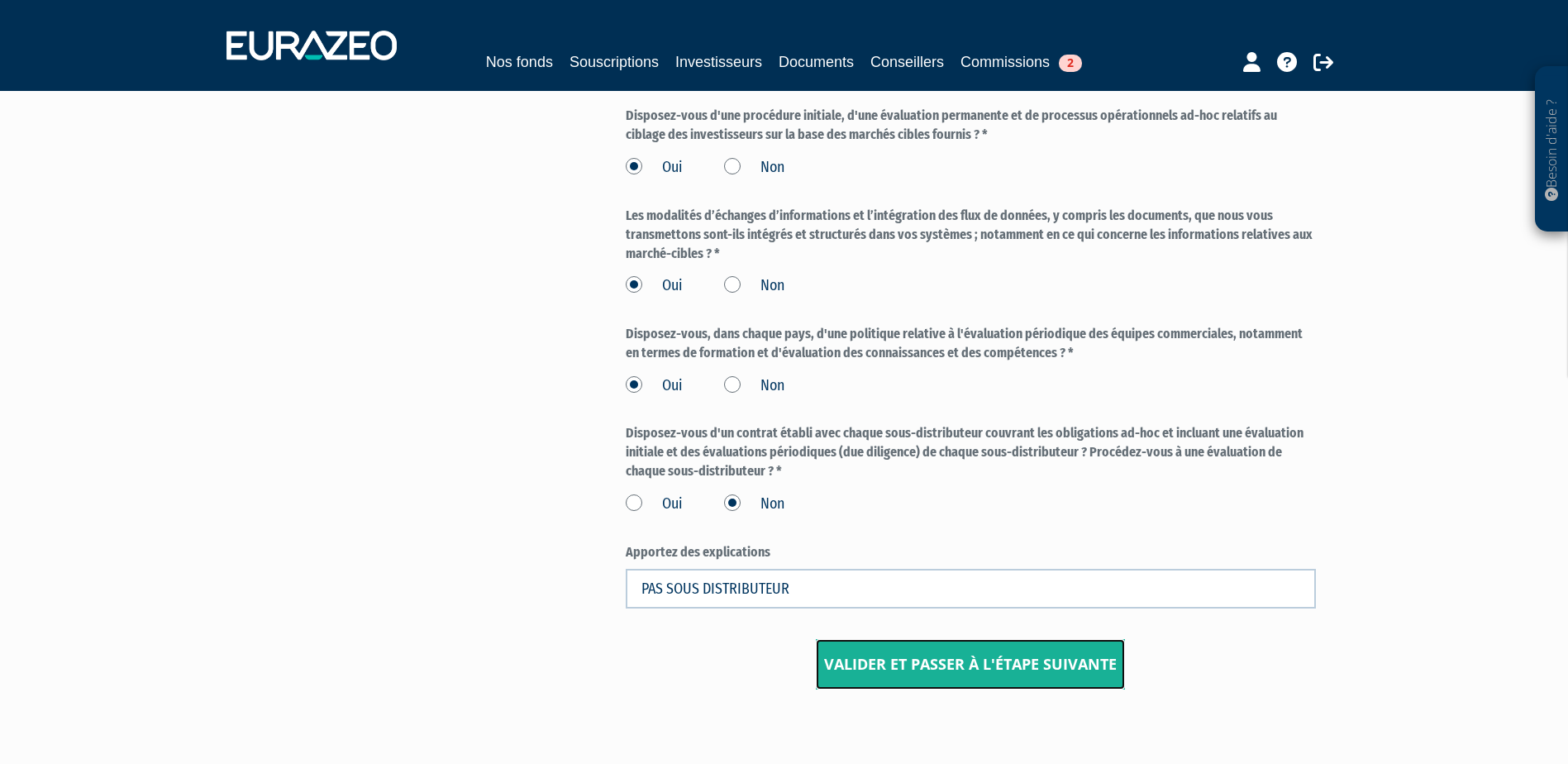
click at [936, 670] on input "Valider et passer à l'étape suivante" at bounding box center [971, 664] width 309 height 51
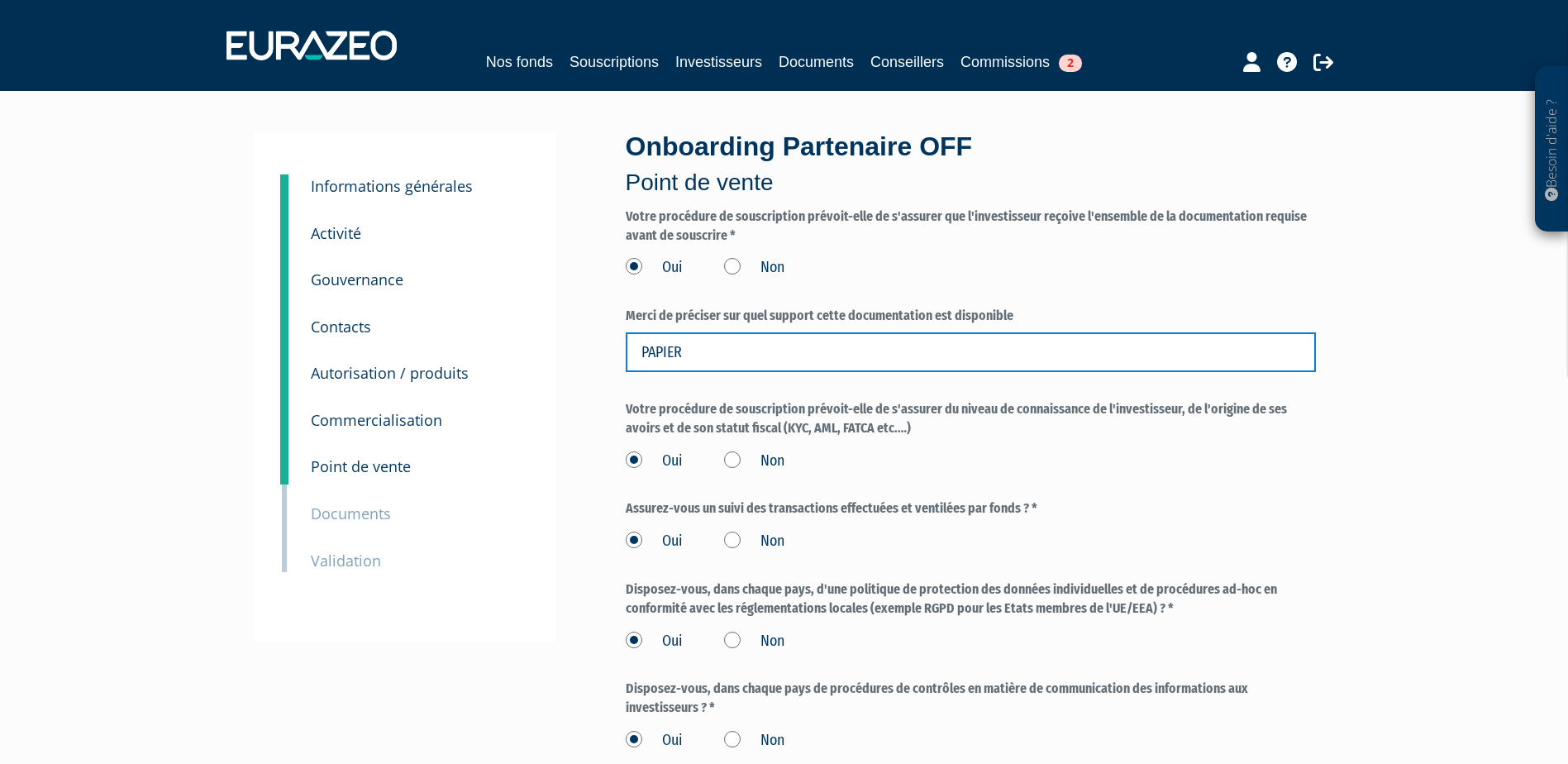
click at [782, 351] on input "PAPIER" at bounding box center [970, 351] width 690 height 39
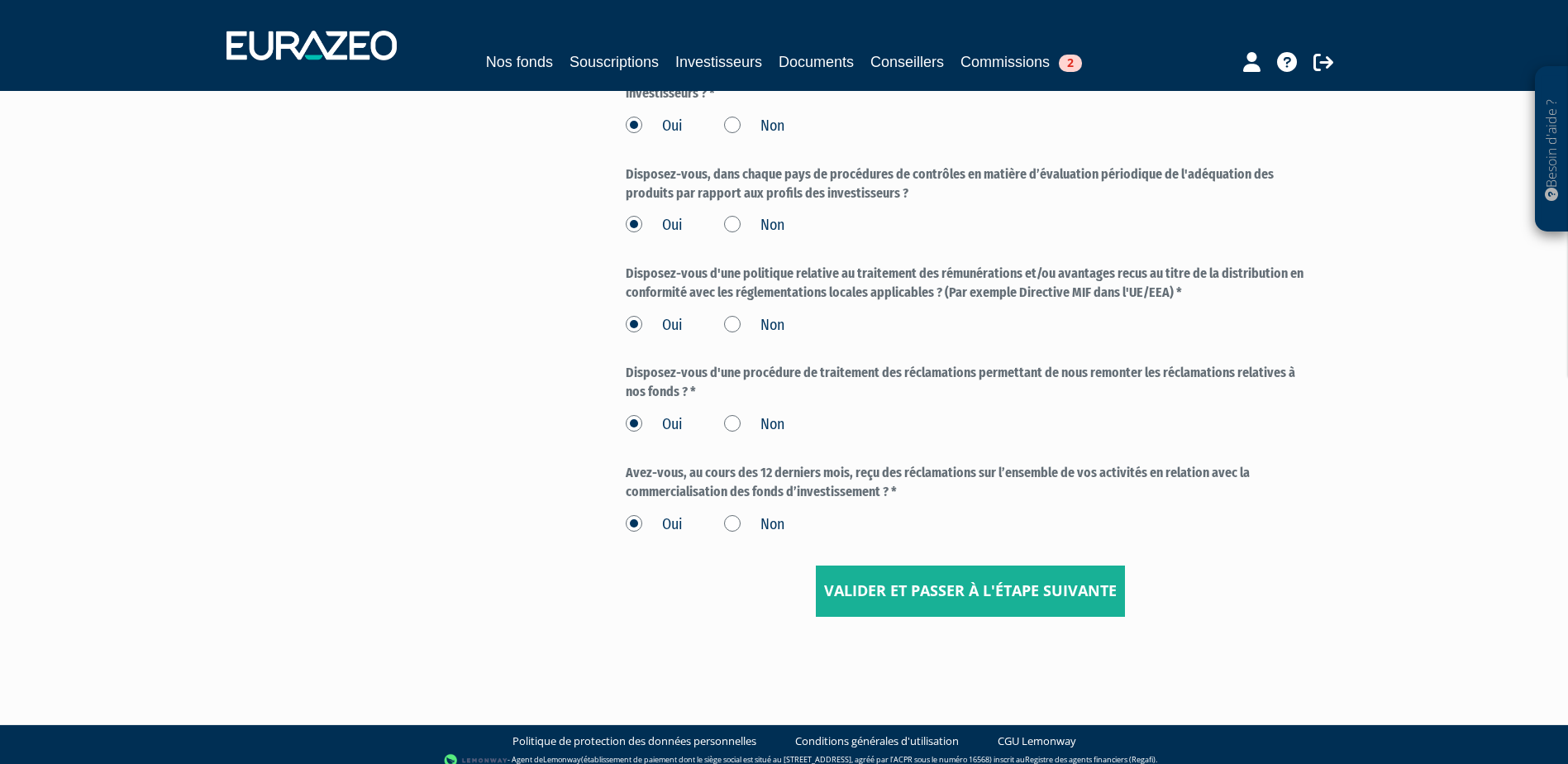
scroll to position [628, 0]
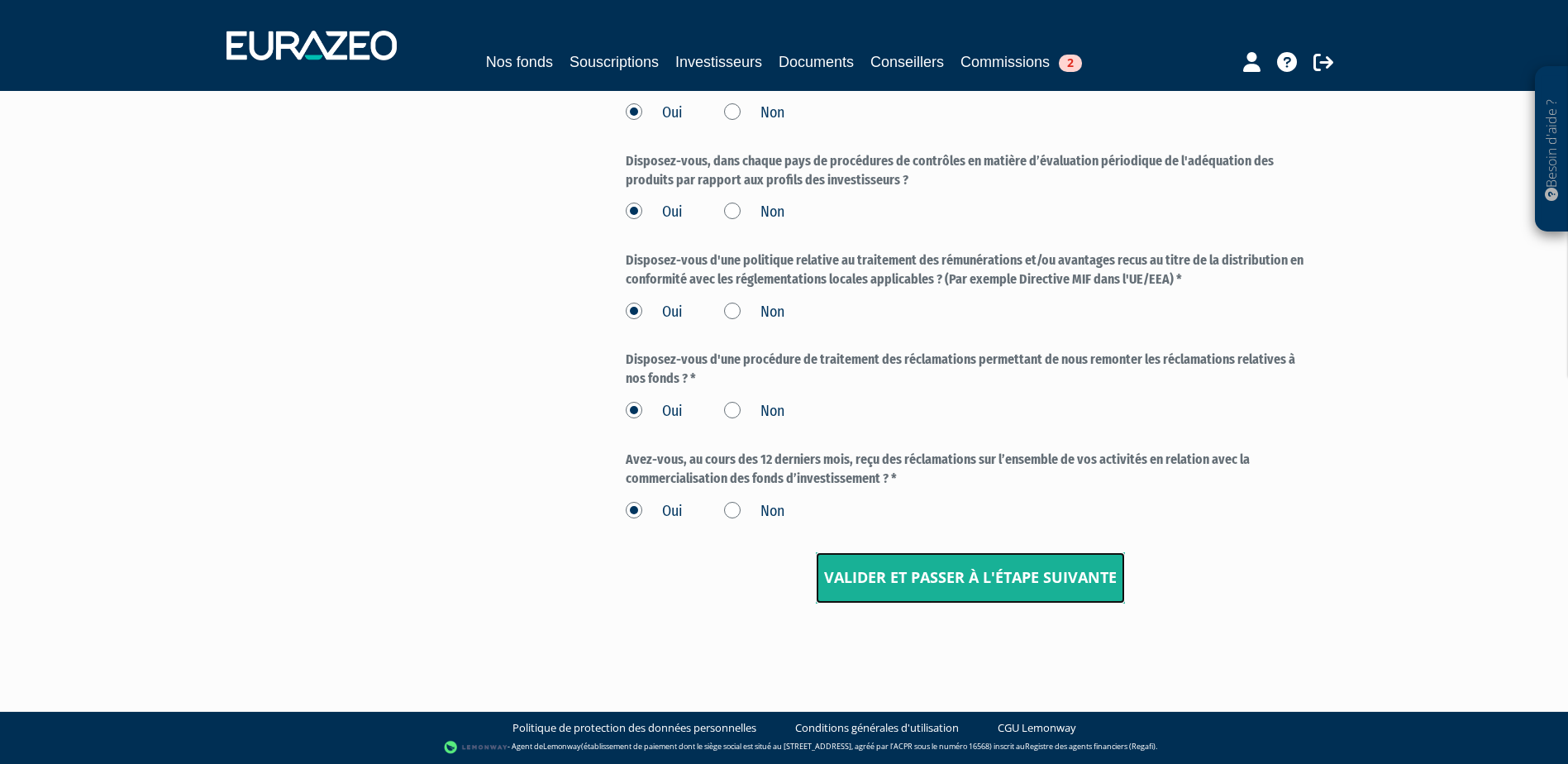
click at [901, 573] on input "Valider et passer à l'étape suivante" at bounding box center [971, 577] width 309 height 51
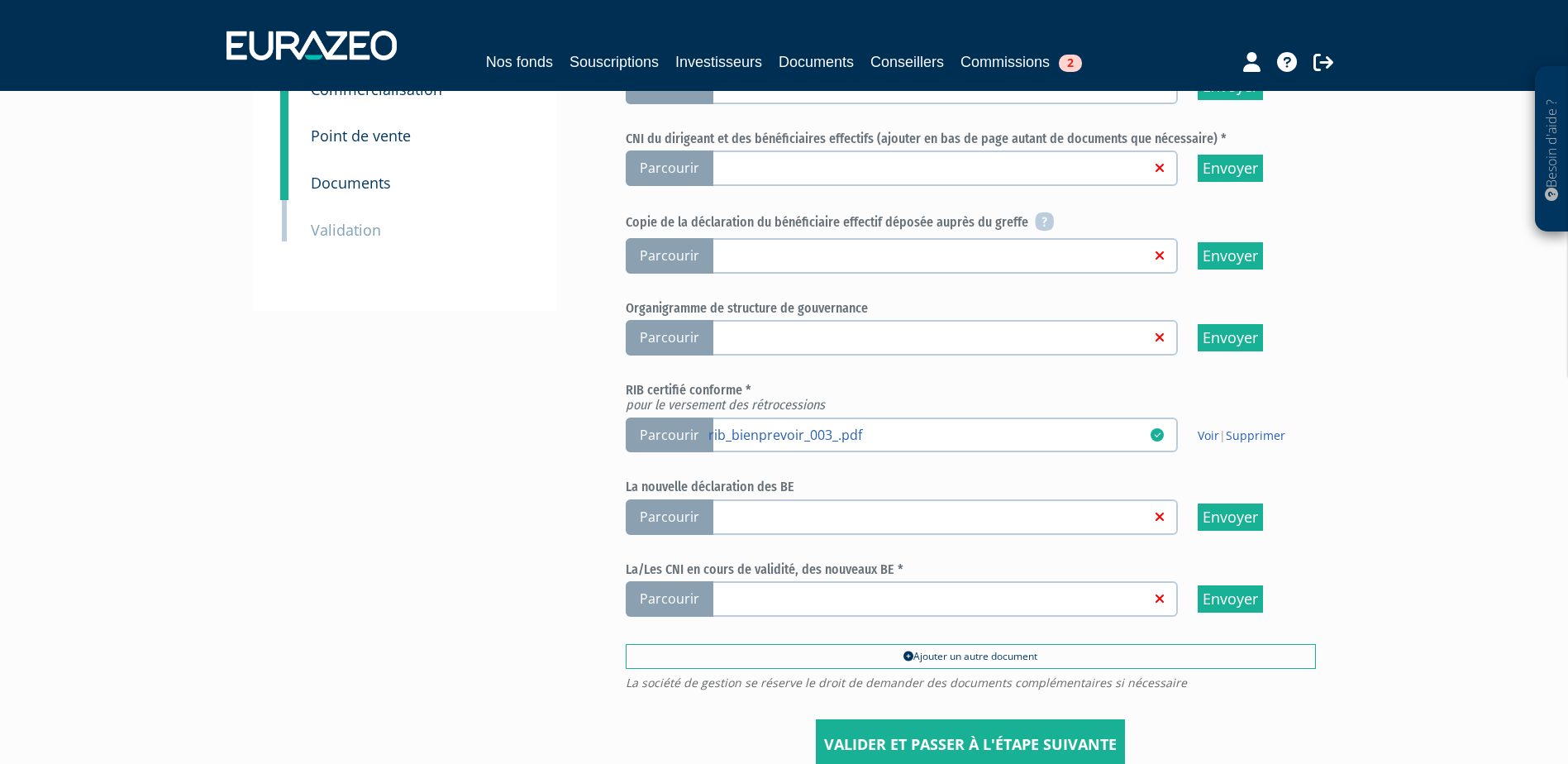
scroll to position [166, 0]
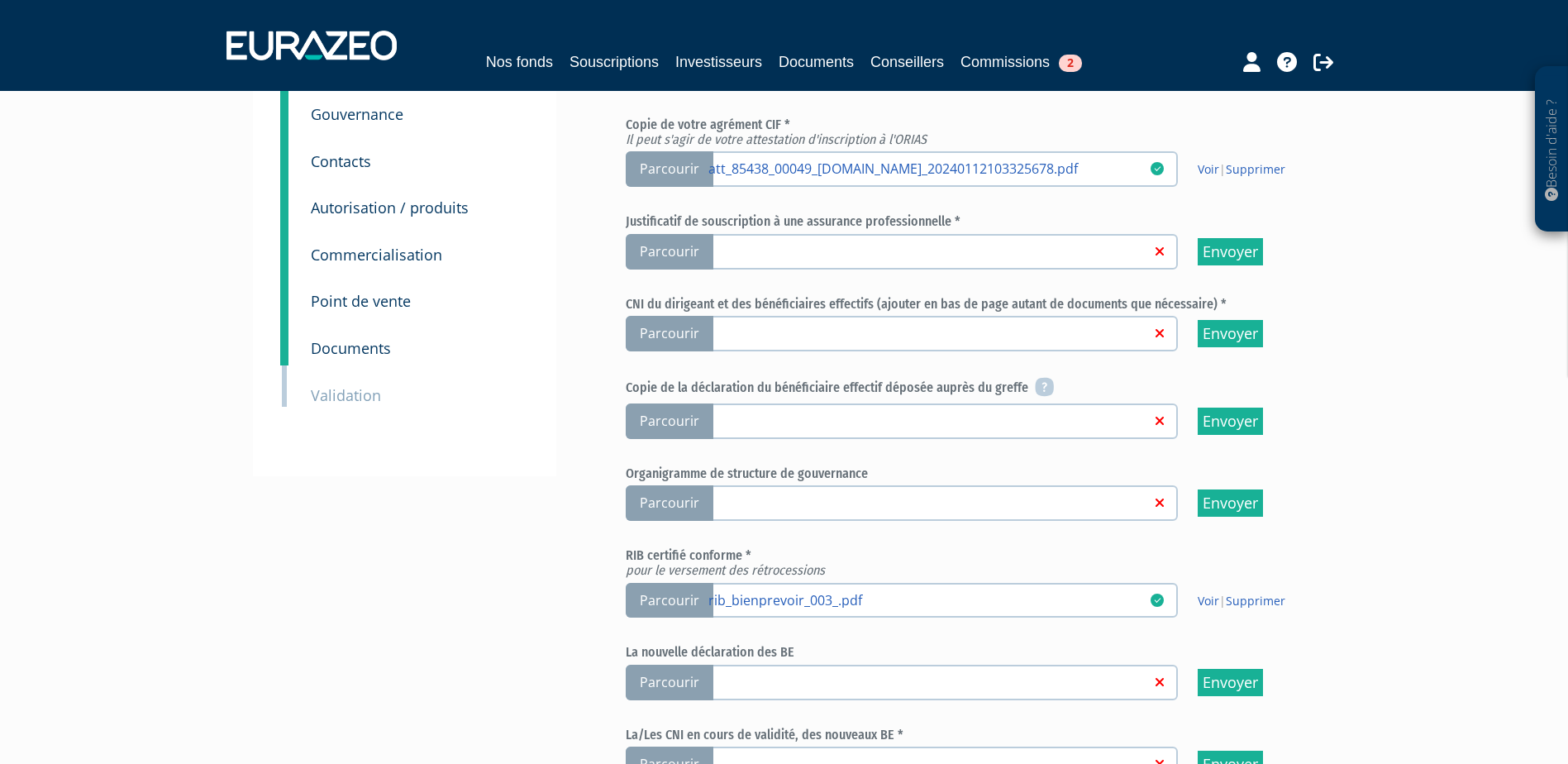
click at [676, 329] on span "Parcourir" at bounding box center [669, 334] width 88 height 36
click at [0, 0] on input "Parcourir" at bounding box center [0, 0] width 0 height 0
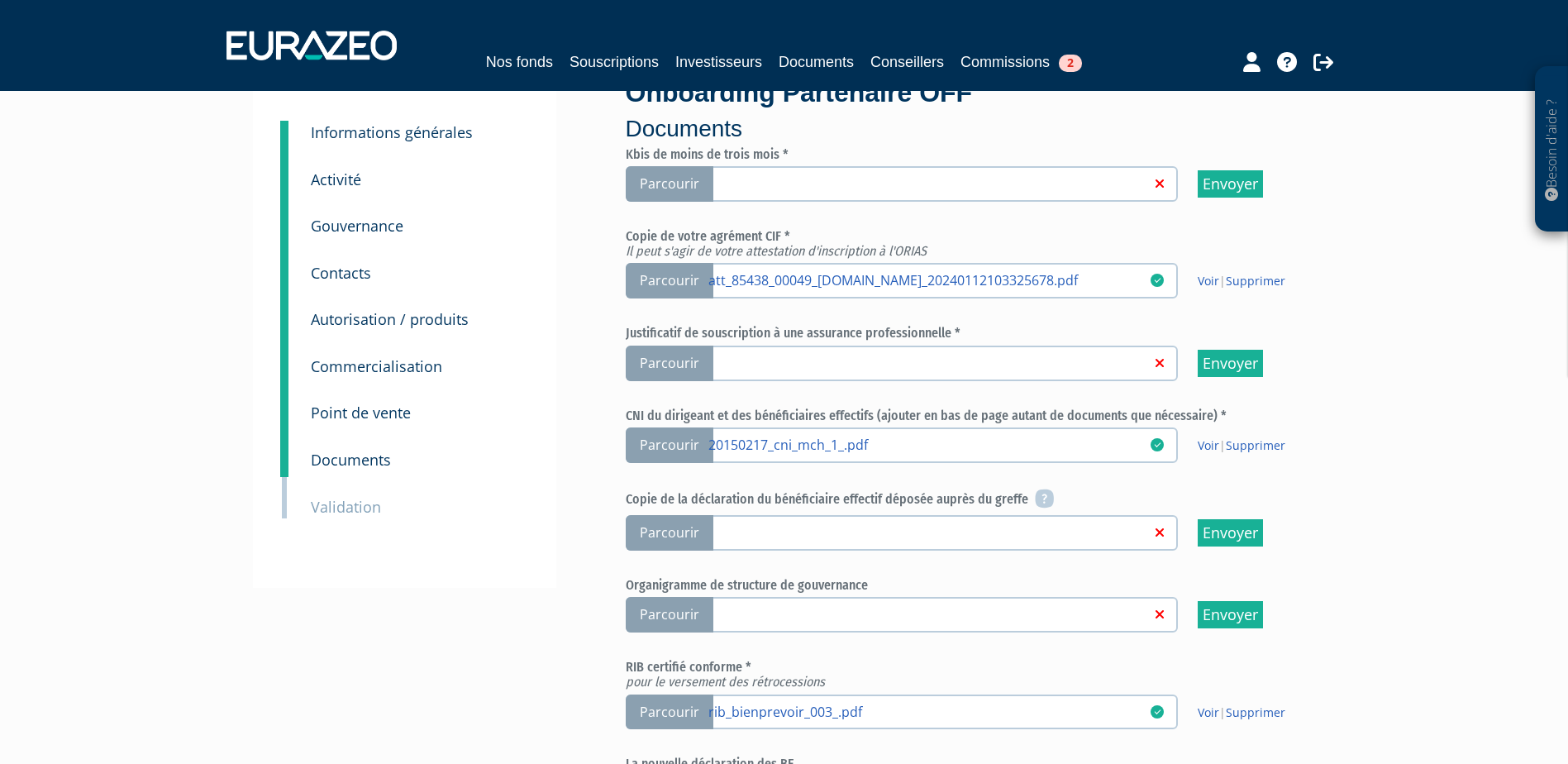
scroll to position [83, 0]
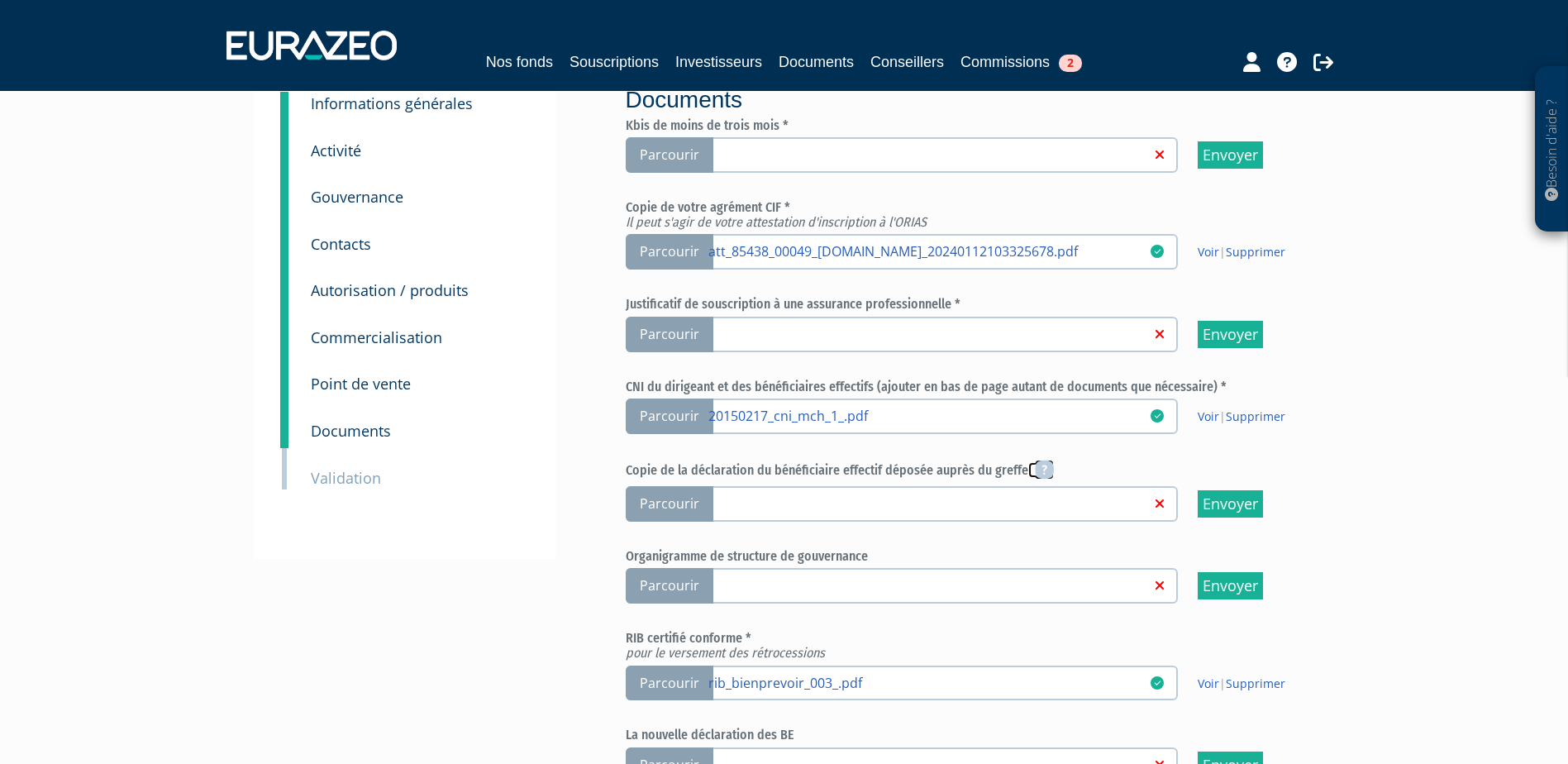
click at [1044, 468] on icon at bounding box center [1044, 470] width 19 height 20
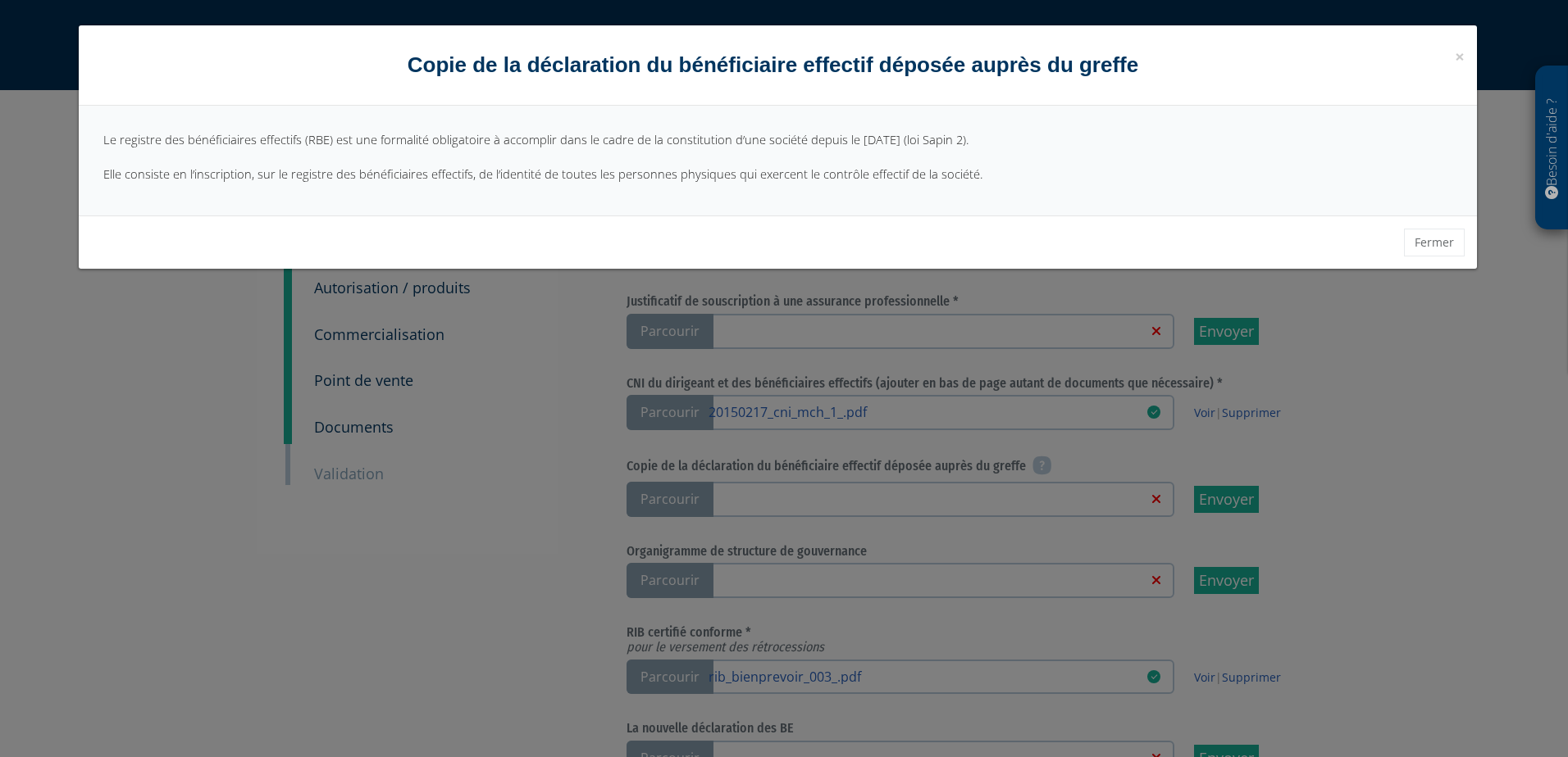
click at [149, 409] on div "× Fermer Copie de la déclaration du bénéficiaire effectif déposée auprès du gre…" at bounding box center [784, 378] width 1568 height 757
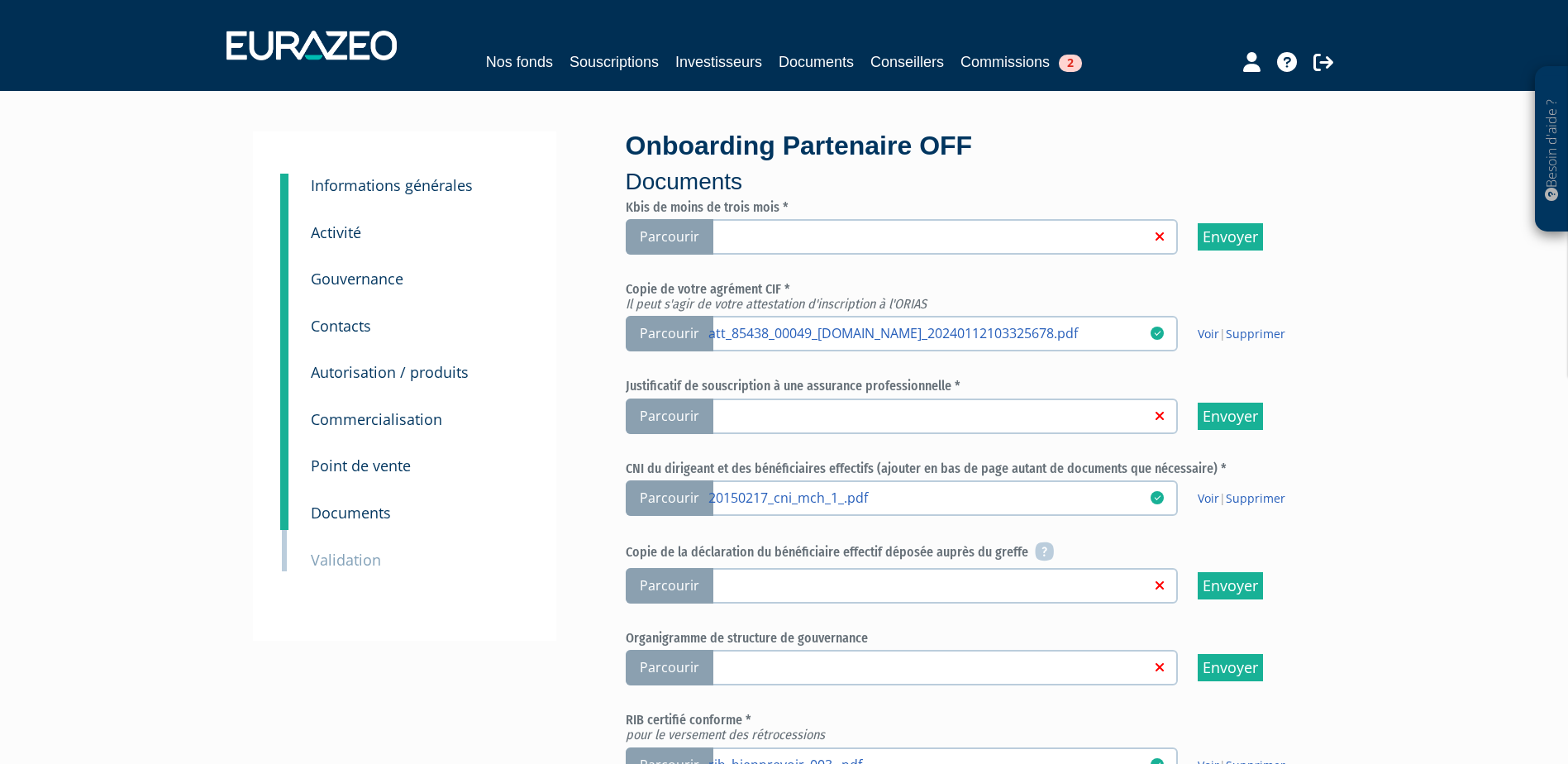
scroll to position [0, 0]
click at [661, 235] on span "Parcourir" at bounding box center [669, 238] width 88 height 36
click at [0, 0] on input "Parcourir" at bounding box center [0, 0] width 0 height 0
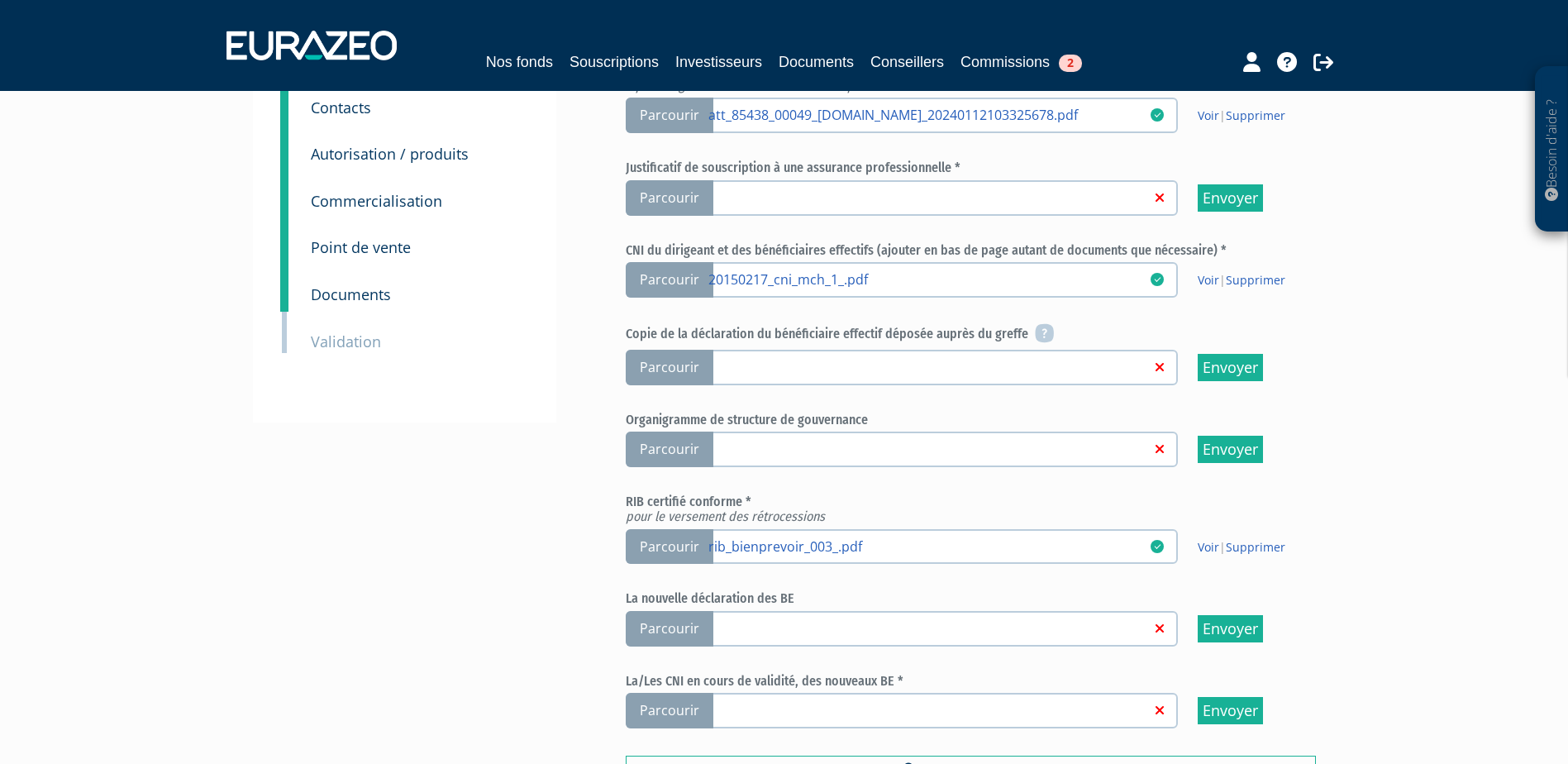
scroll to position [249, 0]
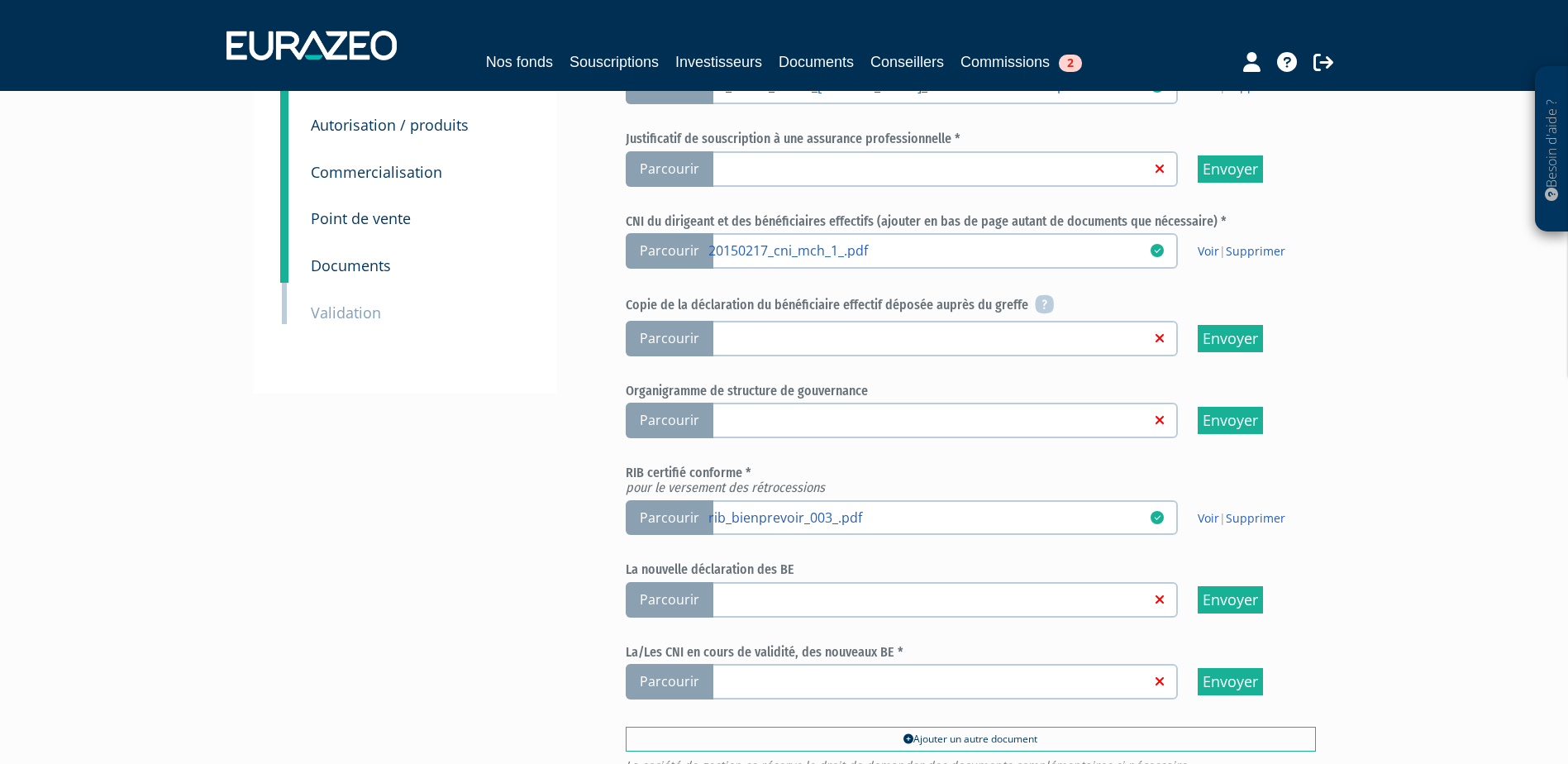
click at [671, 599] on span "Parcourir" at bounding box center [669, 600] width 88 height 36
click at [0, 0] on input "Parcourir" at bounding box center [0, 0] width 0 height 0
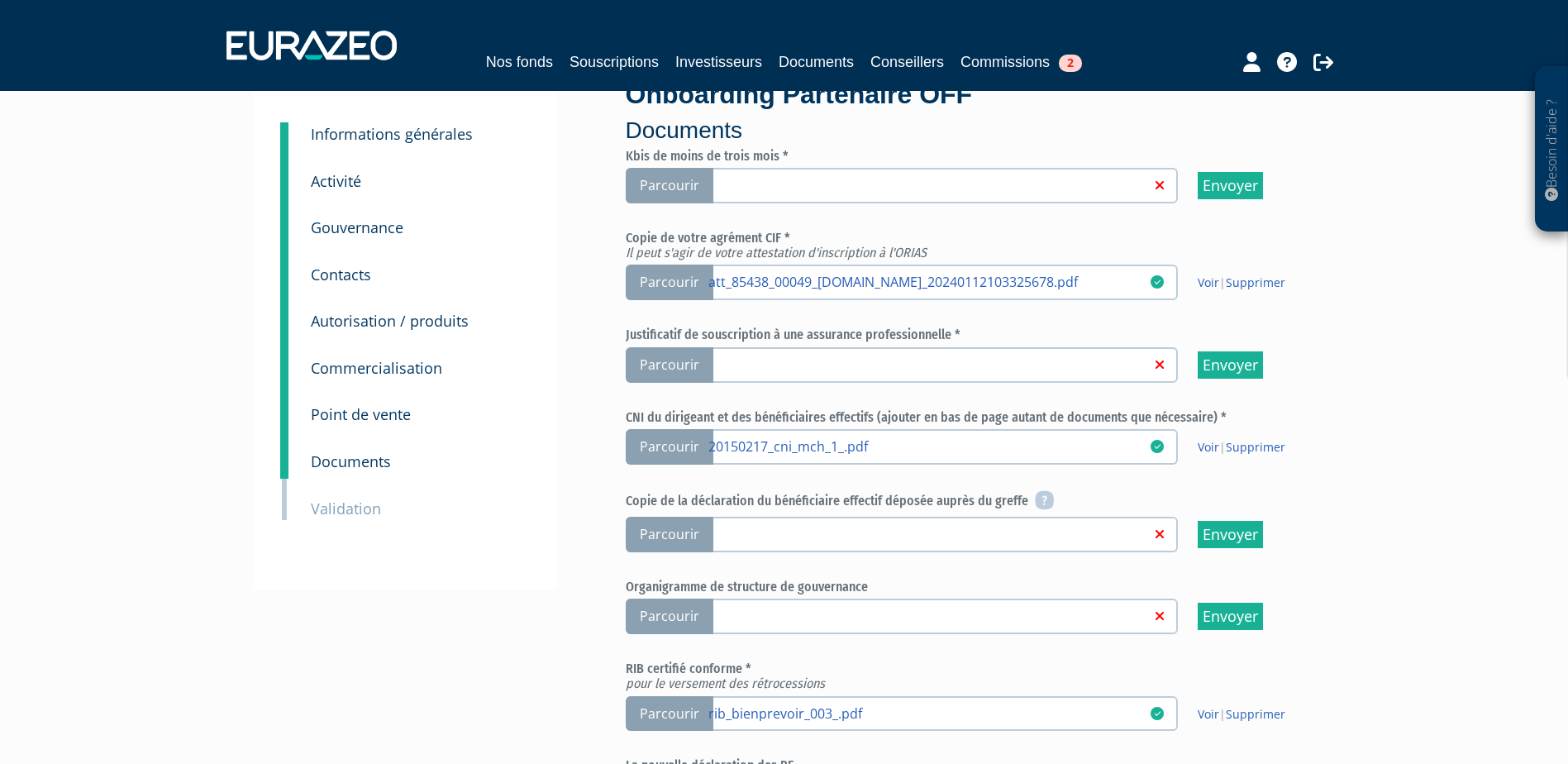
scroll to position [0, 0]
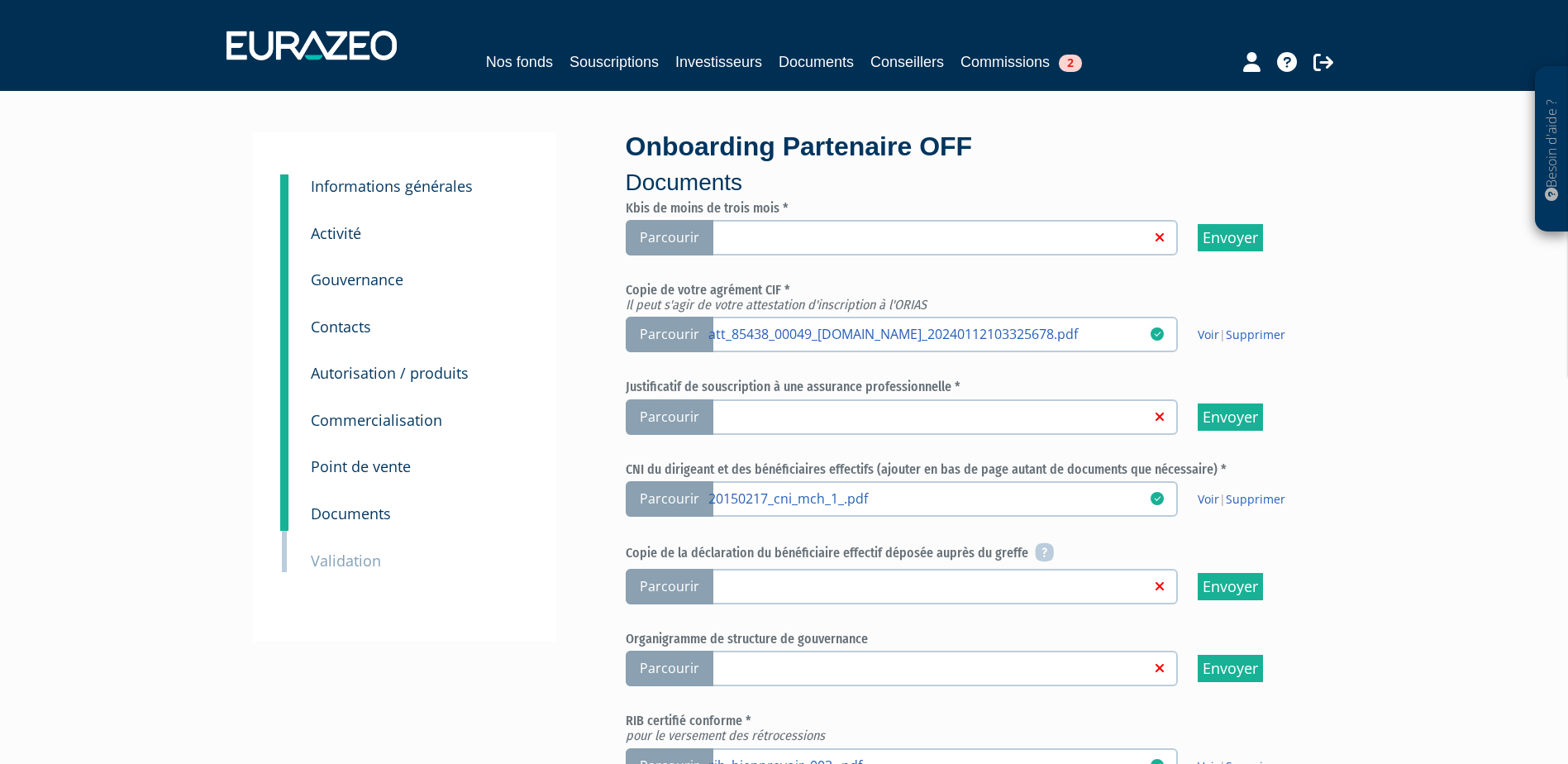
click at [661, 235] on span "Parcourir" at bounding box center [669, 238] width 88 height 36
click at [0, 0] on input "Parcourir" at bounding box center [0, 0] width 0 height 0
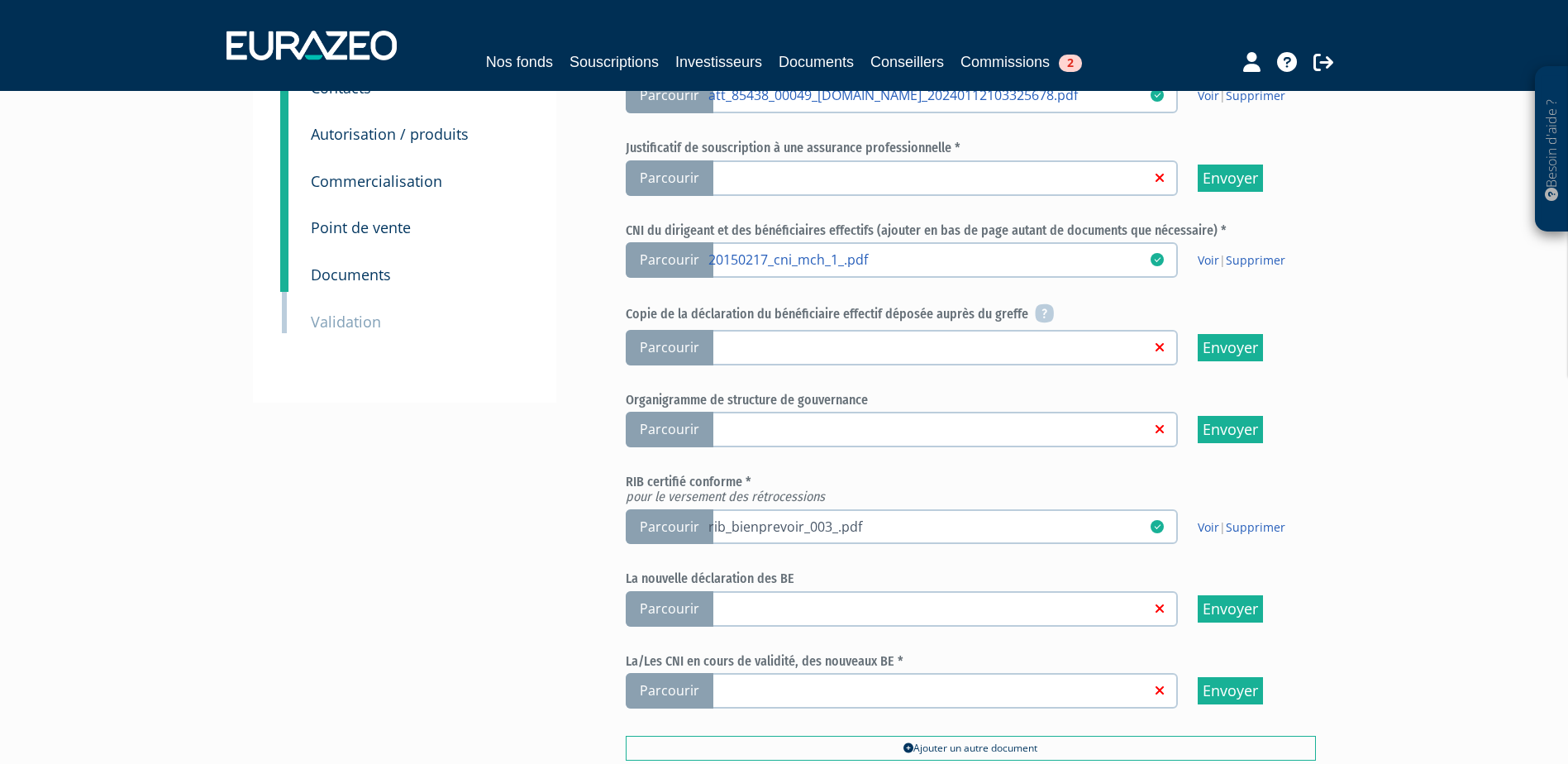
scroll to position [249, 0]
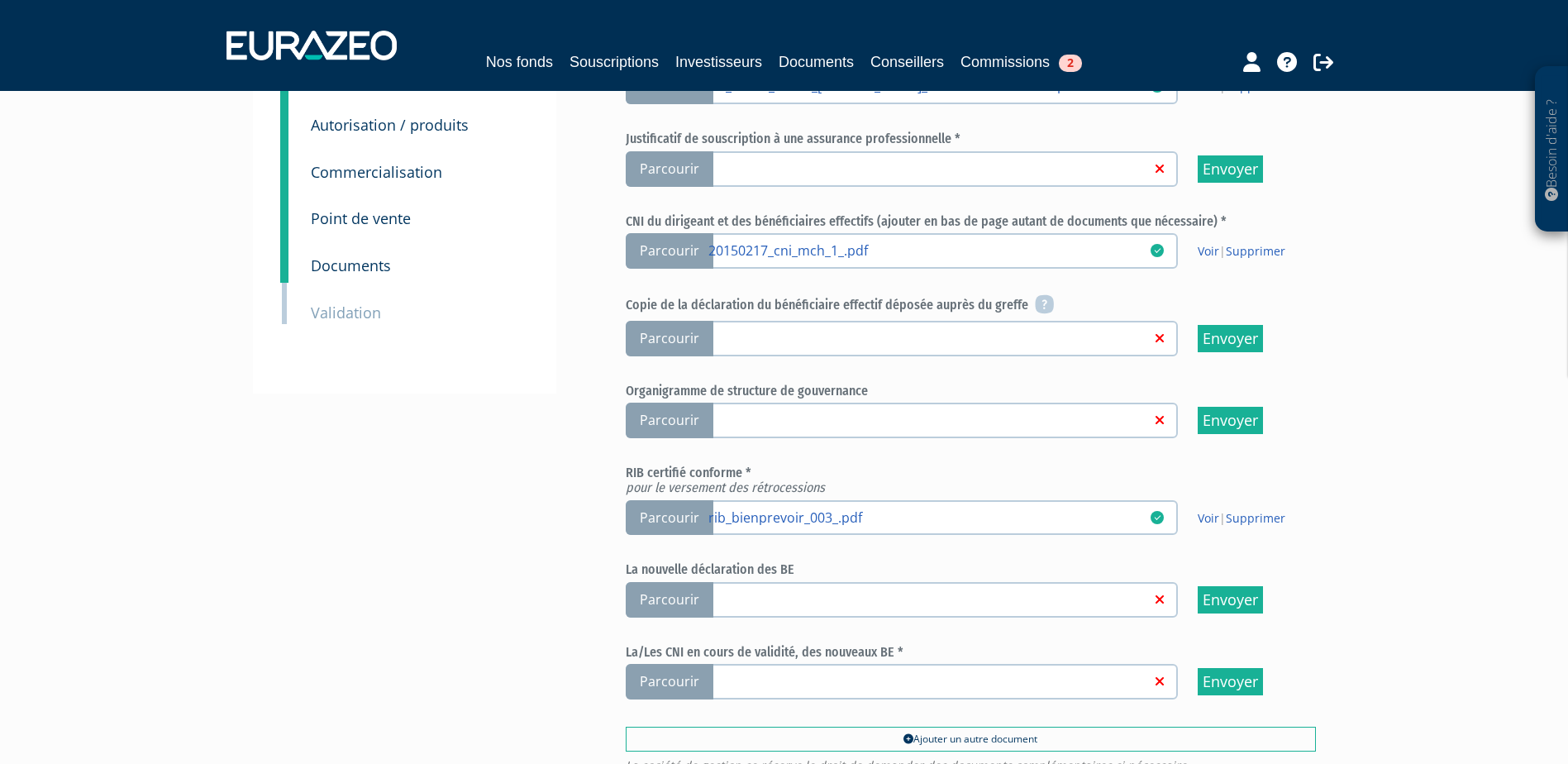
click at [685, 602] on span "Parcourir" at bounding box center [669, 600] width 88 height 36
click at [0, 0] on input "Parcourir" at bounding box center [0, 0] width 0 height 0
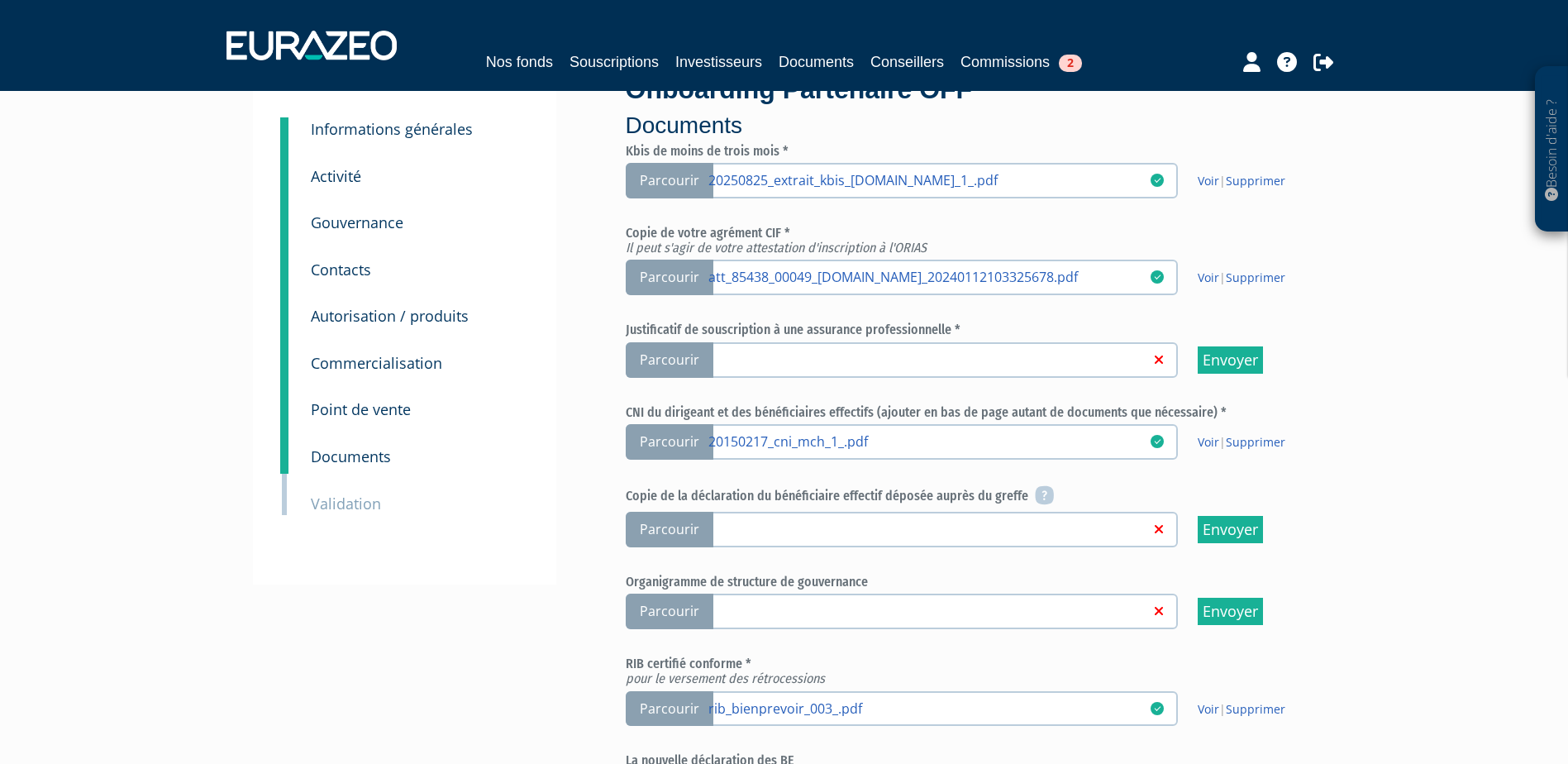
scroll to position [166, 0]
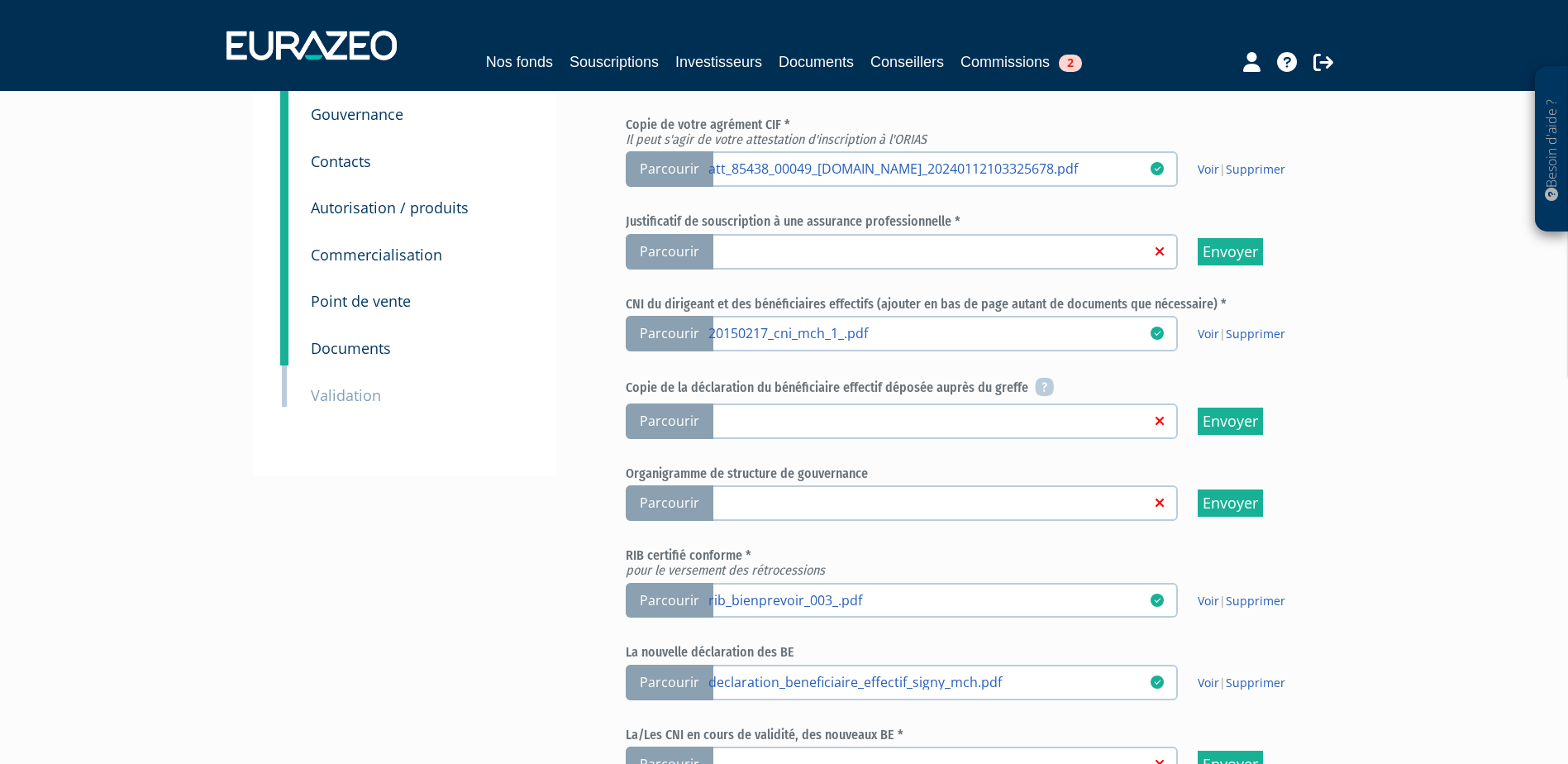
click at [685, 255] on span "Parcourir" at bounding box center [669, 252] width 88 height 36
click at [0, 0] on input "Parcourir" at bounding box center [0, 0] width 0 height 0
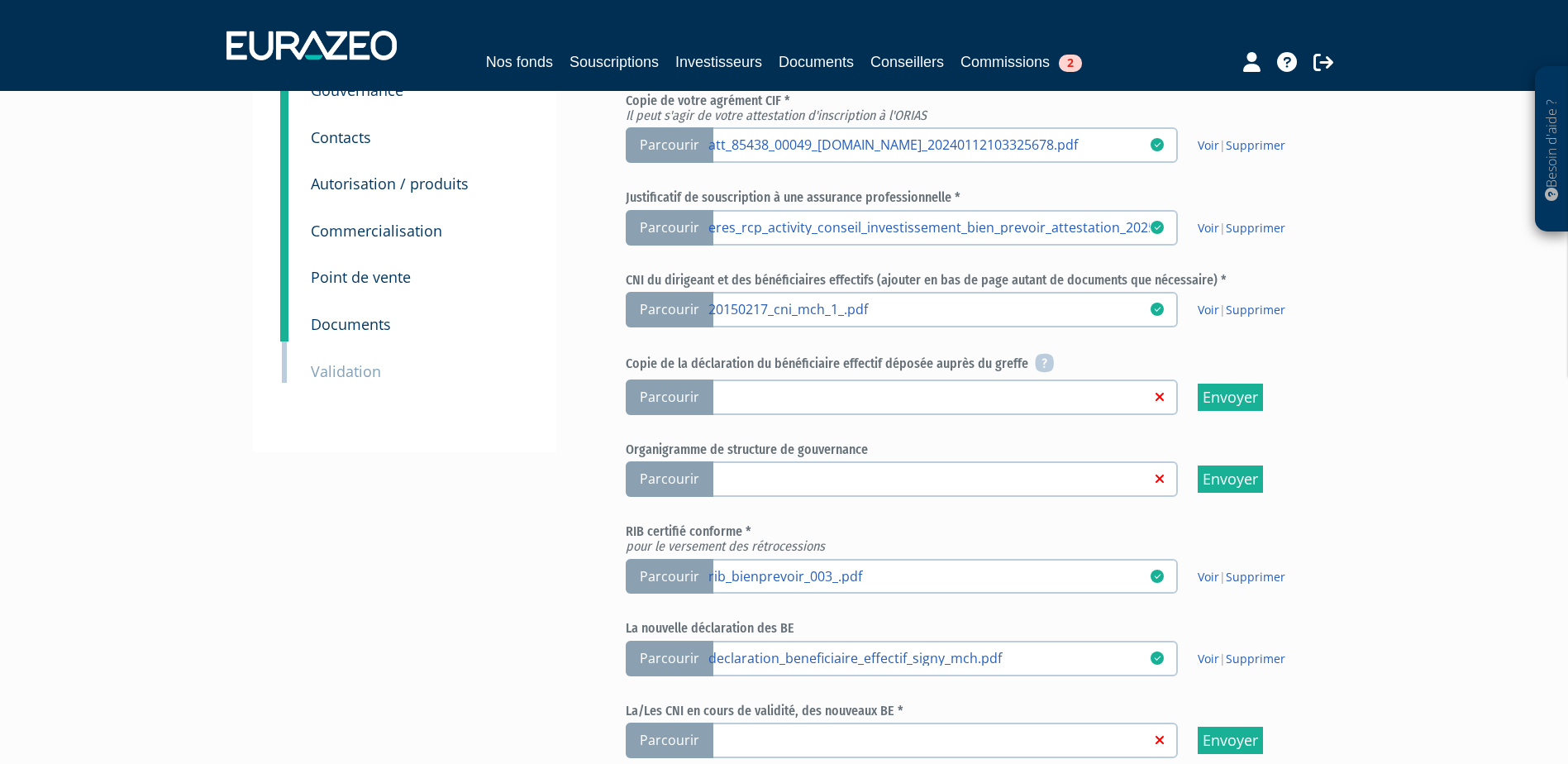
scroll to position [331, 0]
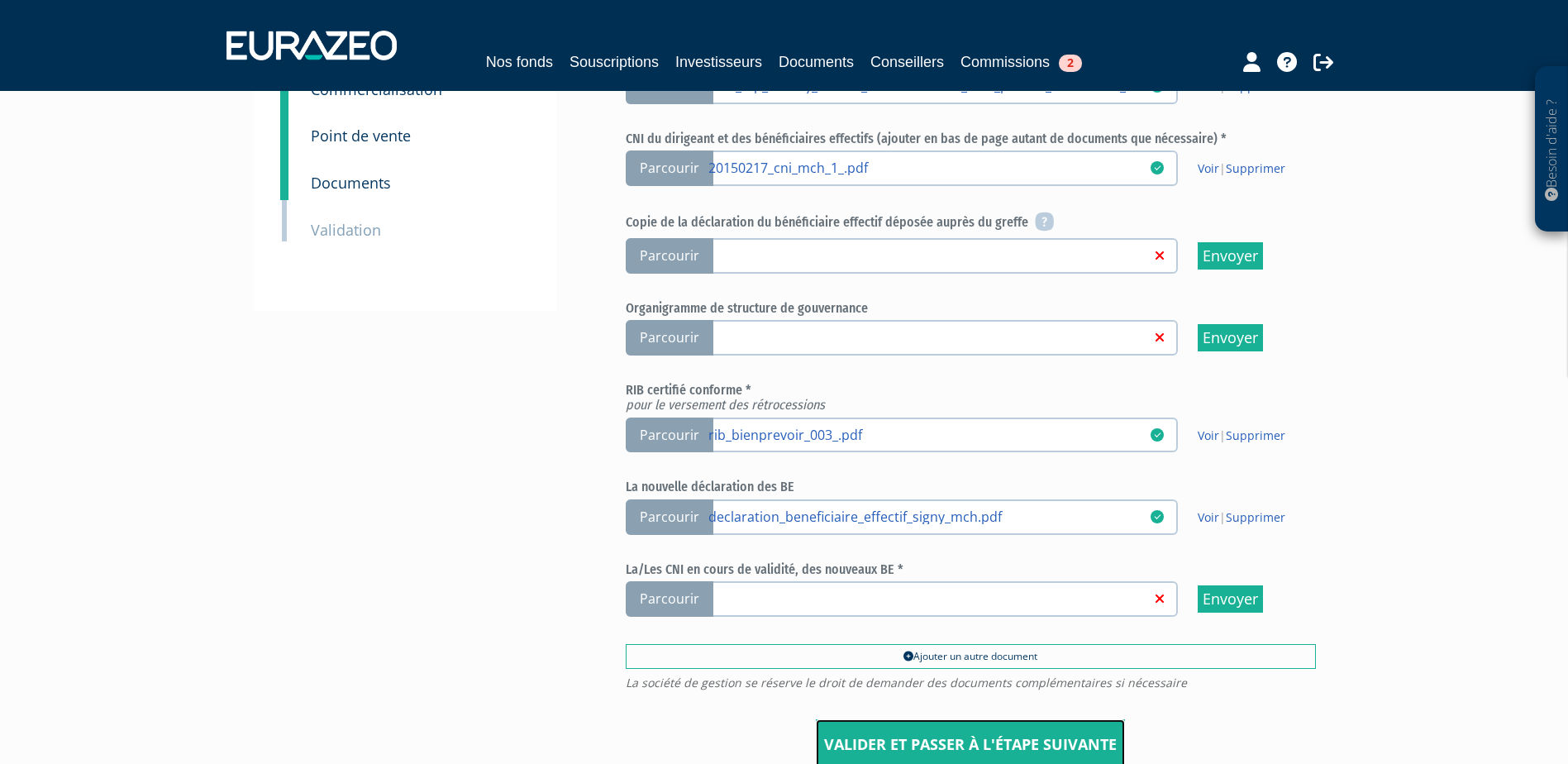
click at [933, 742] on input "Valider et passer à l'étape suivante" at bounding box center [971, 745] width 309 height 51
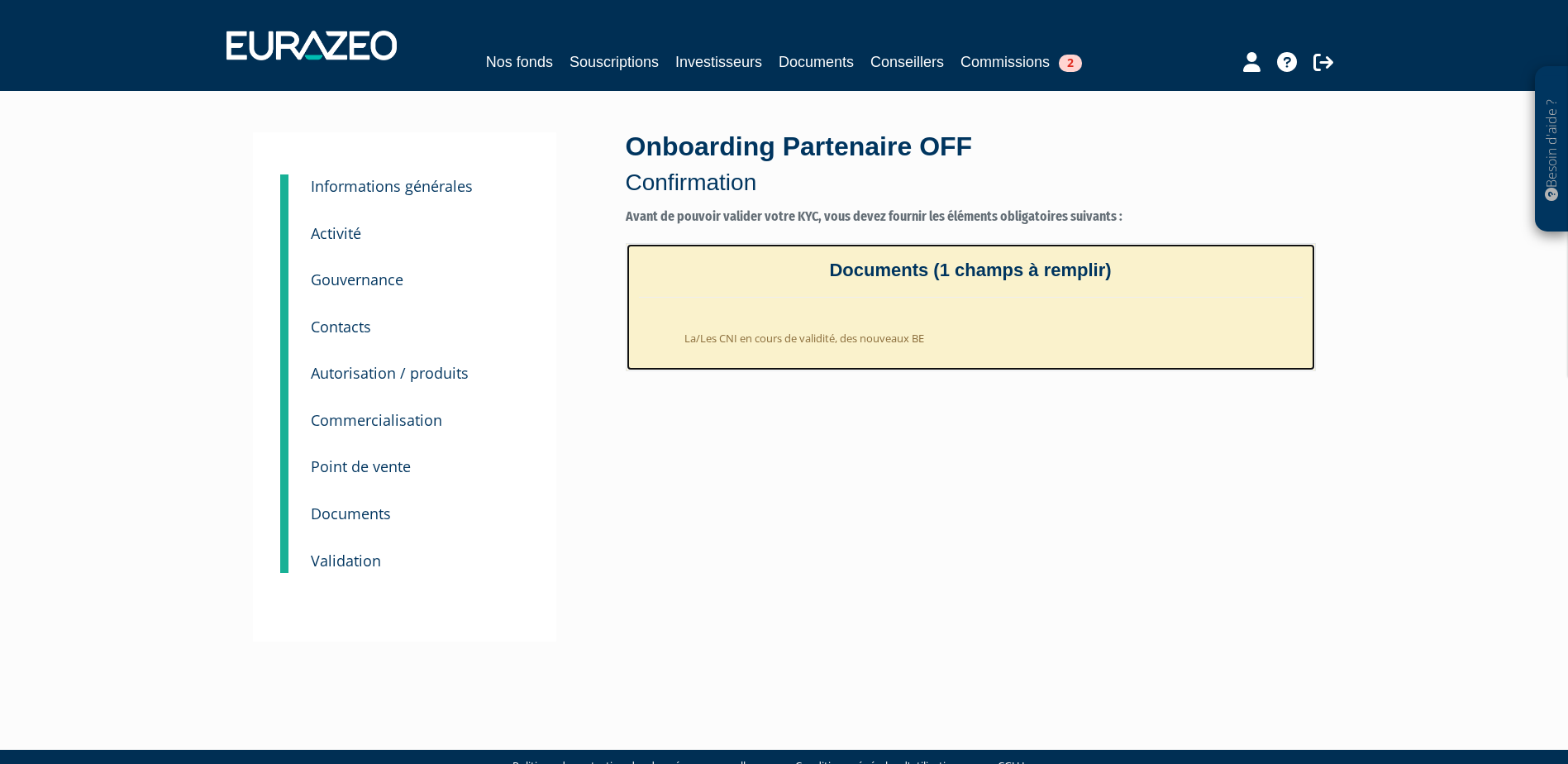
click at [771, 338] on li "La/Les CNI en cours de validité, des nouveaux BE" at bounding box center [988, 335] width 631 height 40
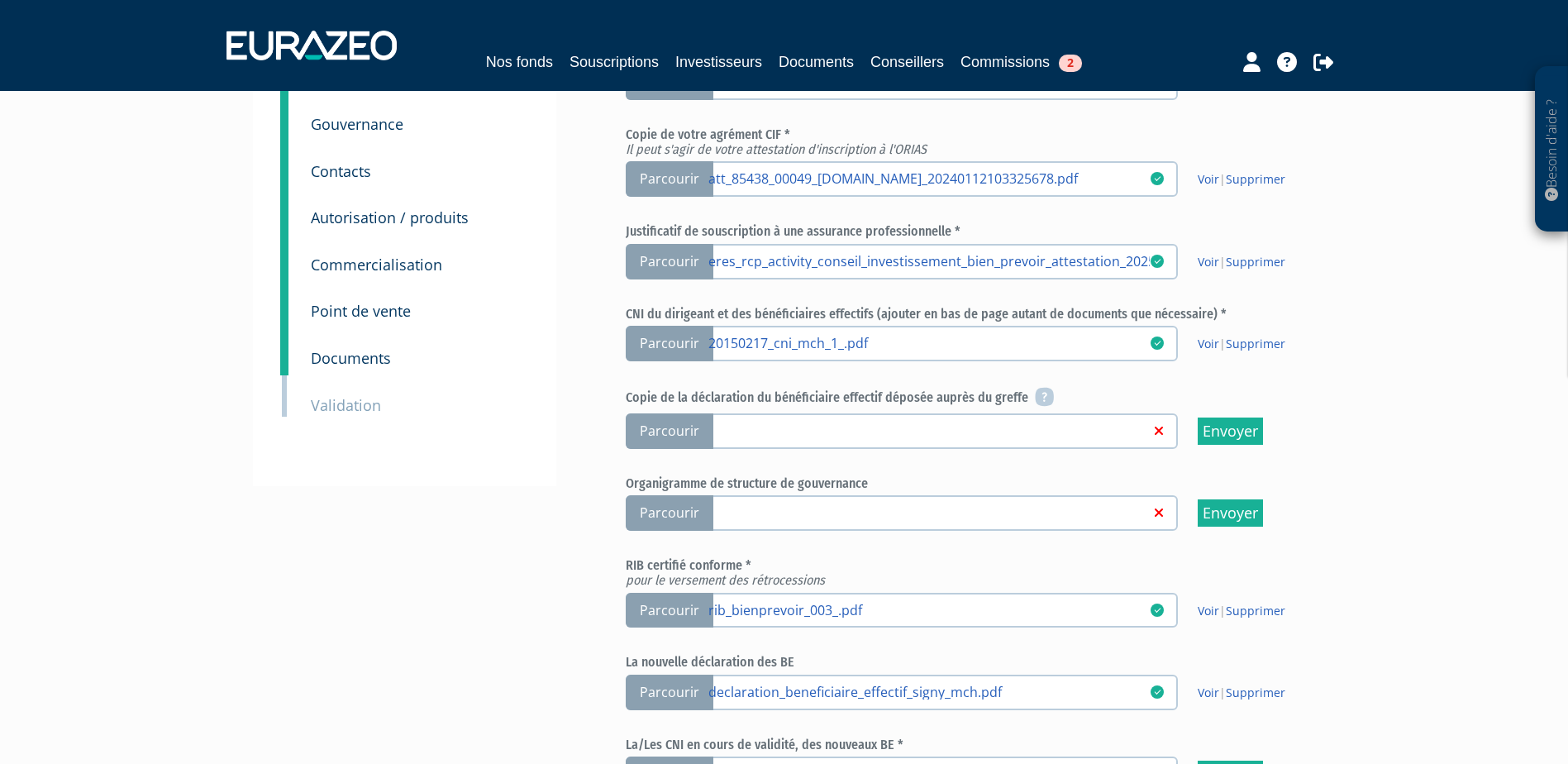
scroll to position [496, 0]
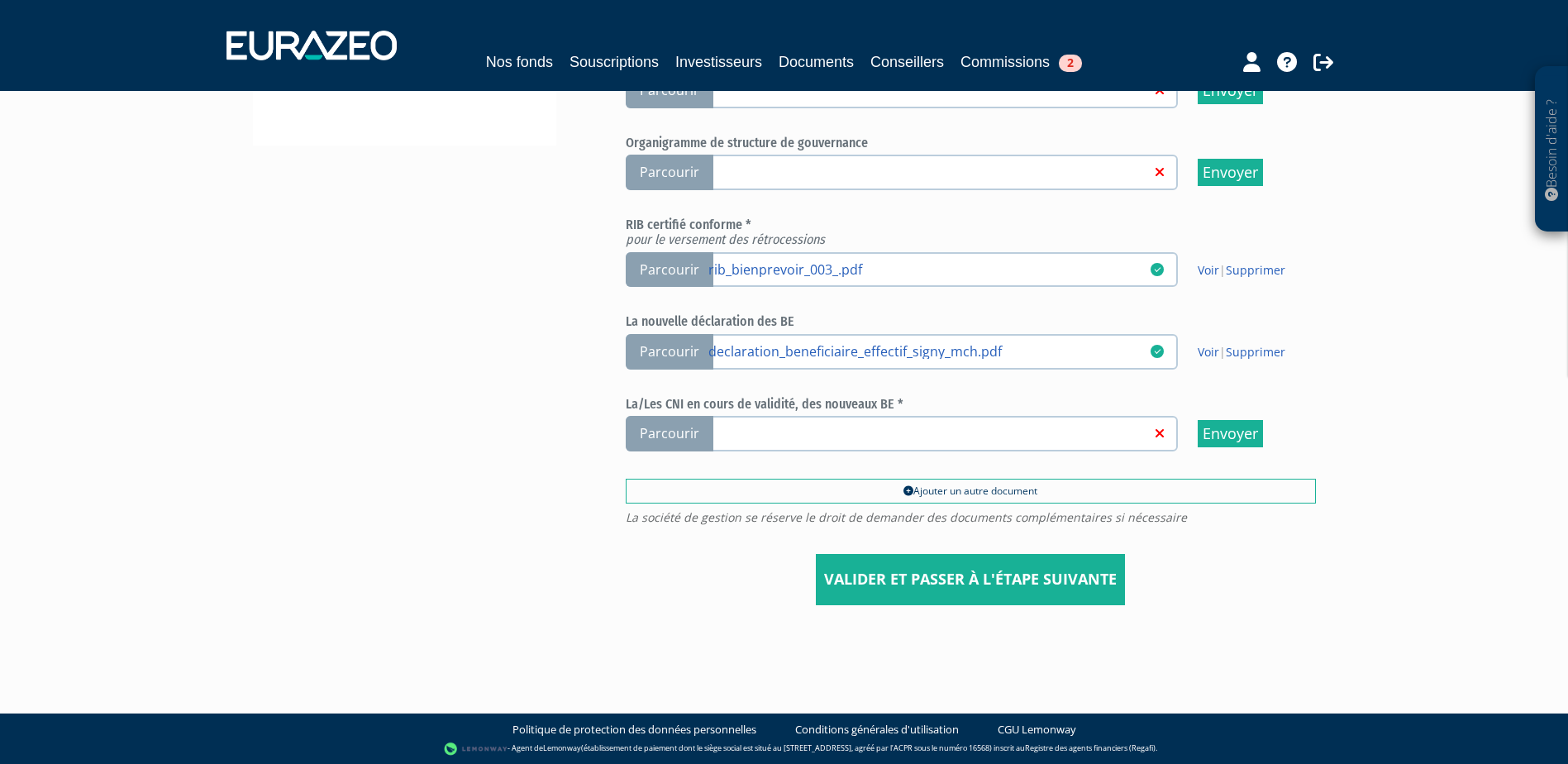
click at [675, 426] on span "Parcourir" at bounding box center [669, 433] width 88 height 36
click at [0, 0] on input "Parcourir" at bounding box center [0, 0] width 0 height 0
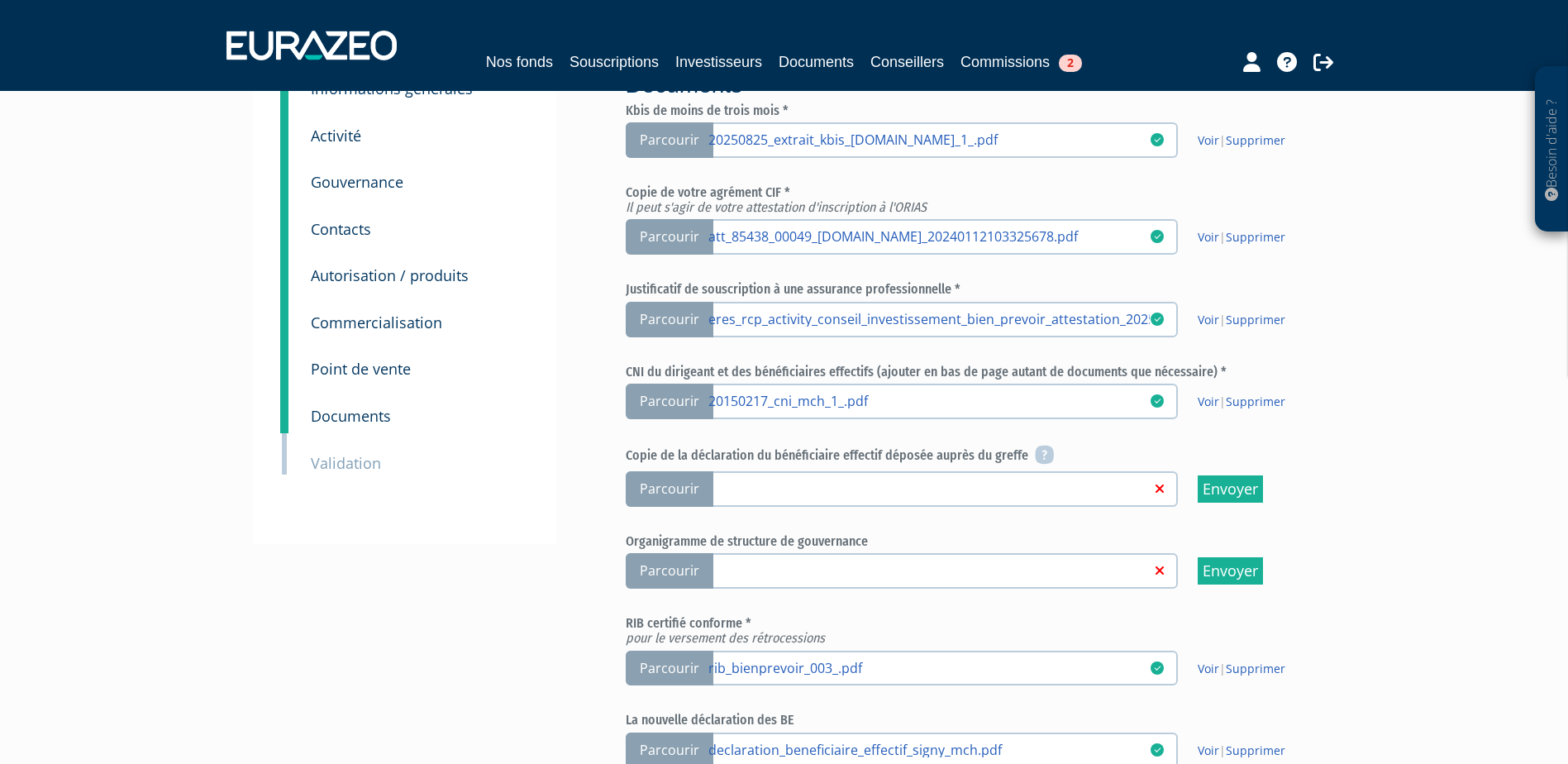
scroll to position [331, 0]
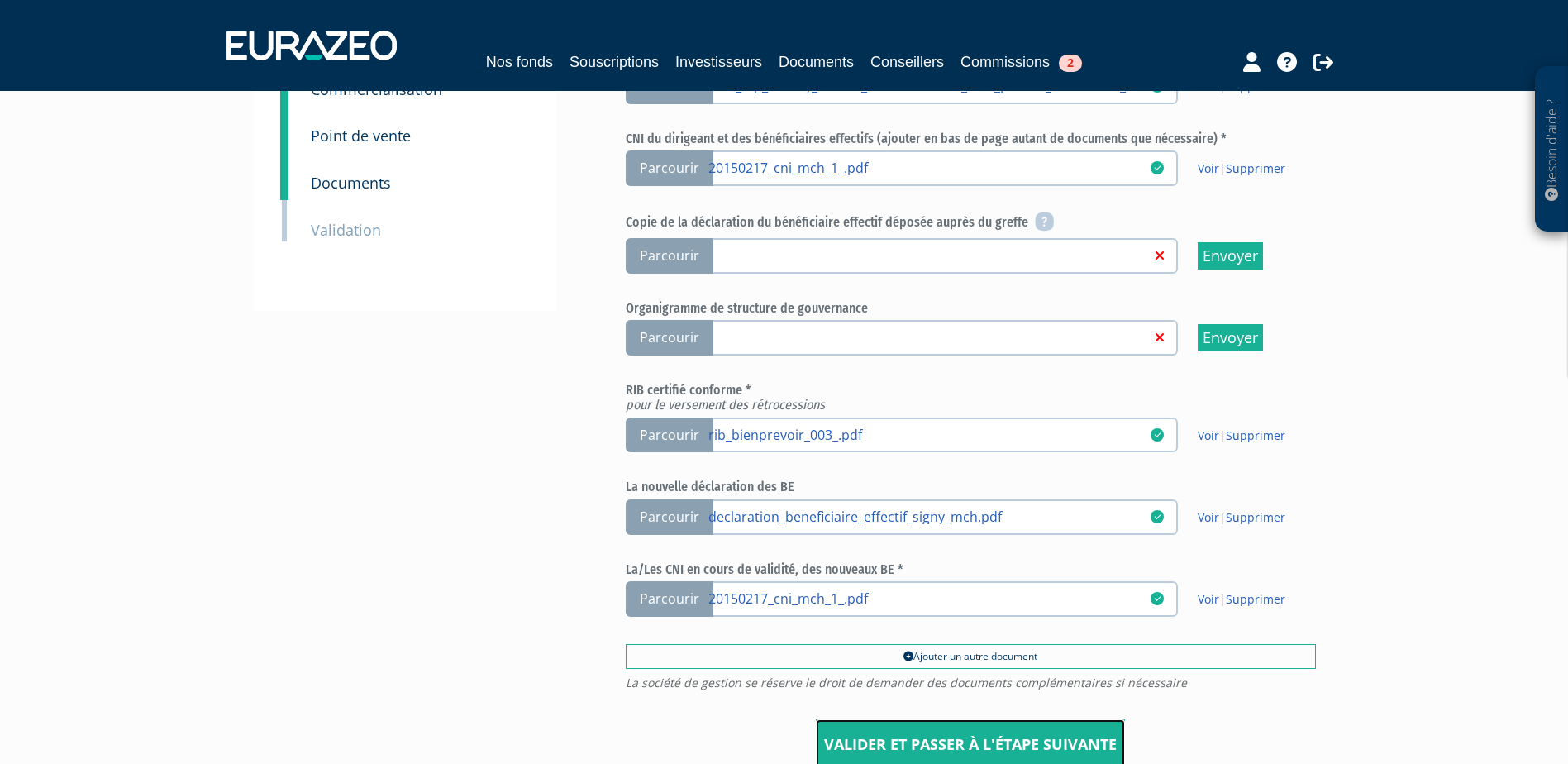
click at [927, 742] on input "Valider et passer à l'étape suivante" at bounding box center [971, 745] width 309 height 51
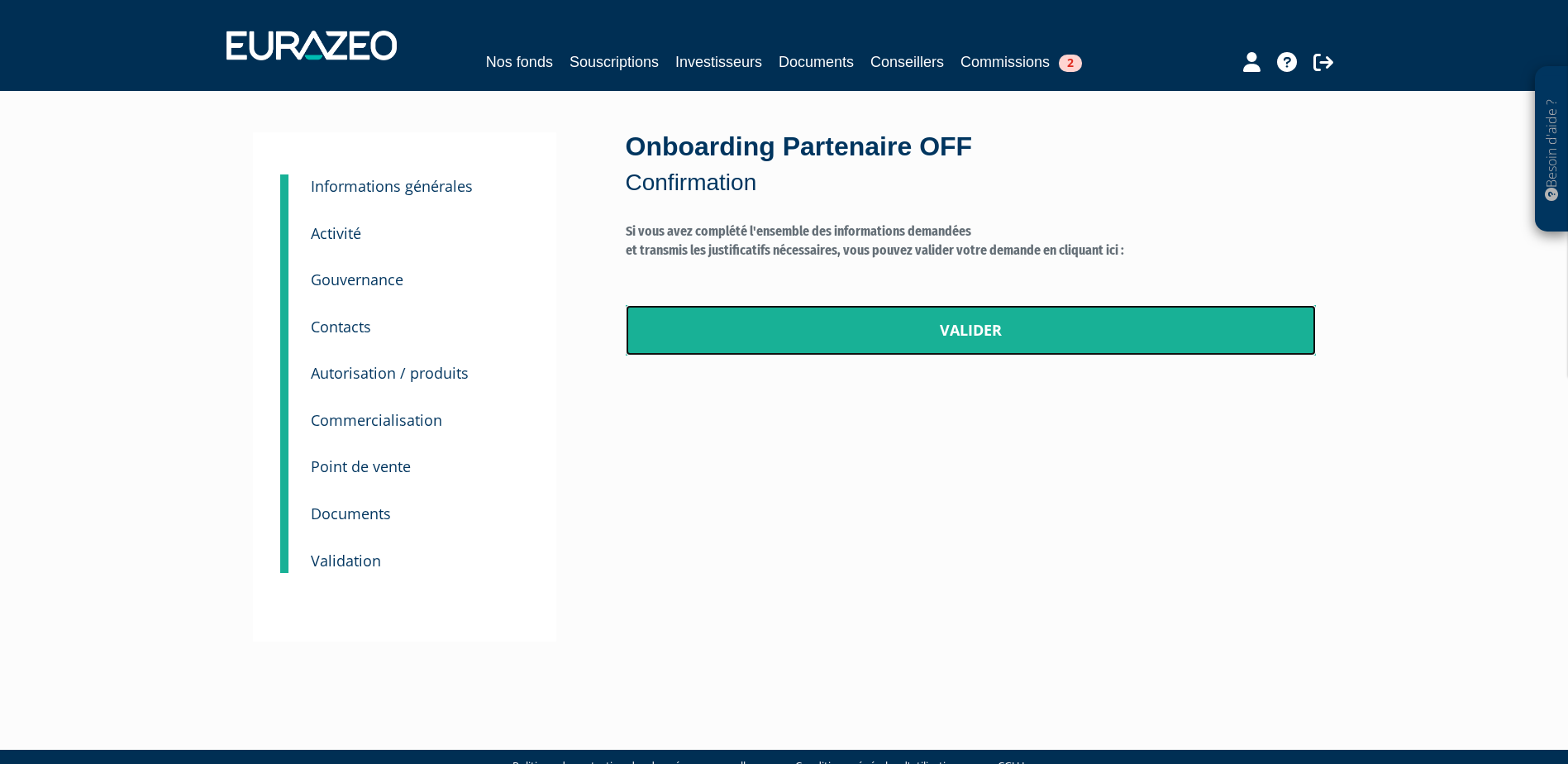
click at [942, 342] on link "Valider" at bounding box center [970, 331] width 690 height 51
